Goal: Transaction & Acquisition: Purchase product/service

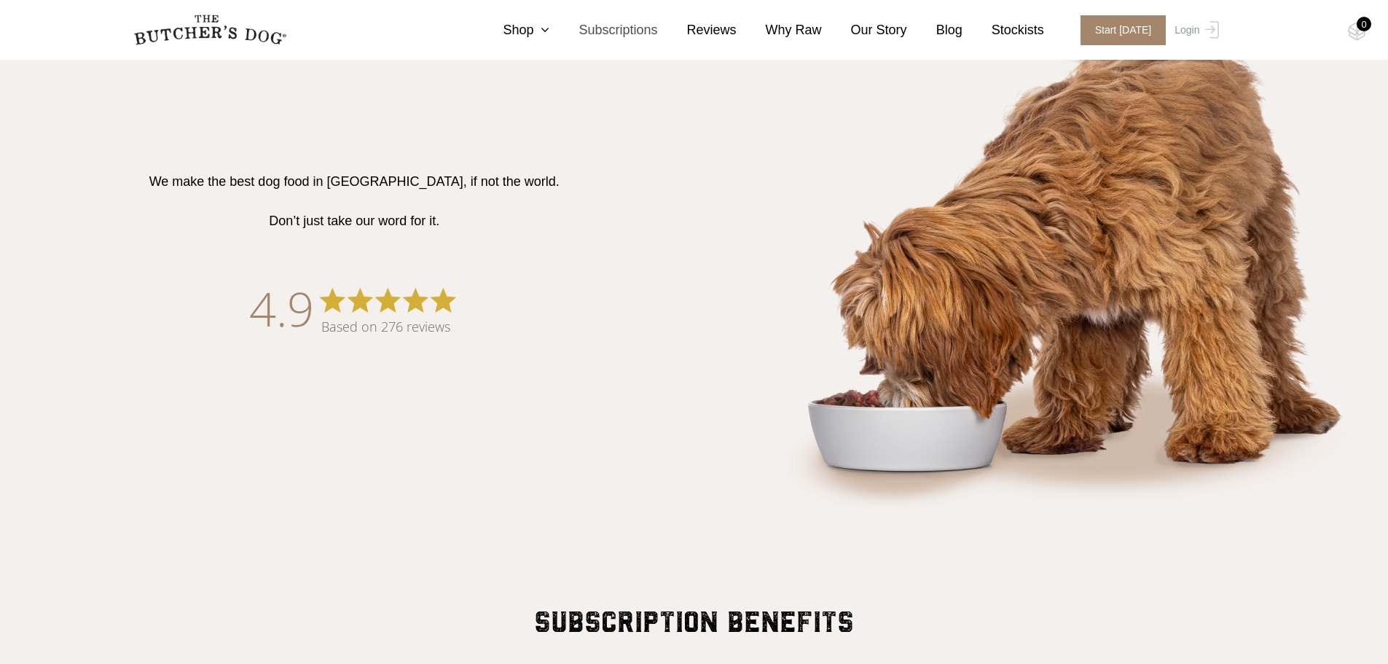
click at [639, 28] on link "Subscriptions" at bounding box center [603, 30] width 108 height 20
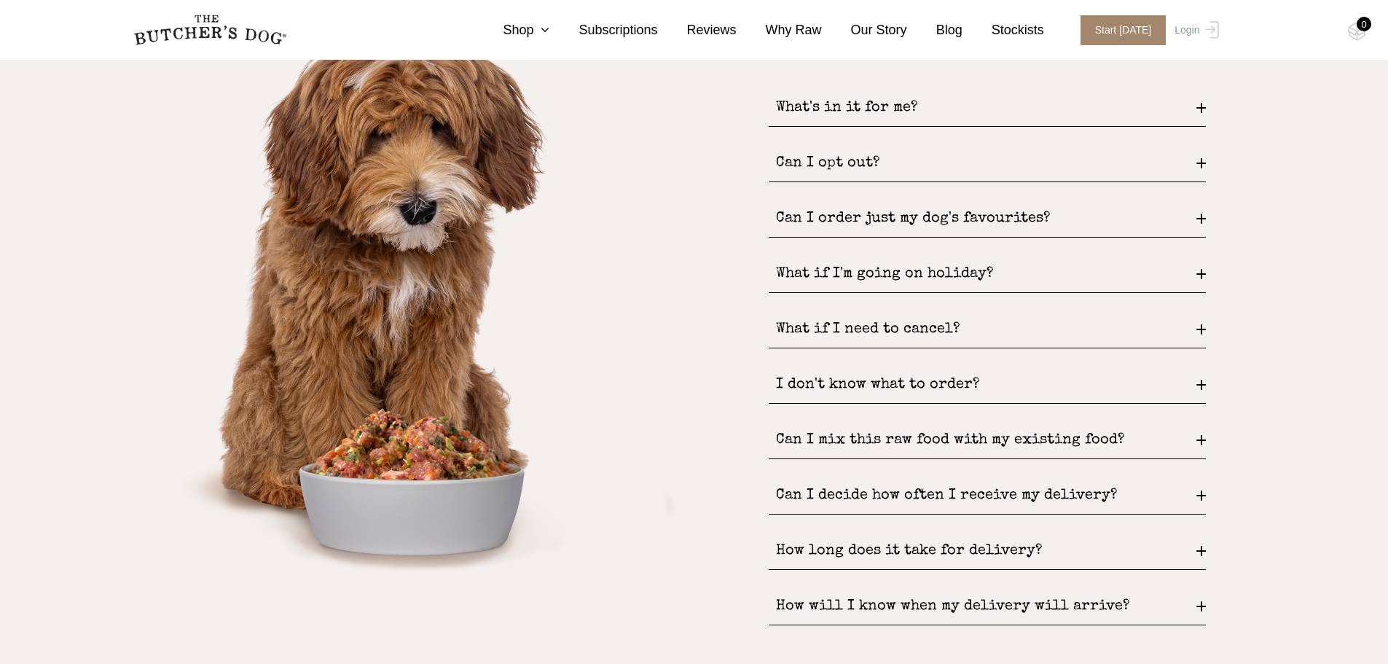
scroll to position [2040, 0]
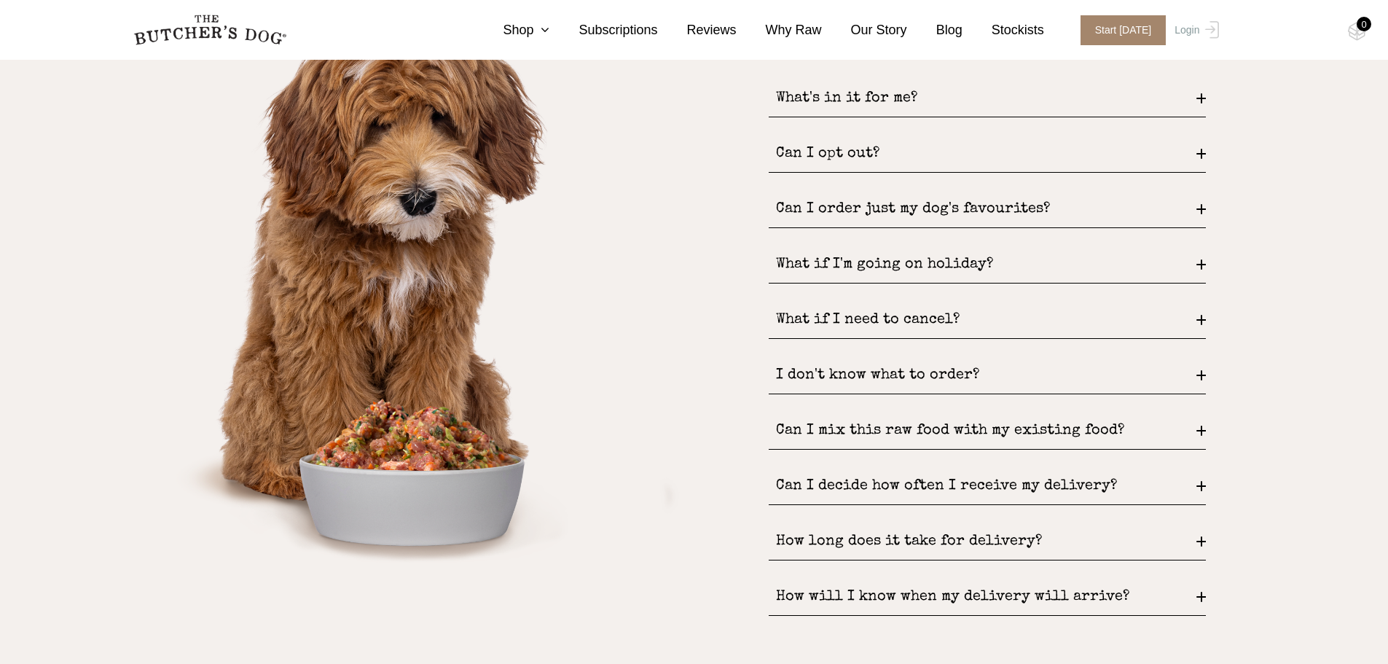
click at [856, 216] on div "Can I order just my dog's favourites?" at bounding box center [987, 209] width 437 height 37
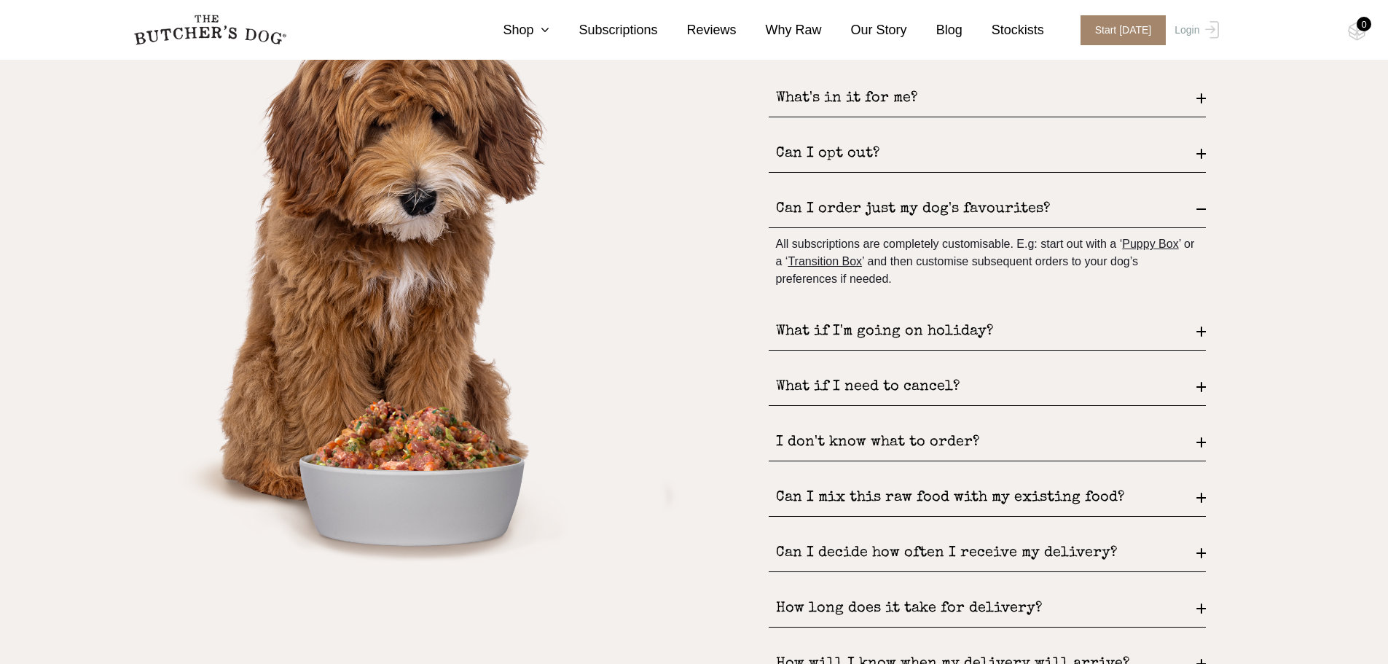
click at [856, 216] on div "Can I order just my dog's favourites?" at bounding box center [987, 209] width 437 height 37
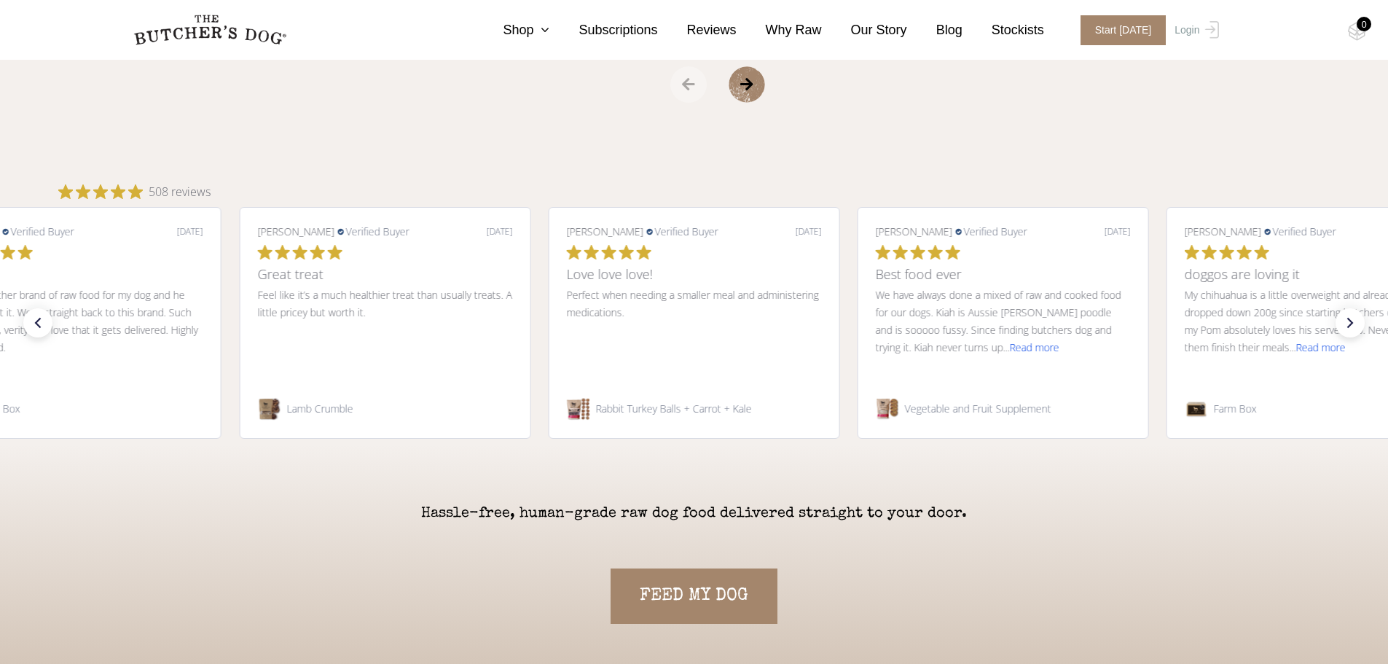
scroll to position [3290, 0]
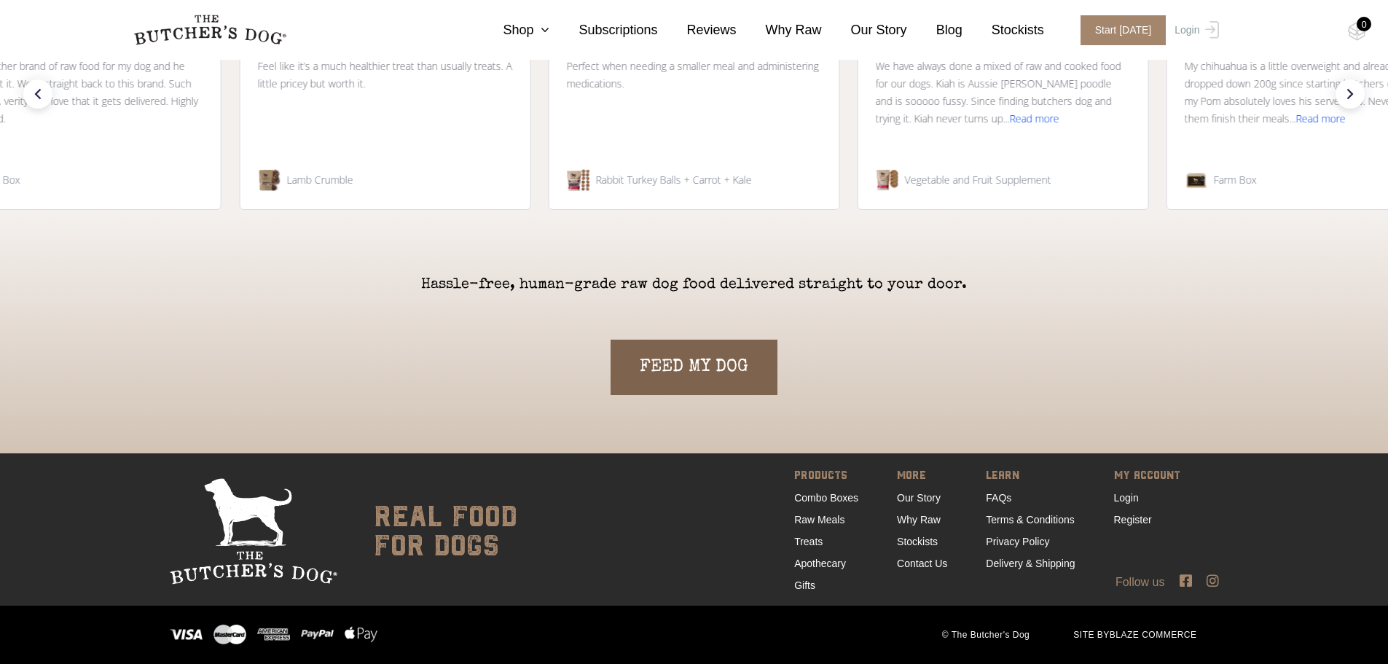
click at [696, 372] on link "FEED MY DOG" at bounding box center [693, 366] width 167 height 55
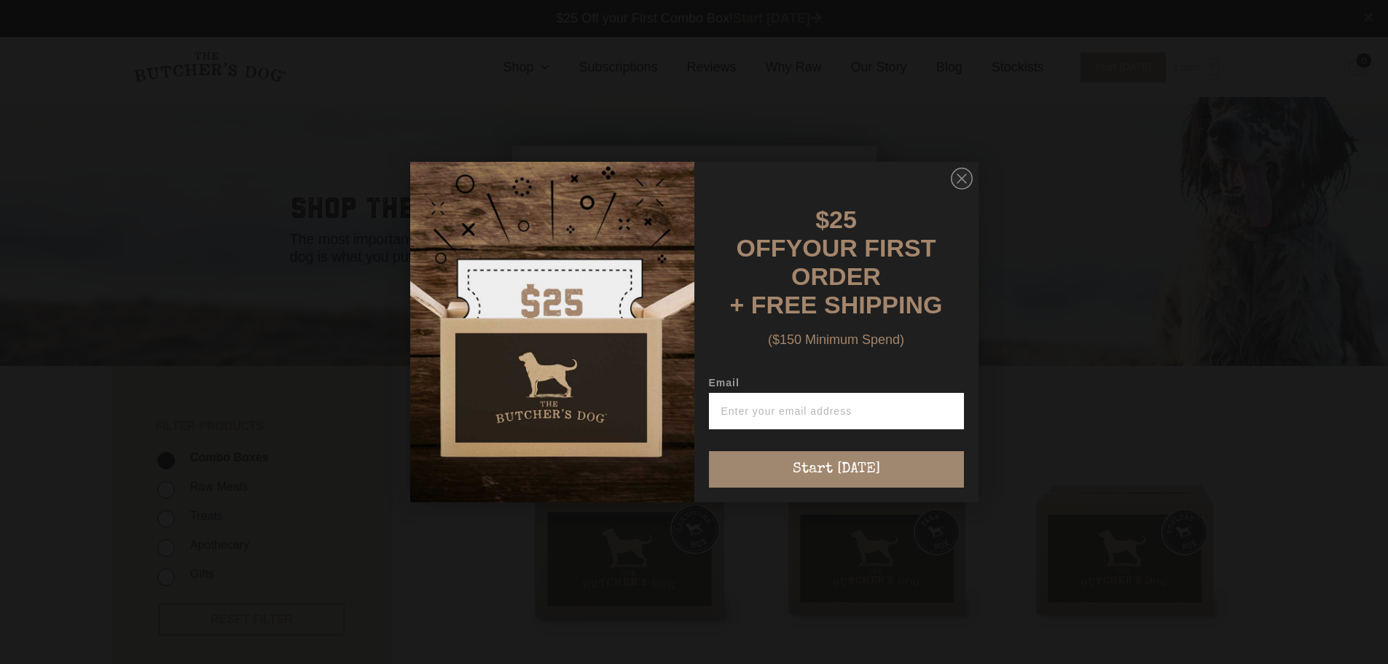
click at [632, 256] on img "POPUP Form" at bounding box center [552, 332] width 284 height 340
click at [962, 181] on circle "Close dialog" at bounding box center [961, 178] width 21 height 21
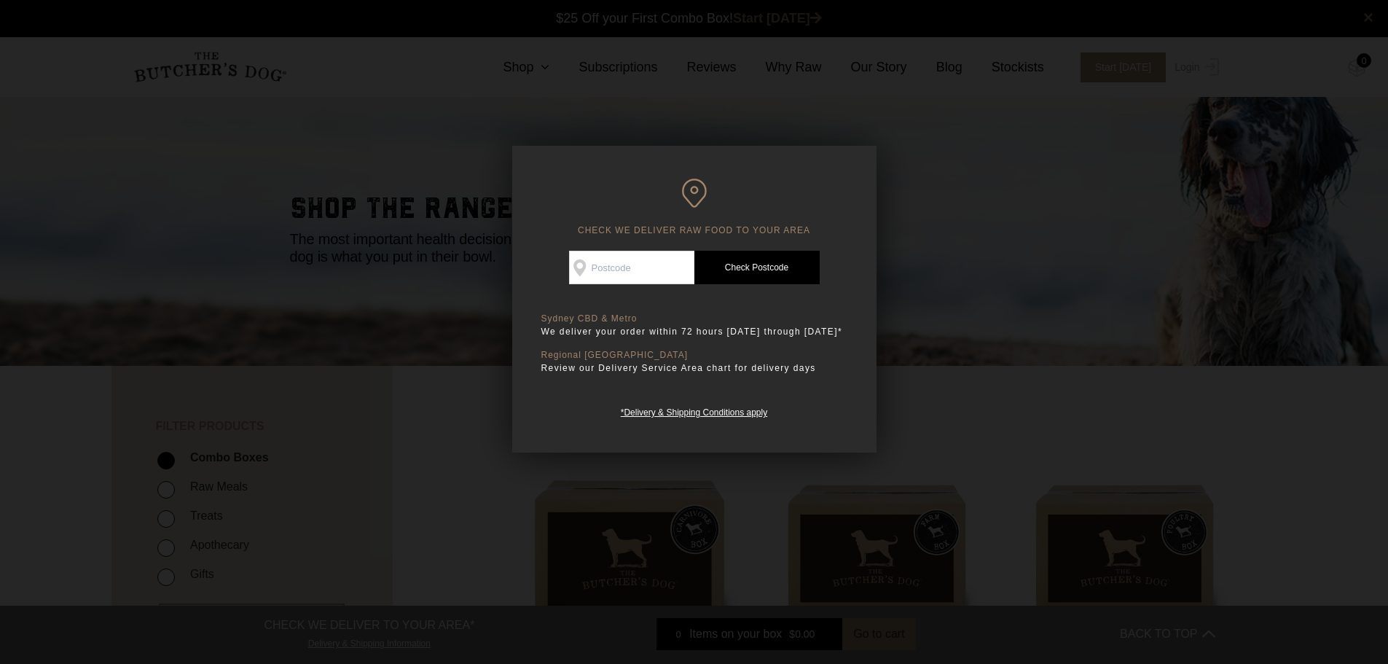
click at [602, 263] on input "Check Availability At" at bounding box center [631, 268] width 125 height 34
type input "2130"
click at [758, 267] on link "Check Postcode" at bounding box center [756, 268] width 125 height 34
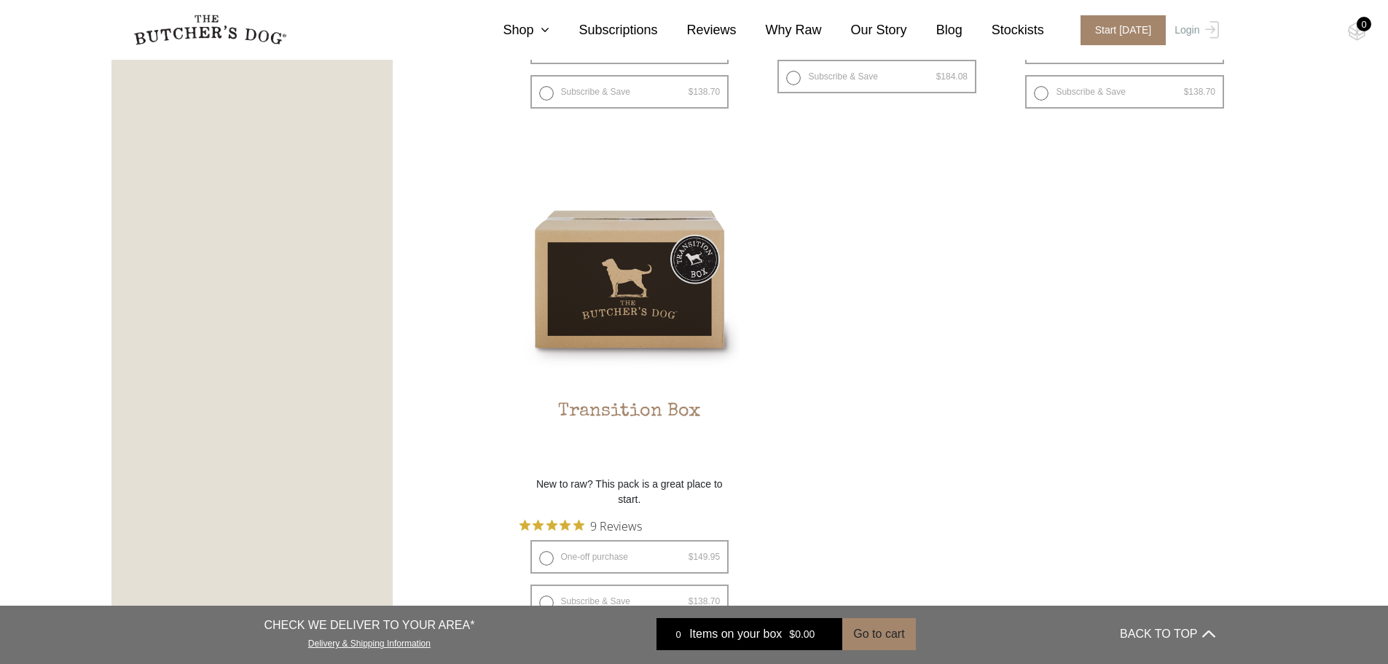
scroll to position [1311, 0]
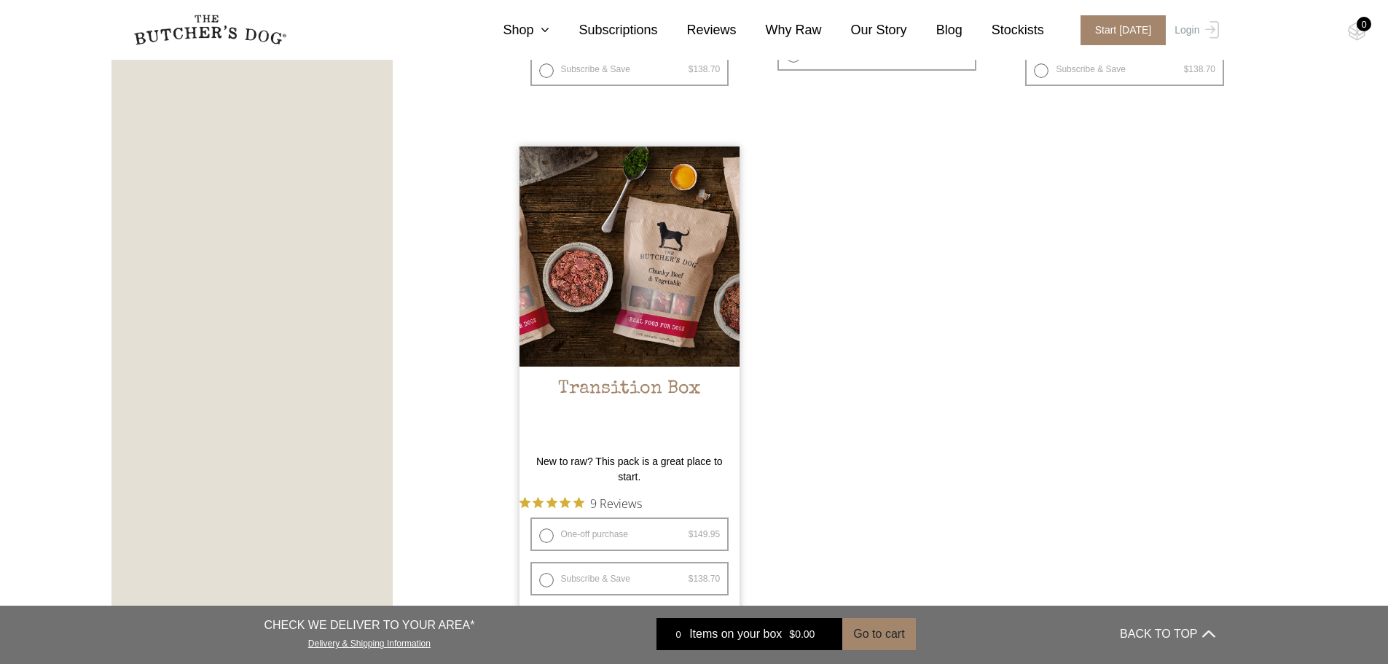
click at [635, 330] on img at bounding box center [629, 256] width 221 height 221
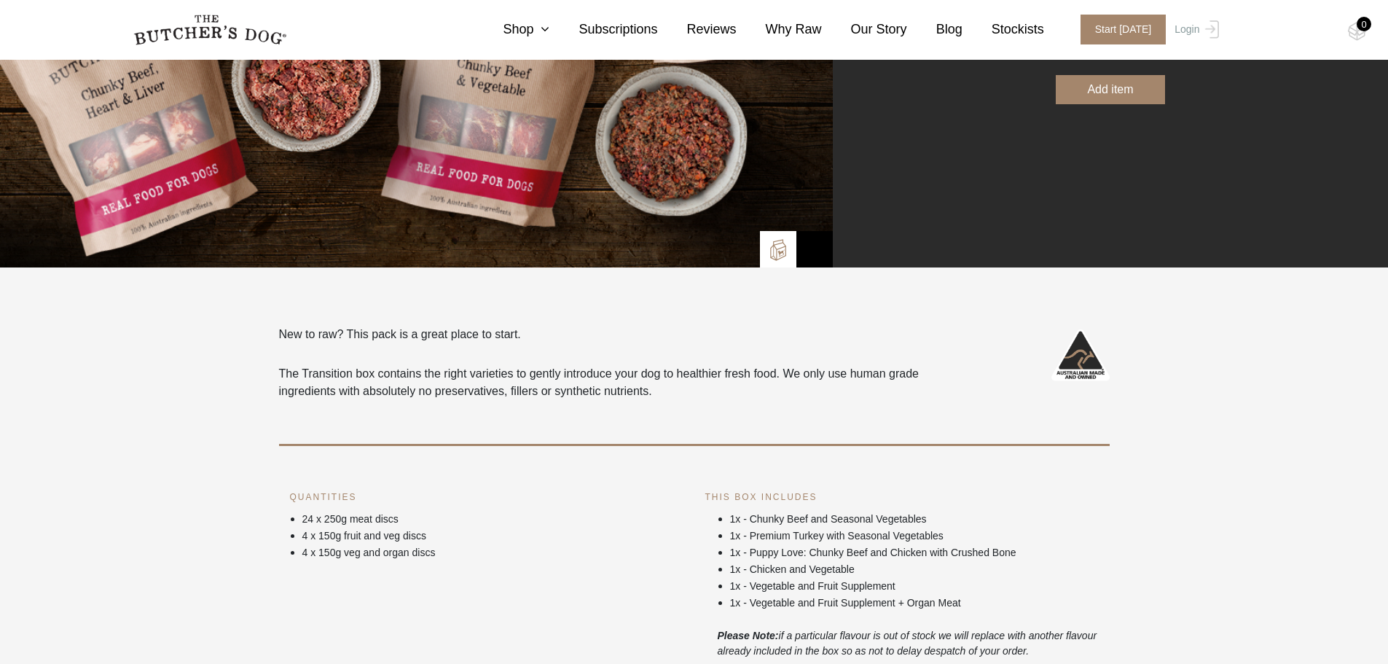
scroll to position [364, 0]
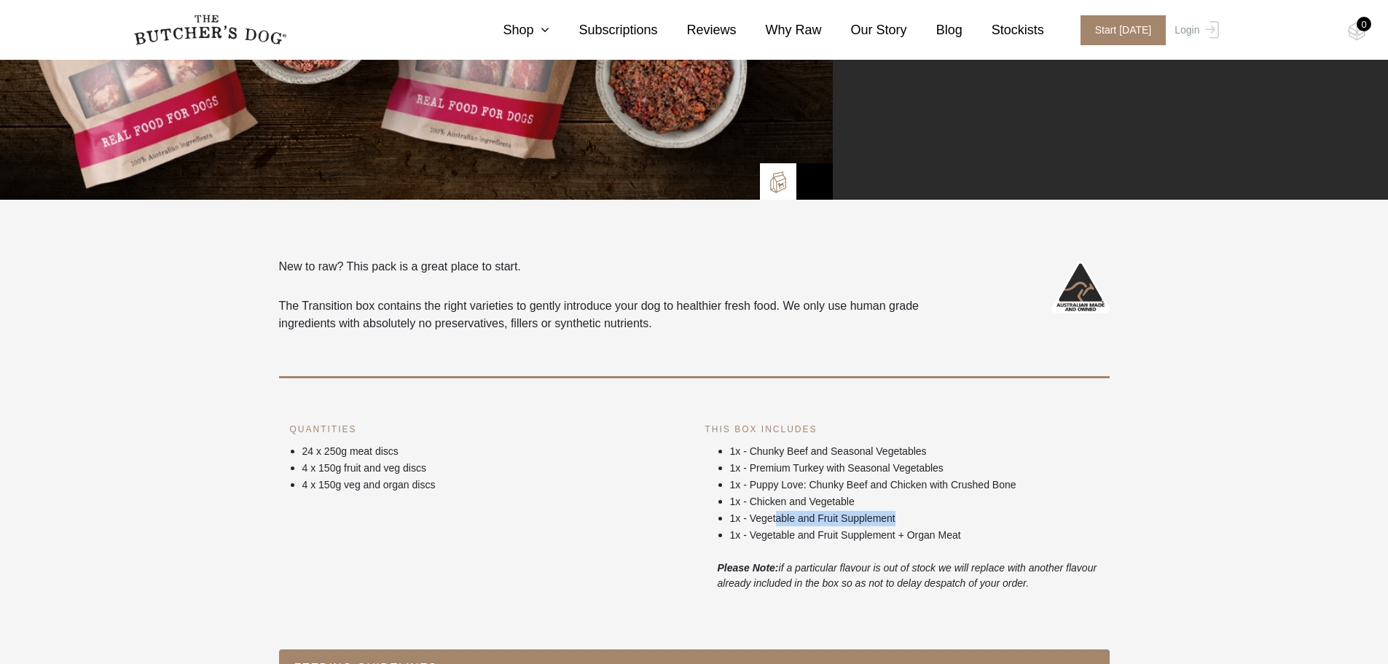
drag, startPoint x: 777, startPoint y: 519, endPoint x: 944, endPoint y: 521, distance: 167.6
click at [944, 521] on p "1x - Vegetable and Fruit Supplement" at bounding box center [914, 518] width 369 height 15
click at [987, 516] on p "1x - Vegetable and Fruit Supplement" at bounding box center [914, 518] width 369 height 15
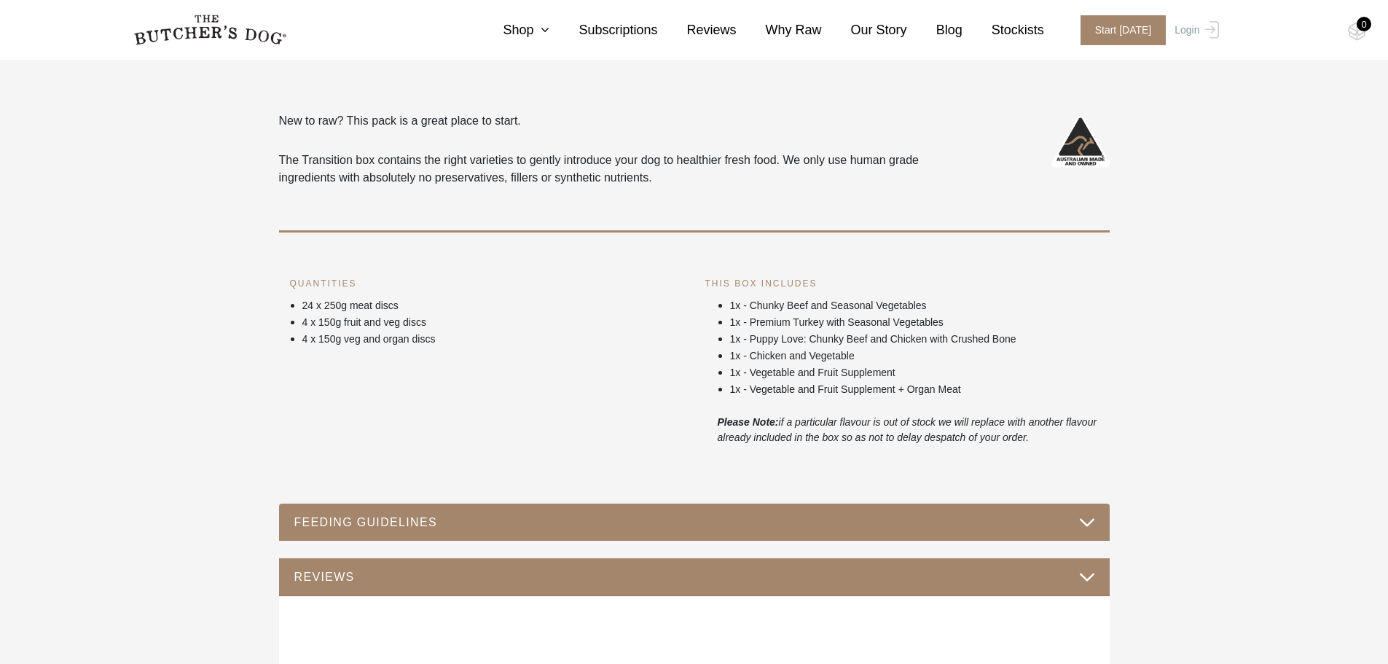
scroll to position [583, 0]
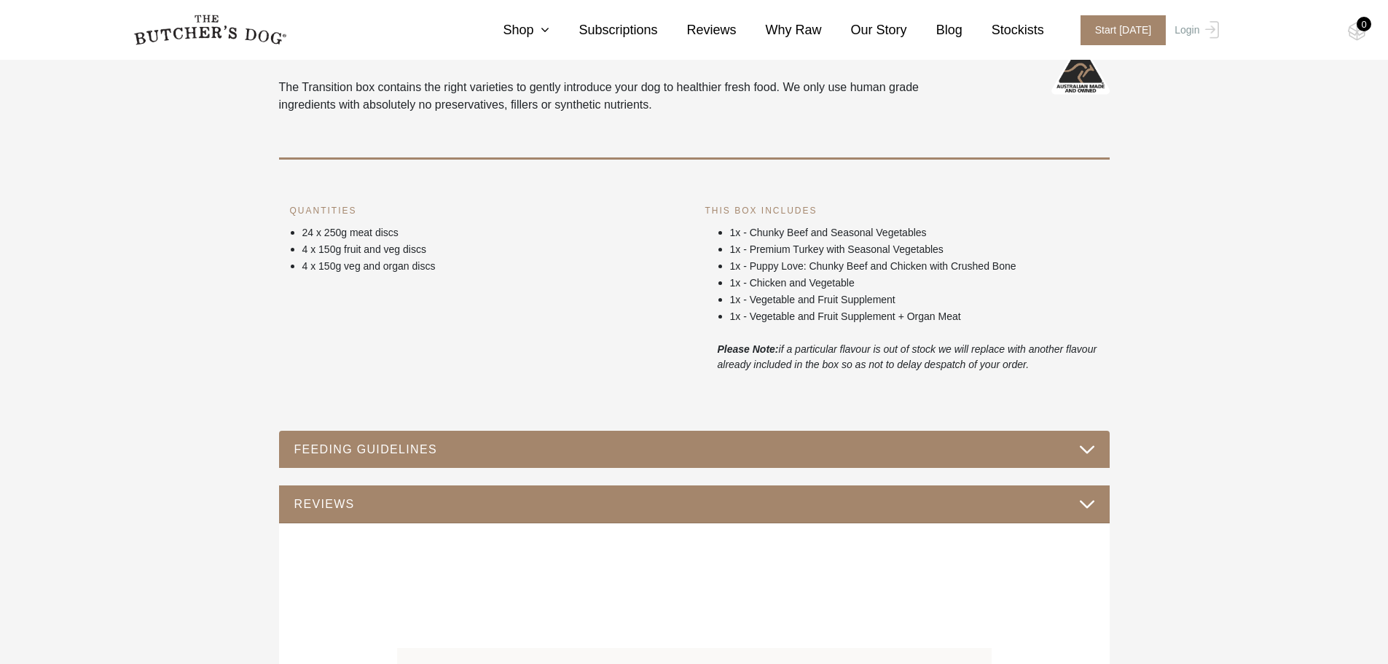
click at [888, 442] on button "FEEDING GUIDELINES" at bounding box center [694, 449] width 801 height 20
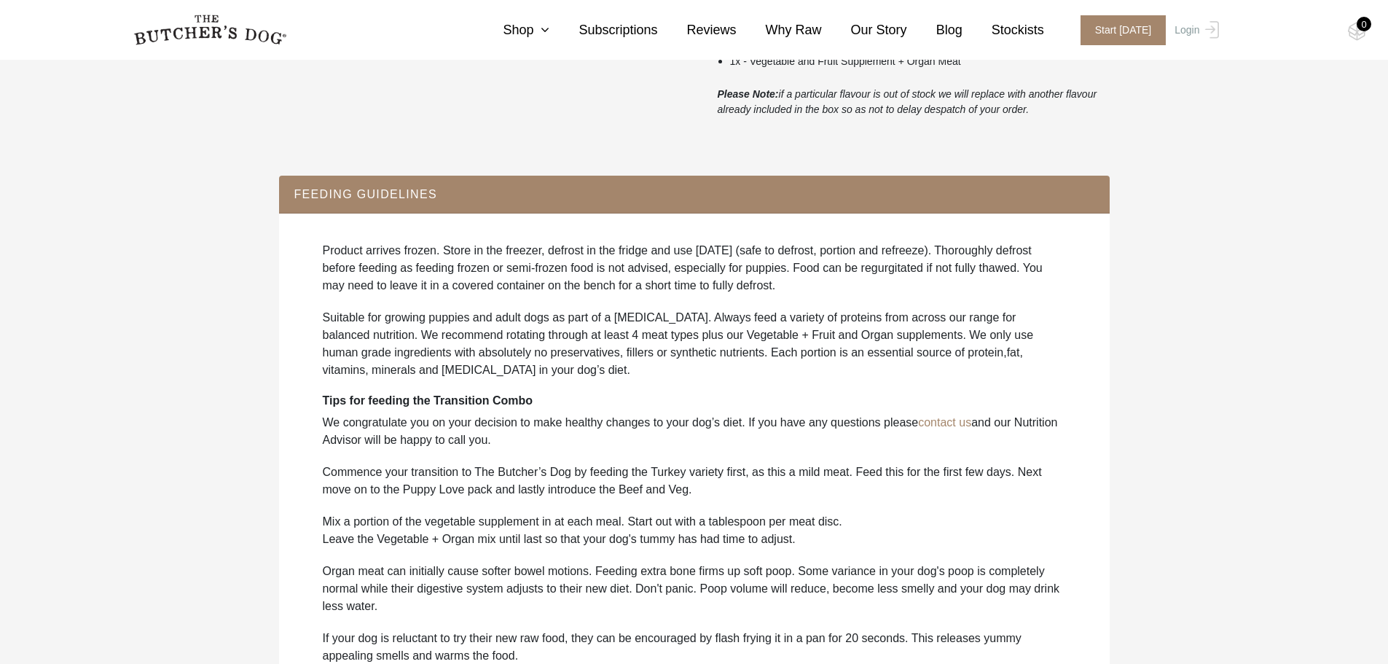
scroll to position [874, 0]
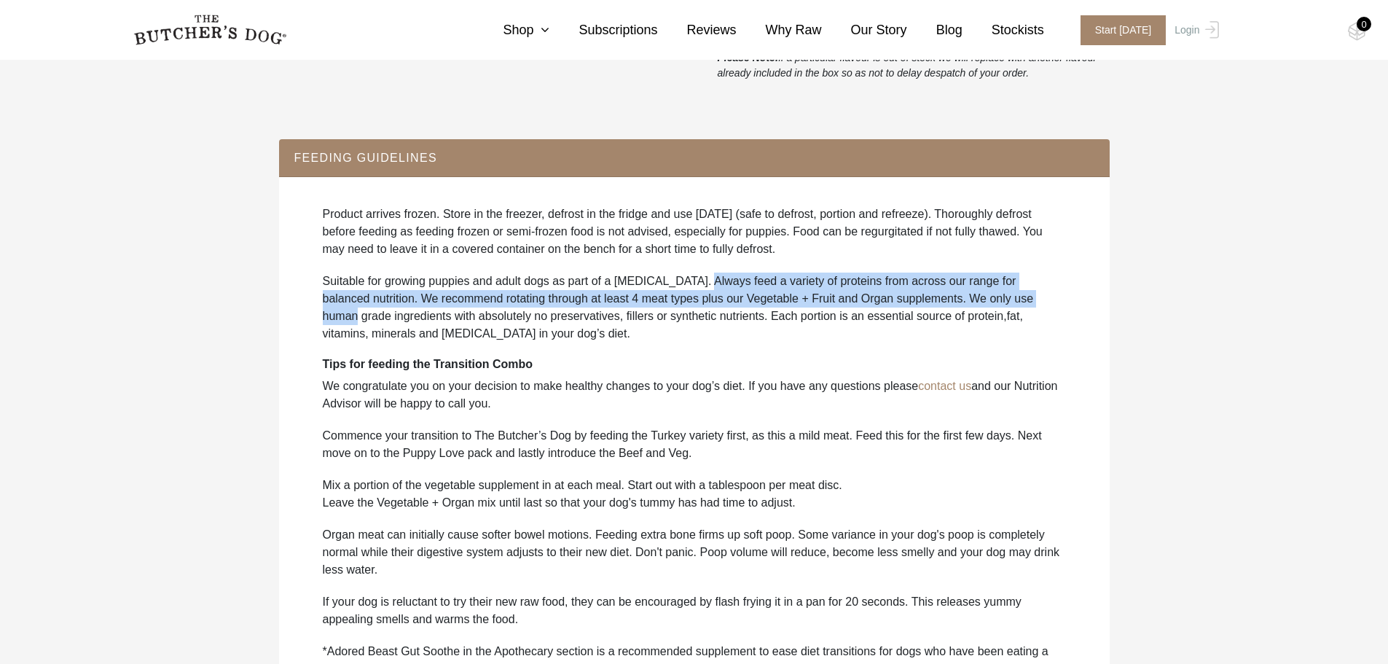
drag, startPoint x: 730, startPoint y: 286, endPoint x: 1045, endPoint y: 300, distance: 315.0
click at [1045, 300] on p "Suitable for growing puppies and adult dogs as part of a raw diet. Always feed …" at bounding box center [694, 307] width 743 height 70
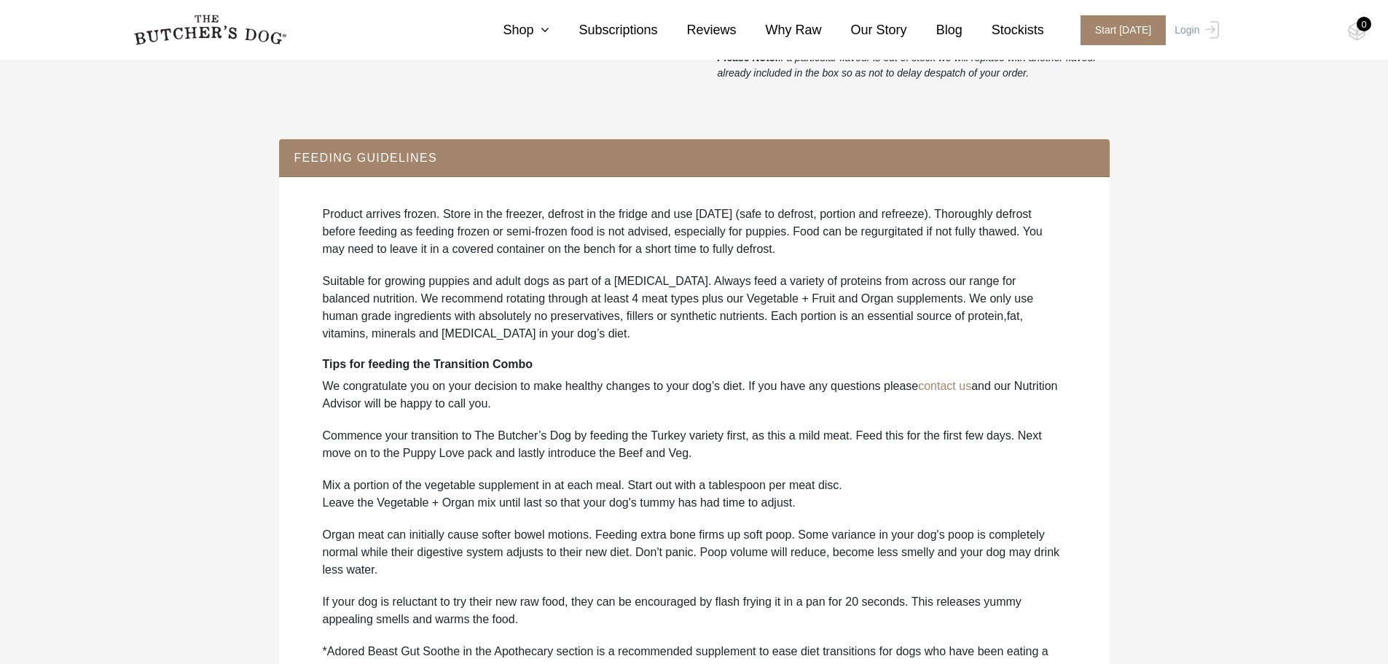
click at [606, 339] on p "Suitable for growing puppies and adult dogs as part of a raw diet. Always feed …" at bounding box center [694, 307] width 743 height 70
drag, startPoint x: 623, startPoint y: 297, endPoint x: 878, endPoint y: 303, distance: 255.0
click at [878, 303] on p "Suitable for growing puppies and adult dogs as part of a raw diet. Always feed …" at bounding box center [694, 307] width 743 height 70
click at [833, 342] on p "Suitable for growing puppies and adult dogs as part of a raw diet. Always feed …" at bounding box center [694, 307] width 743 height 70
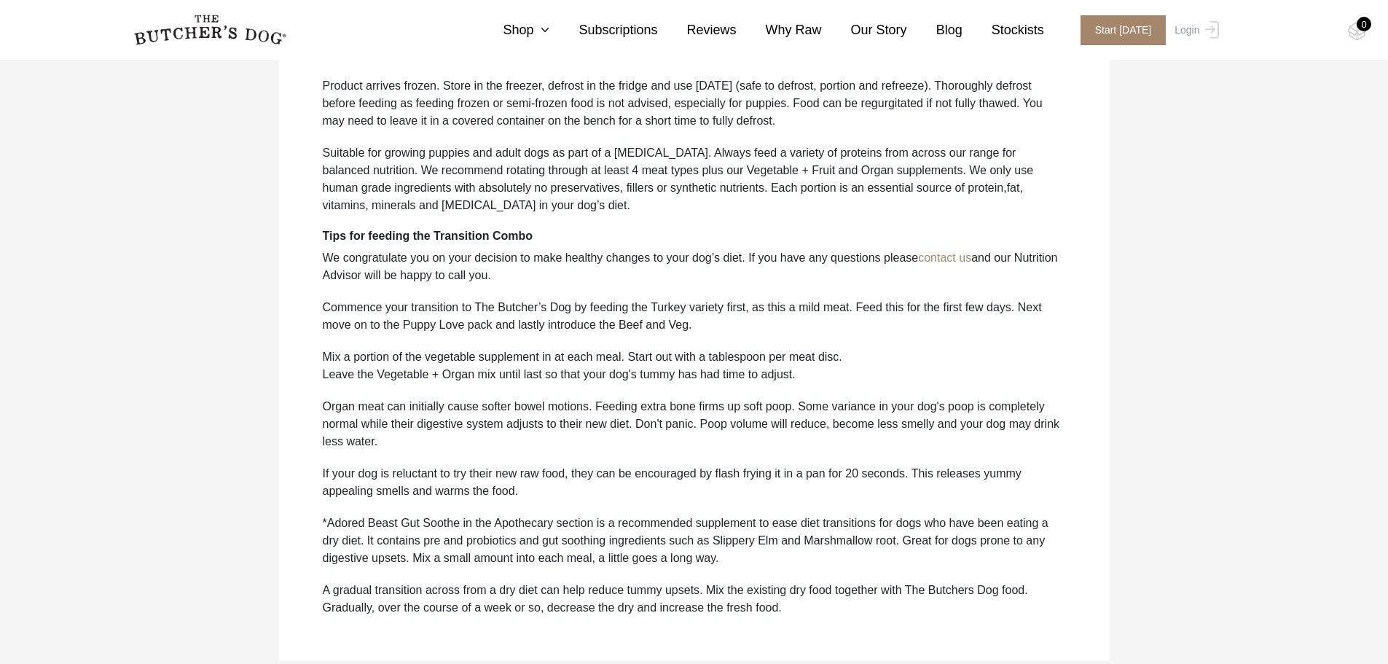
scroll to position [1020, 0]
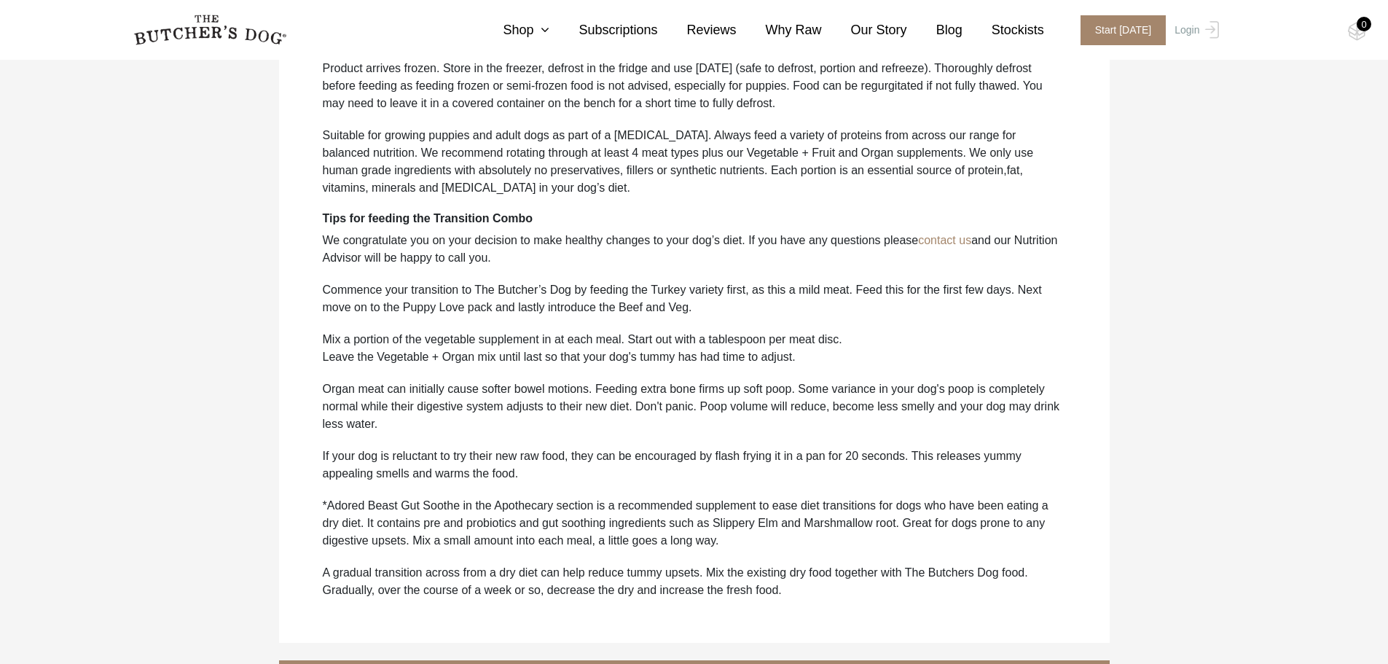
drag, startPoint x: 366, startPoint y: 243, endPoint x: 530, endPoint y: 255, distance: 164.3
click at [530, 255] on p "We congratulate you on your decision to make healthy changes to your dog’s diet…" at bounding box center [694, 249] width 743 height 35
click at [530, 266] on p "We congratulate you on your decision to make healthy changes to your dog’s diet…" at bounding box center [694, 249] width 743 height 35
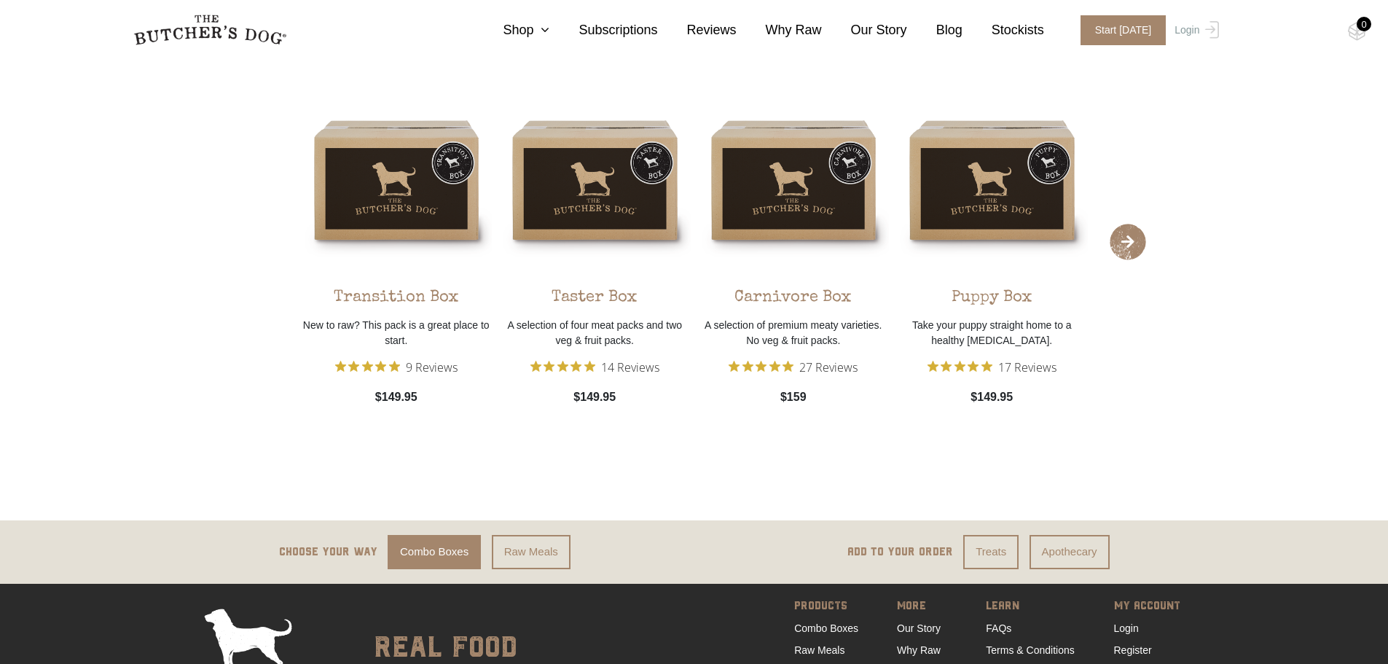
scroll to position [1821, 0]
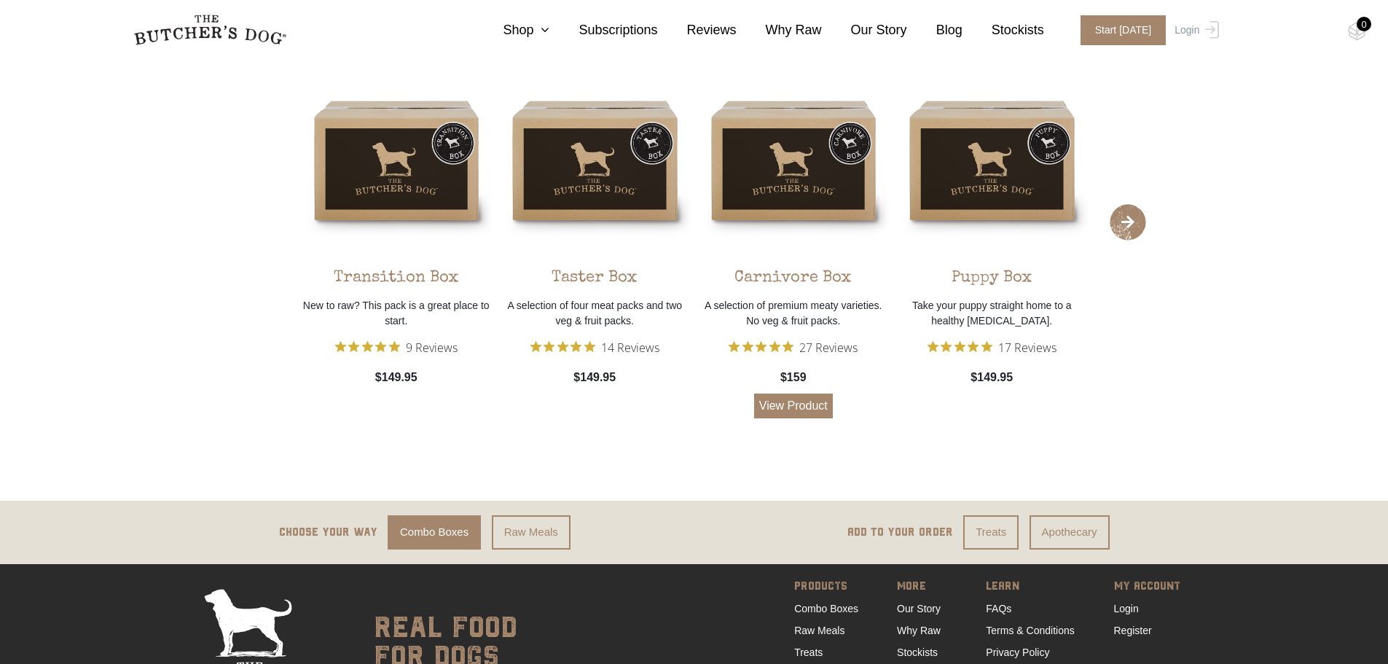
click at [803, 217] on div "Carnivore Box A selection of premium meaty varieties. No veg & fruit packs. 27 …" at bounding box center [794, 242] width 192 height 354
click at [769, 162] on img at bounding box center [794, 161] width 192 height 192
click at [796, 406] on link "View Product" at bounding box center [793, 405] width 79 height 25
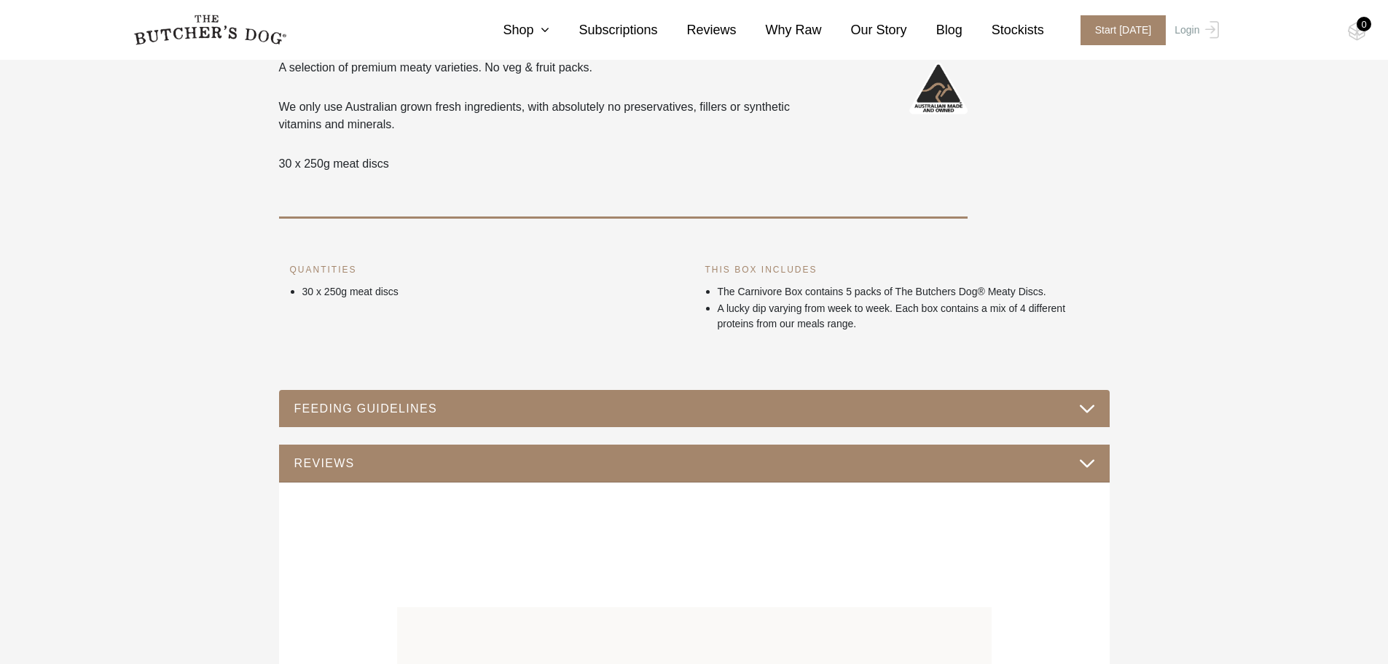
scroll to position [583, 0]
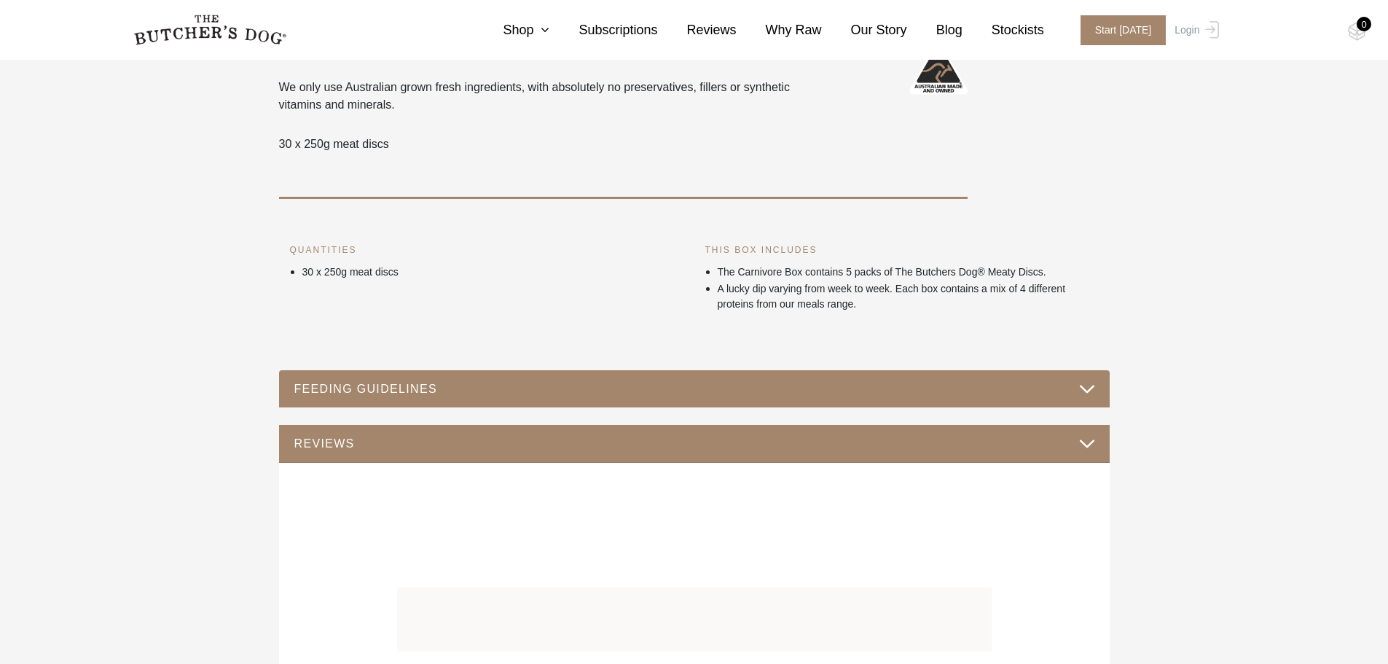
click at [492, 391] on button "FEEDING GUIDELINES" at bounding box center [694, 389] width 801 height 20
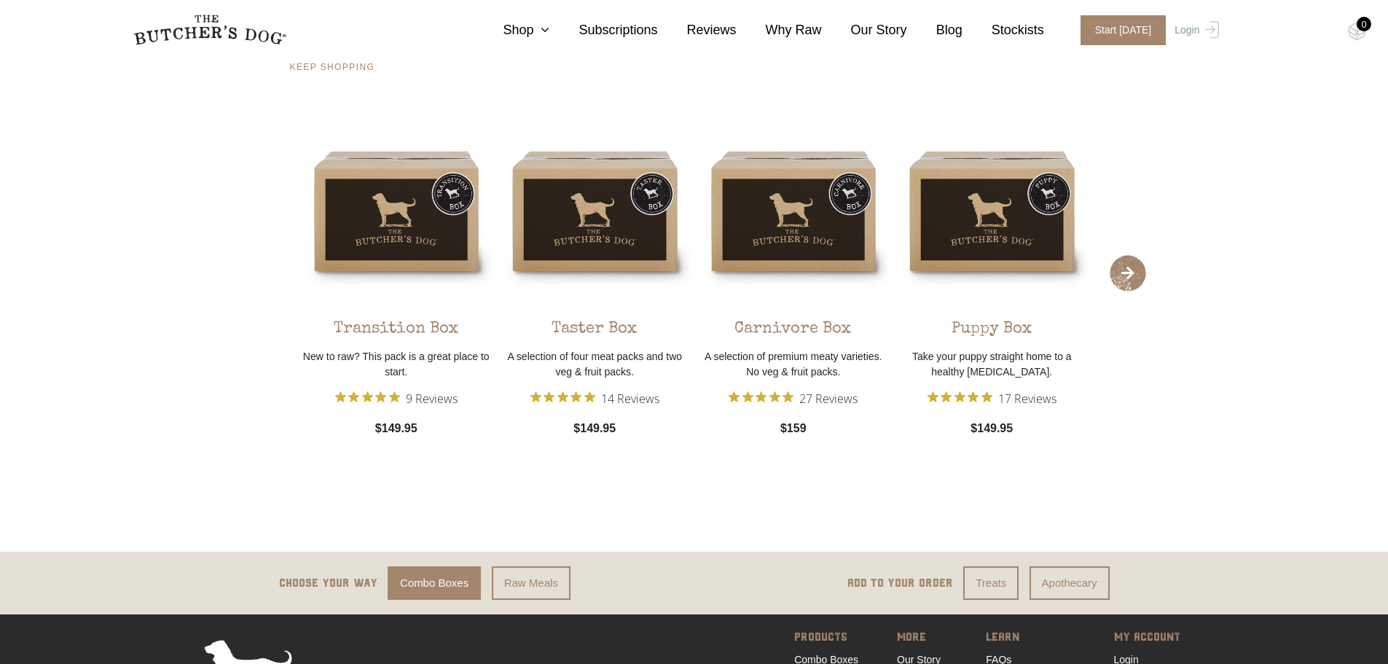
scroll to position [1384, 0]
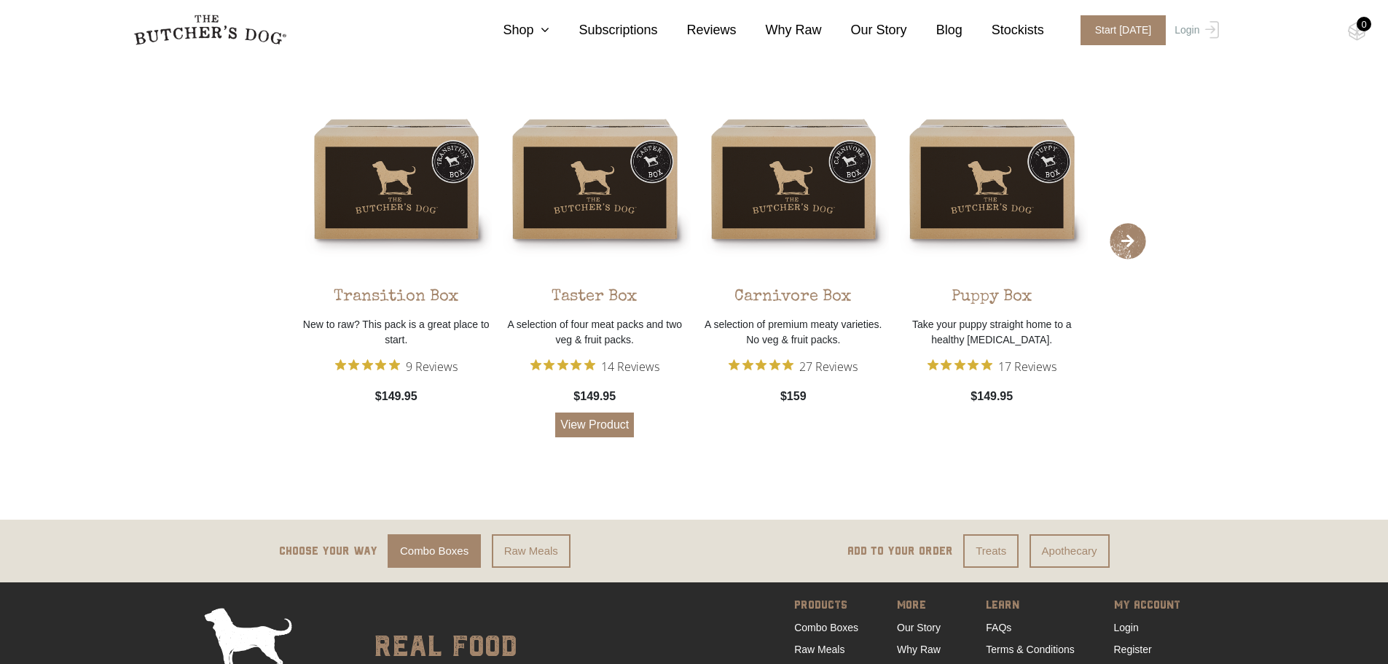
click at [593, 428] on link "View Product" at bounding box center [594, 424] width 79 height 25
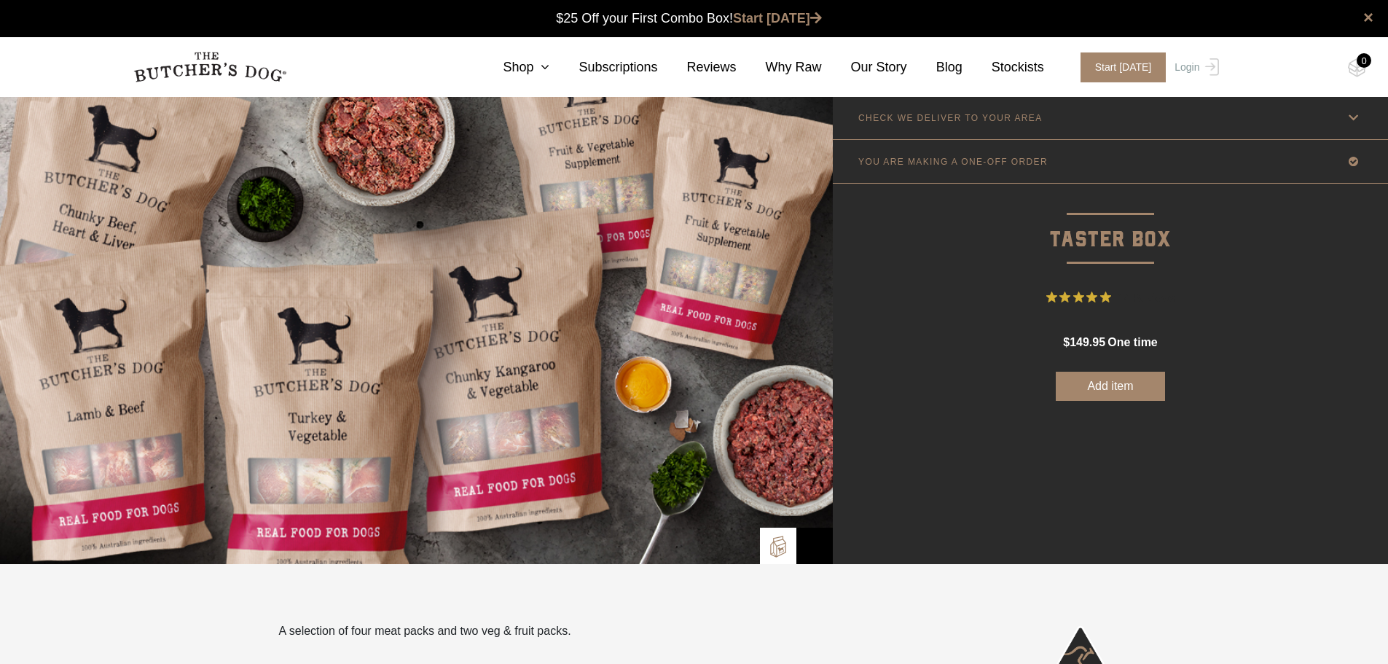
click at [951, 171] on link "YOU ARE MAKING A ONE-OFF ORDER" at bounding box center [1110, 161] width 555 height 43
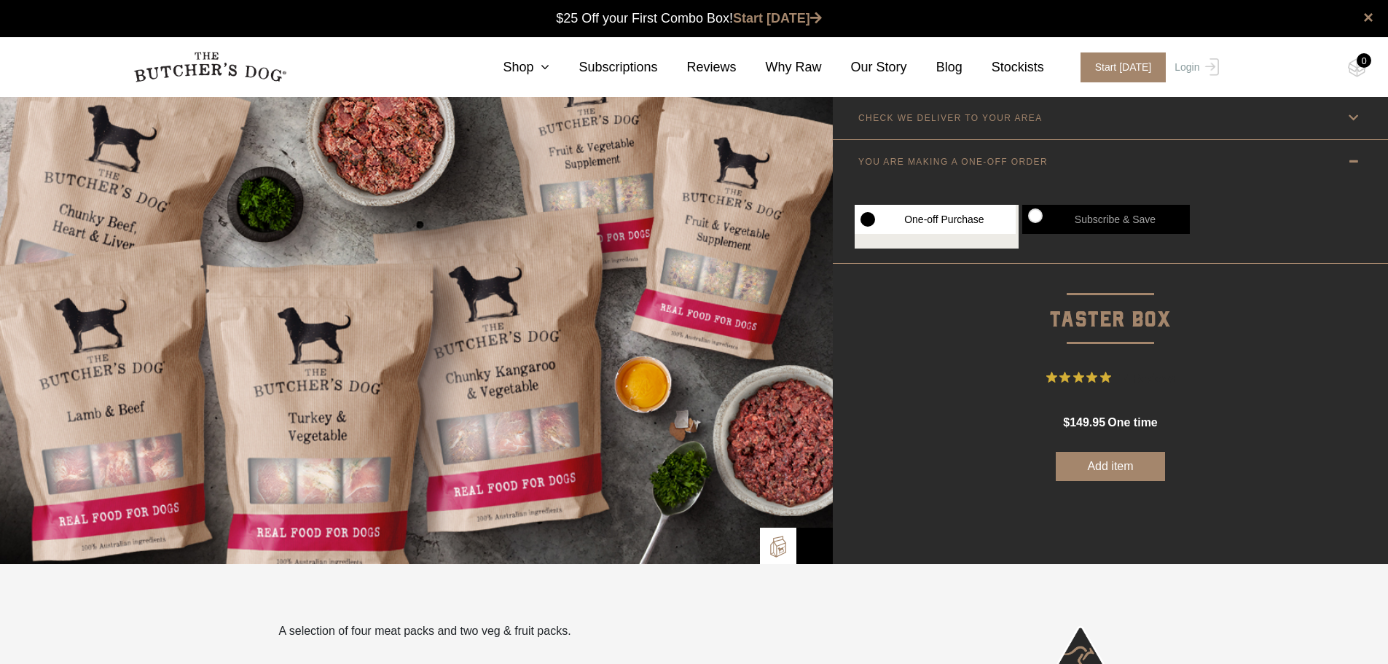
click at [964, 117] on p "CHECK WE DELIVER TO YOUR AREA" at bounding box center [950, 118] width 184 height 10
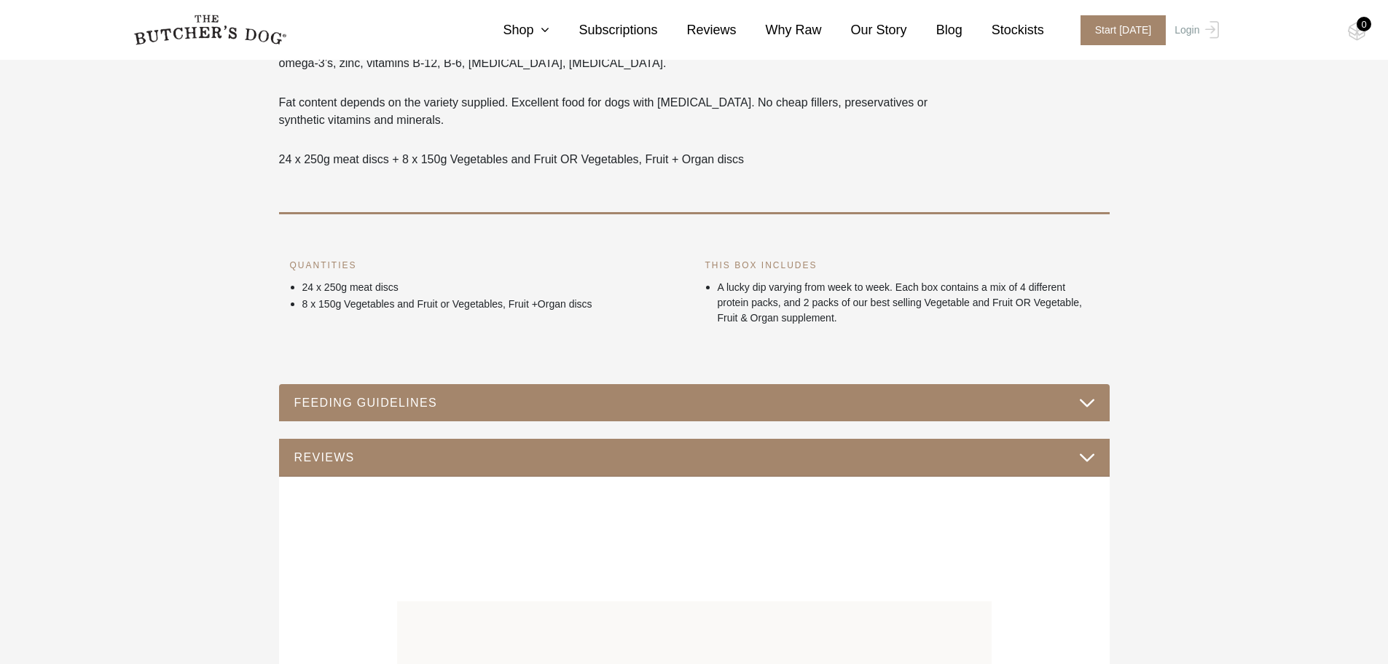
scroll to position [801, 0]
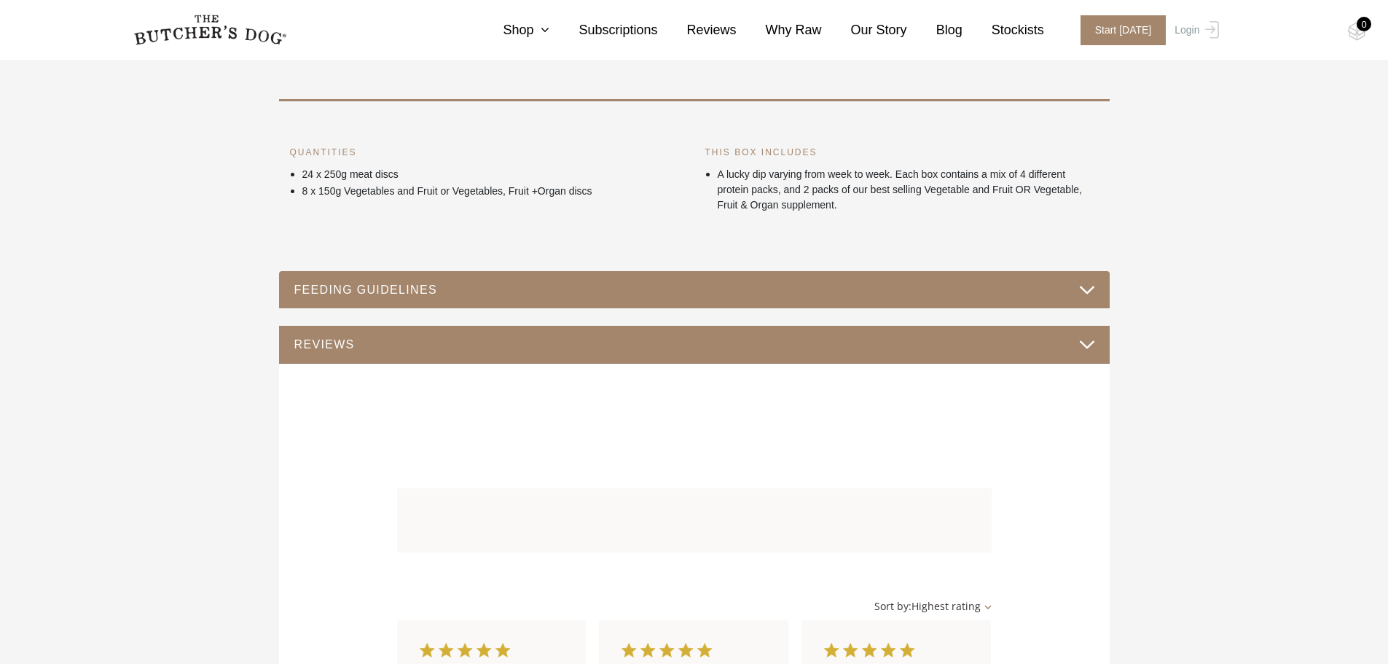
click at [809, 281] on button "FEEDING GUIDELINES" at bounding box center [694, 290] width 801 height 20
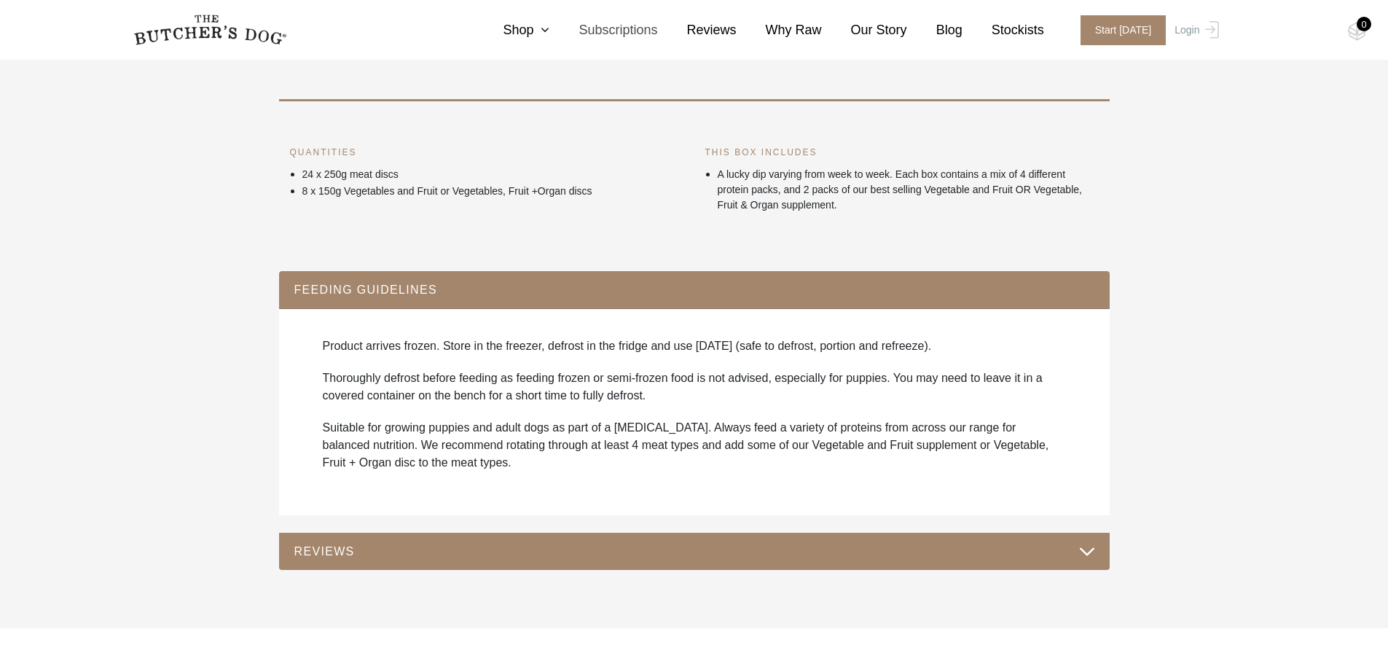
click at [644, 32] on link "Subscriptions" at bounding box center [603, 30] width 108 height 20
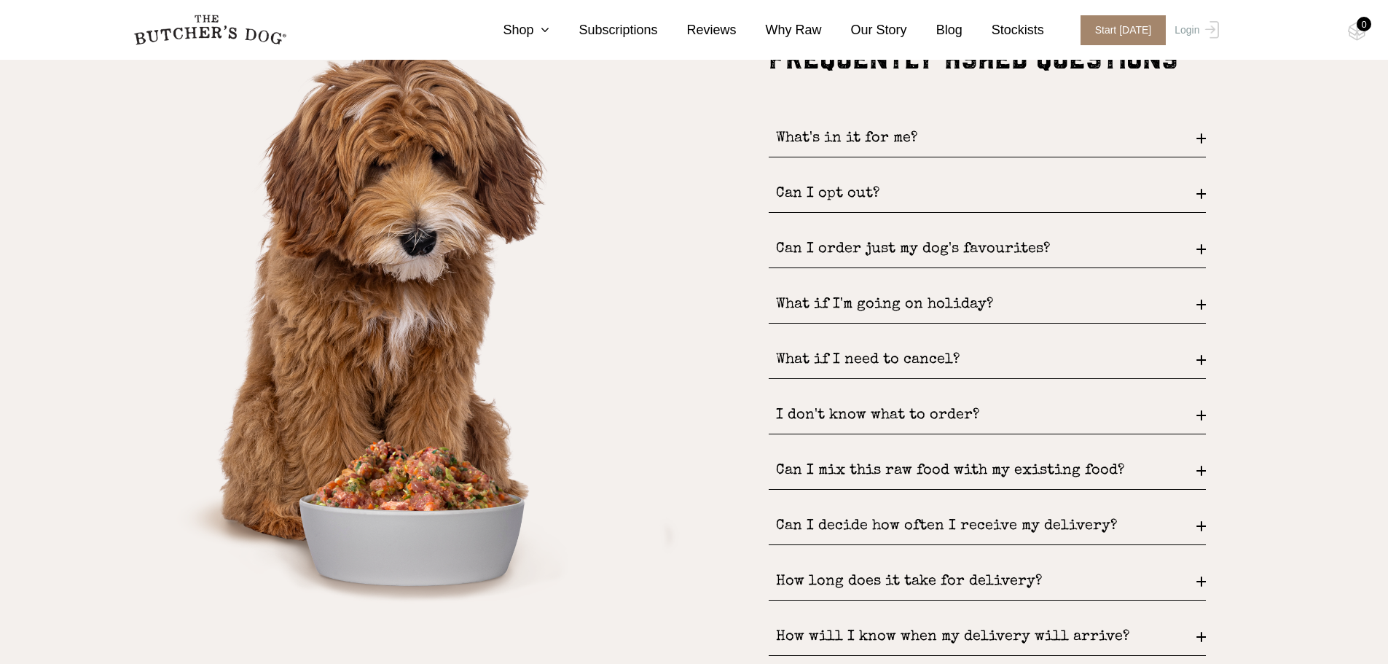
scroll to position [2040, 0]
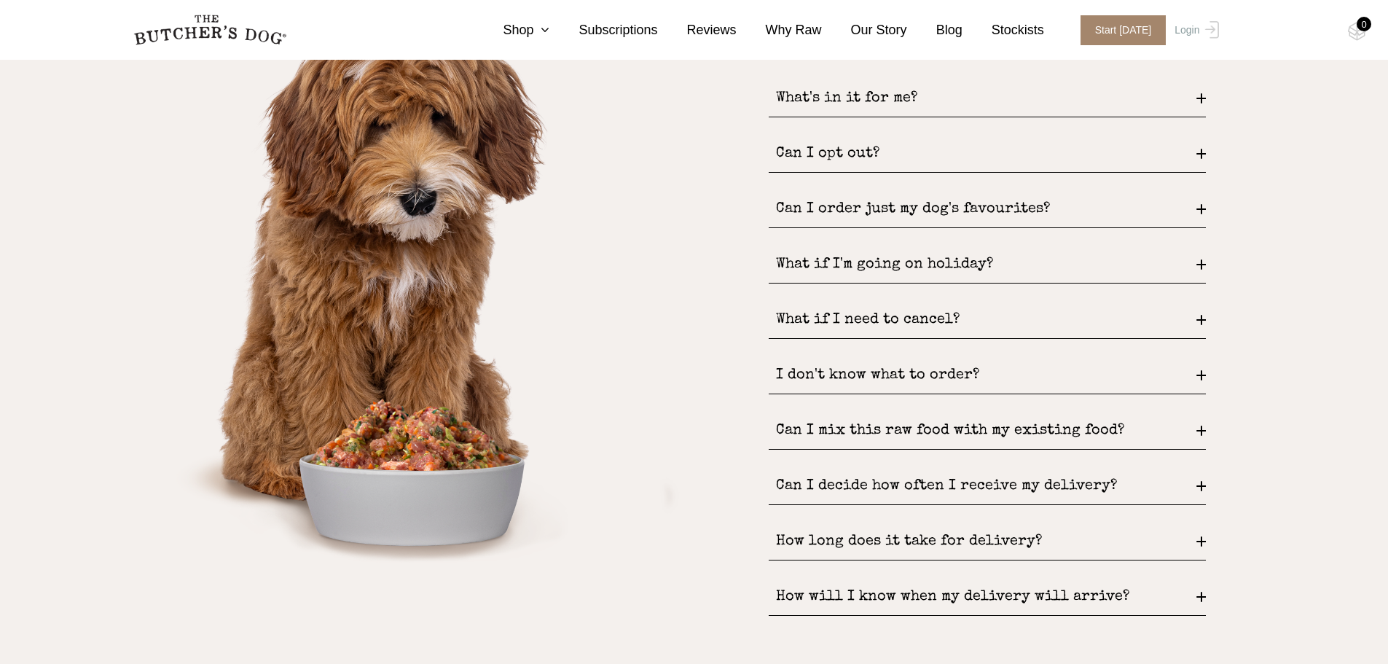
click at [1037, 212] on div "Can I order just my dog's favourites?" at bounding box center [987, 209] width 437 height 37
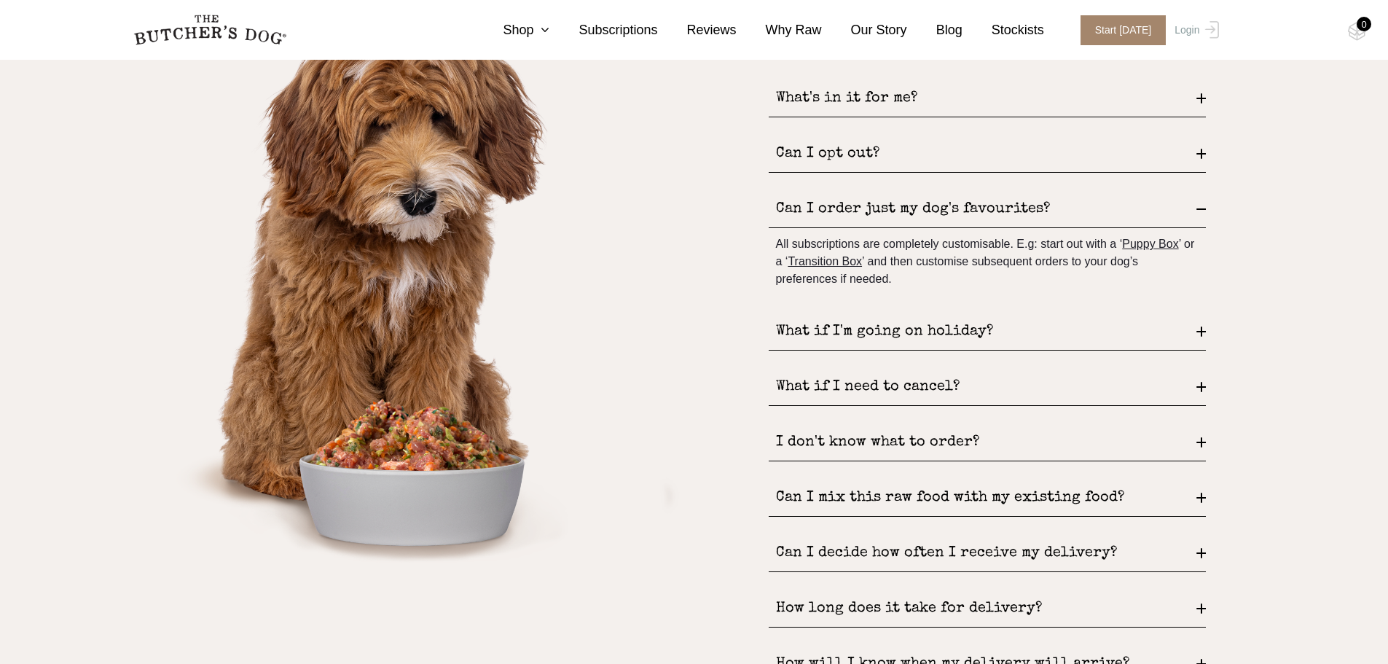
click at [984, 330] on div "What if I'm going on holiday?" at bounding box center [987, 331] width 437 height 37
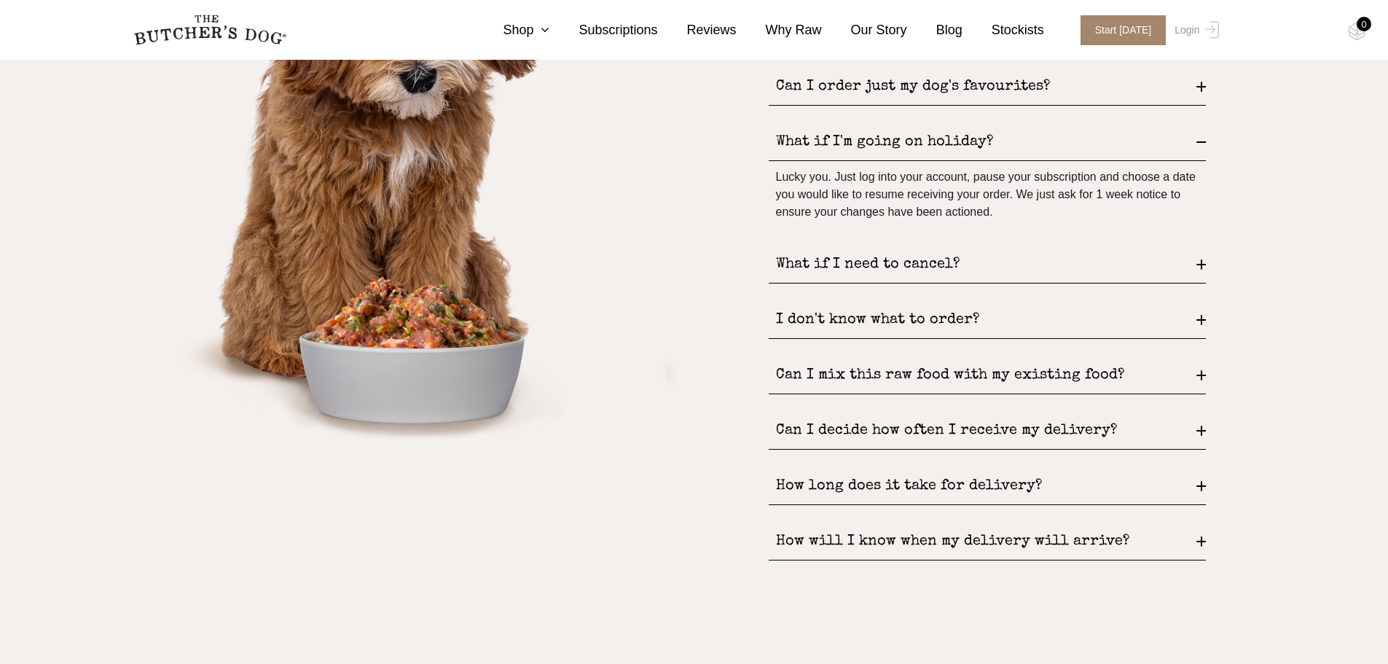
scroll to position [2185, 0]
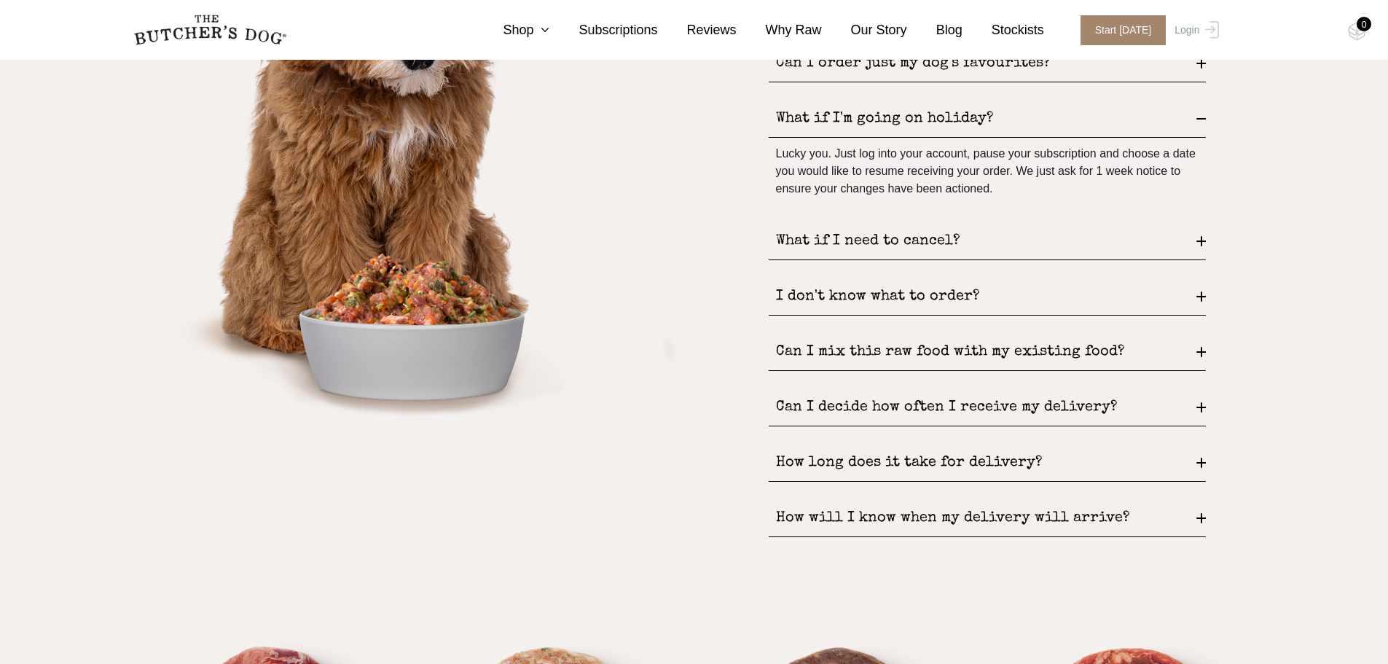
click at [991, 294] on div "I don't know what to order?" at bounding box center [987, 296] width 437 height 37
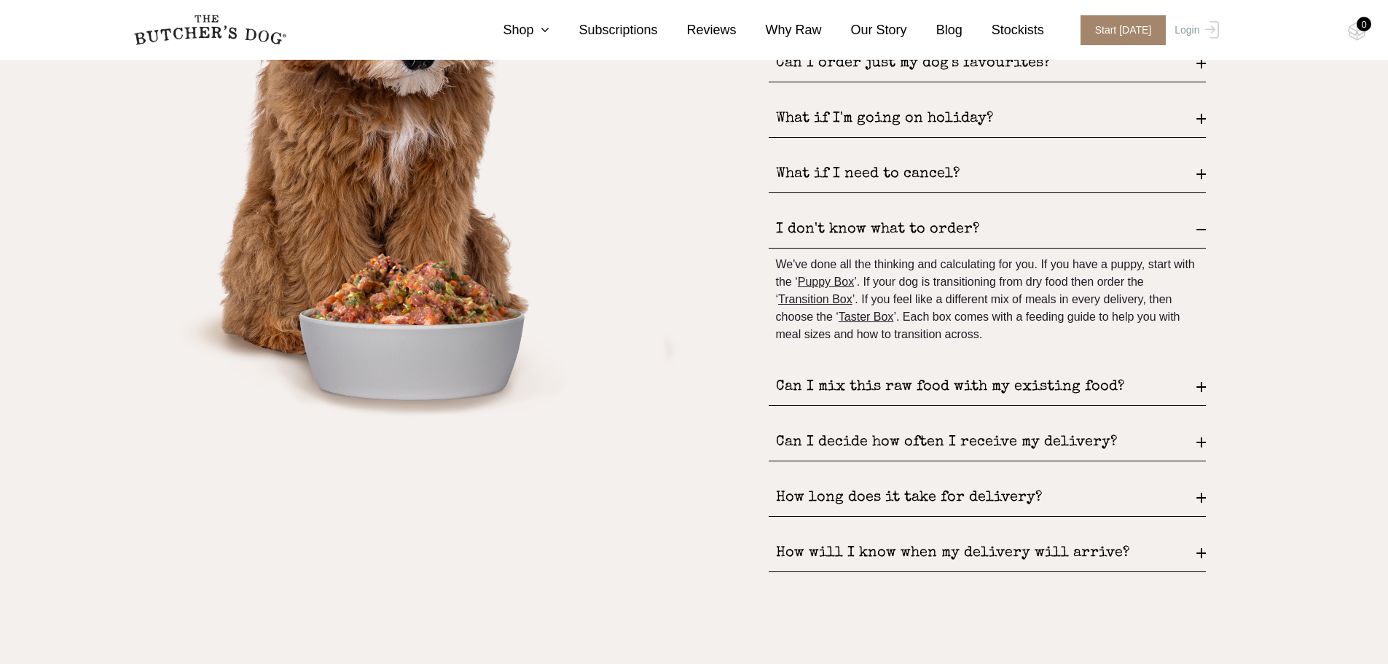
click at [932, 392] on div "Can I mix this raw food with my existing food?" at bounding box center [987, 387] width 437 height 37
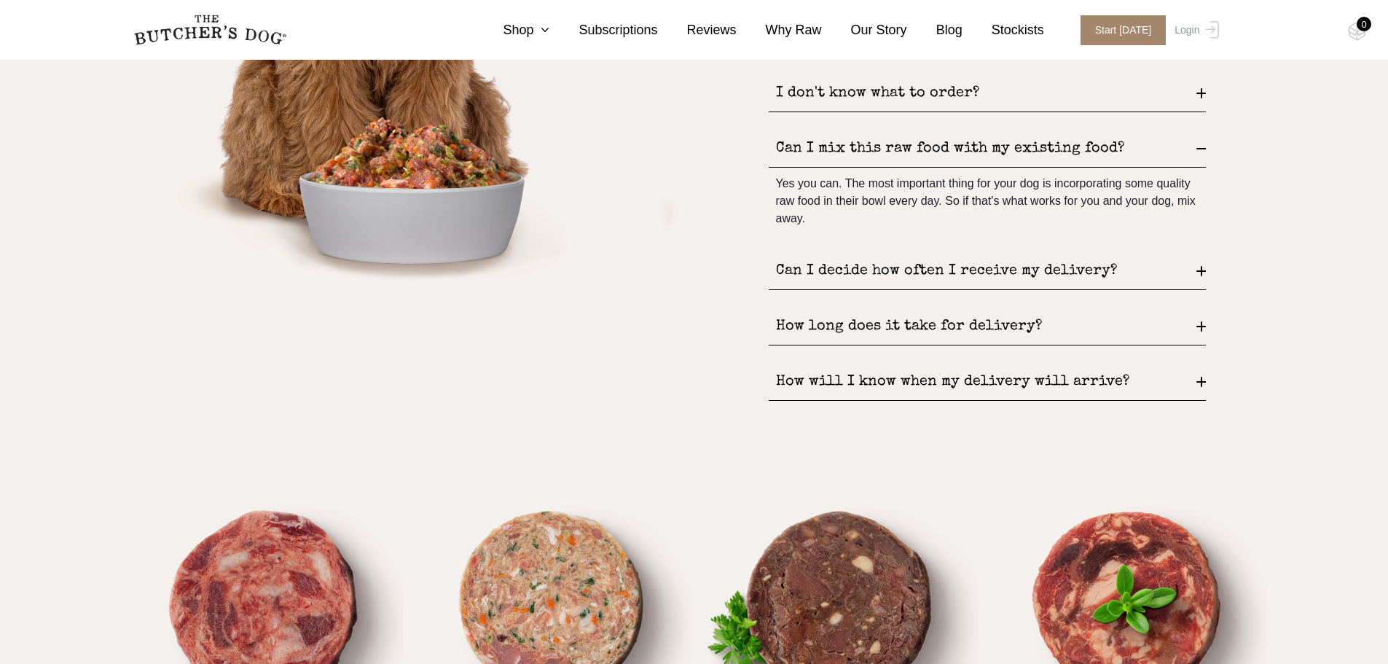
scroll to position [2331, 0]
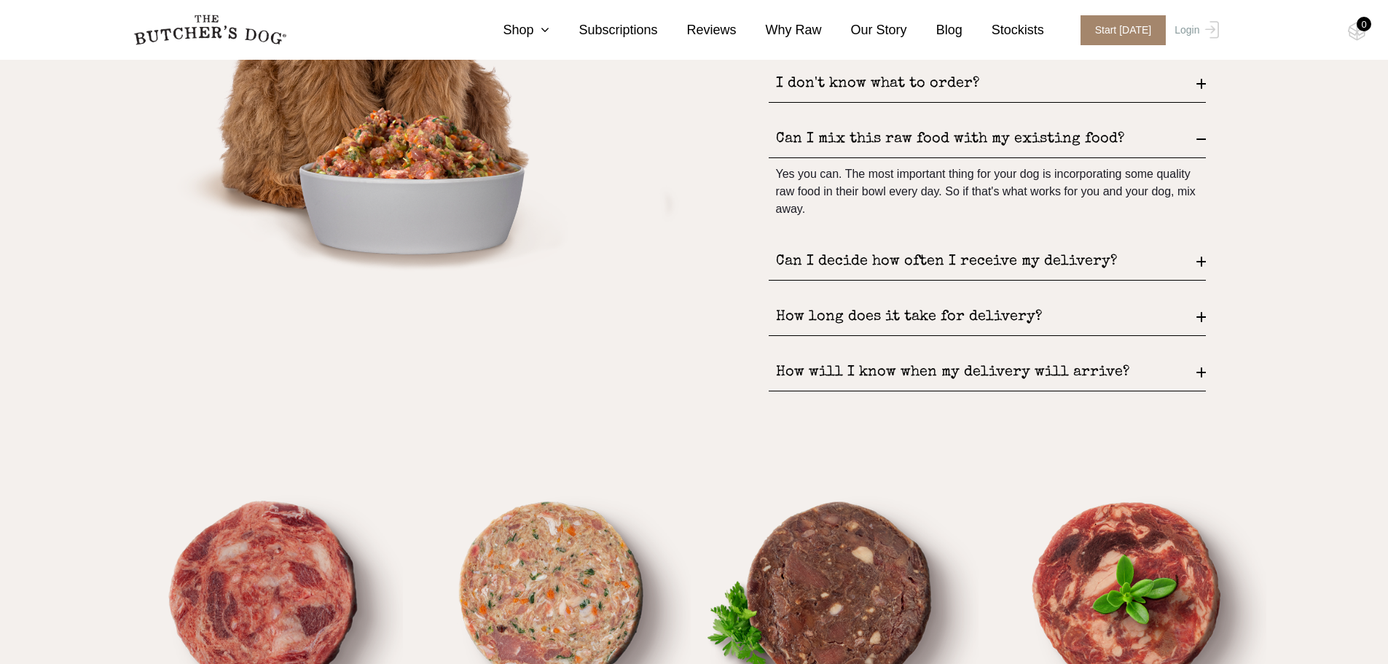
click at [1013, 261] on div "Can I decide how often I receive my delivery?" at bounding box center [987, 261] width 437 height 37
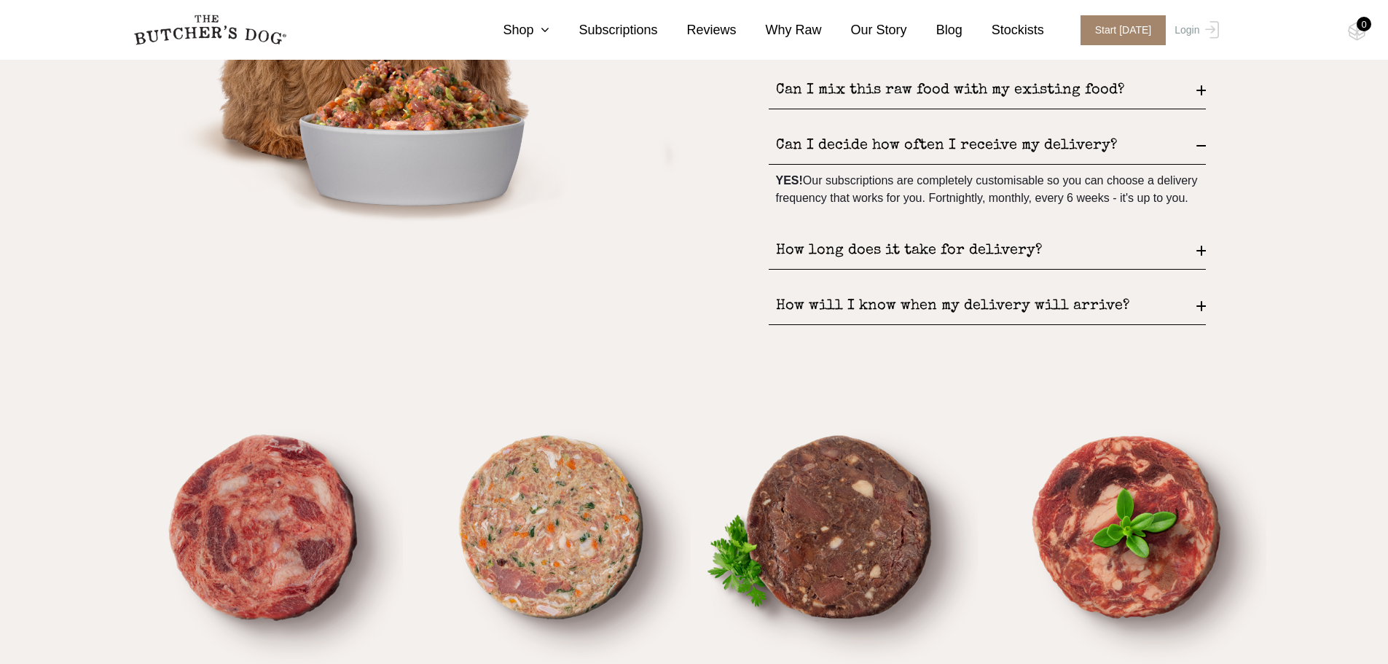
scroll to position [2404, 0]
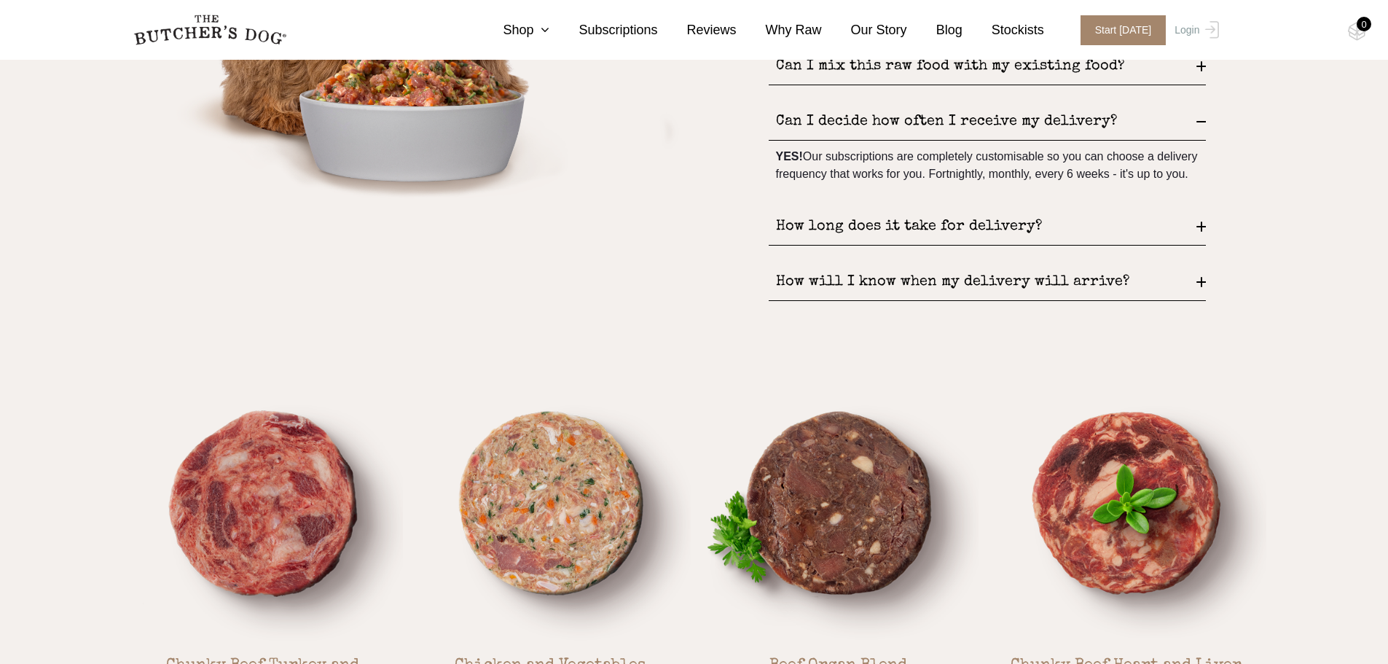
click at [1021, 240] on div "How long does it take for delivery?" at bounding box center [987, 226] width 437 height 37
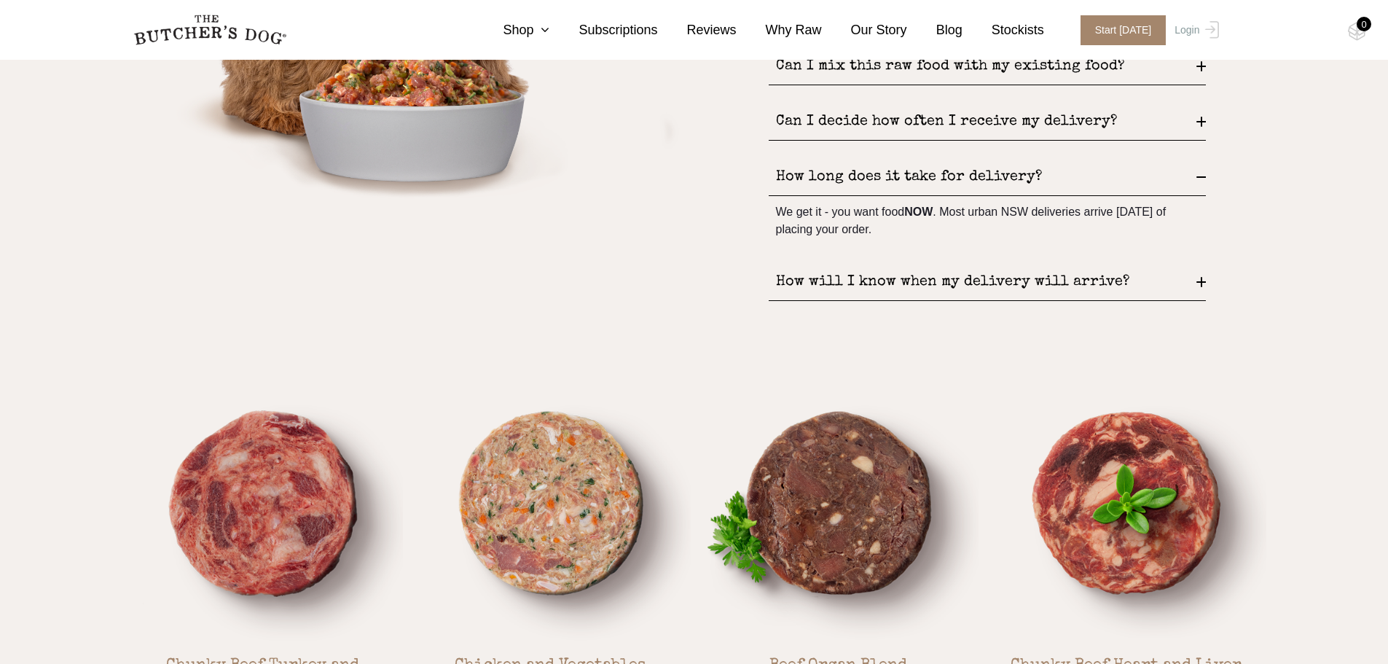
click at [1043, 279] on div "How will I know when my delivery will arrive?" at bounding box center [987, 282] width 437 height 37
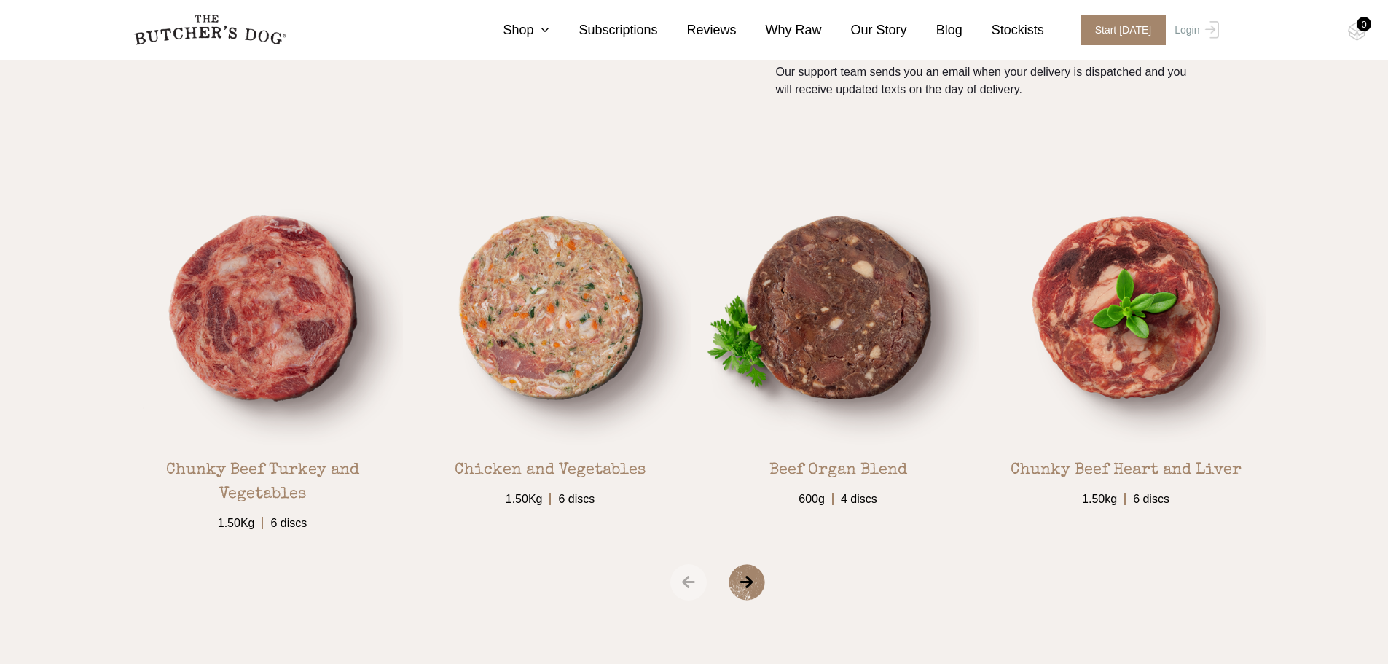
scroll to position [2695, 0]
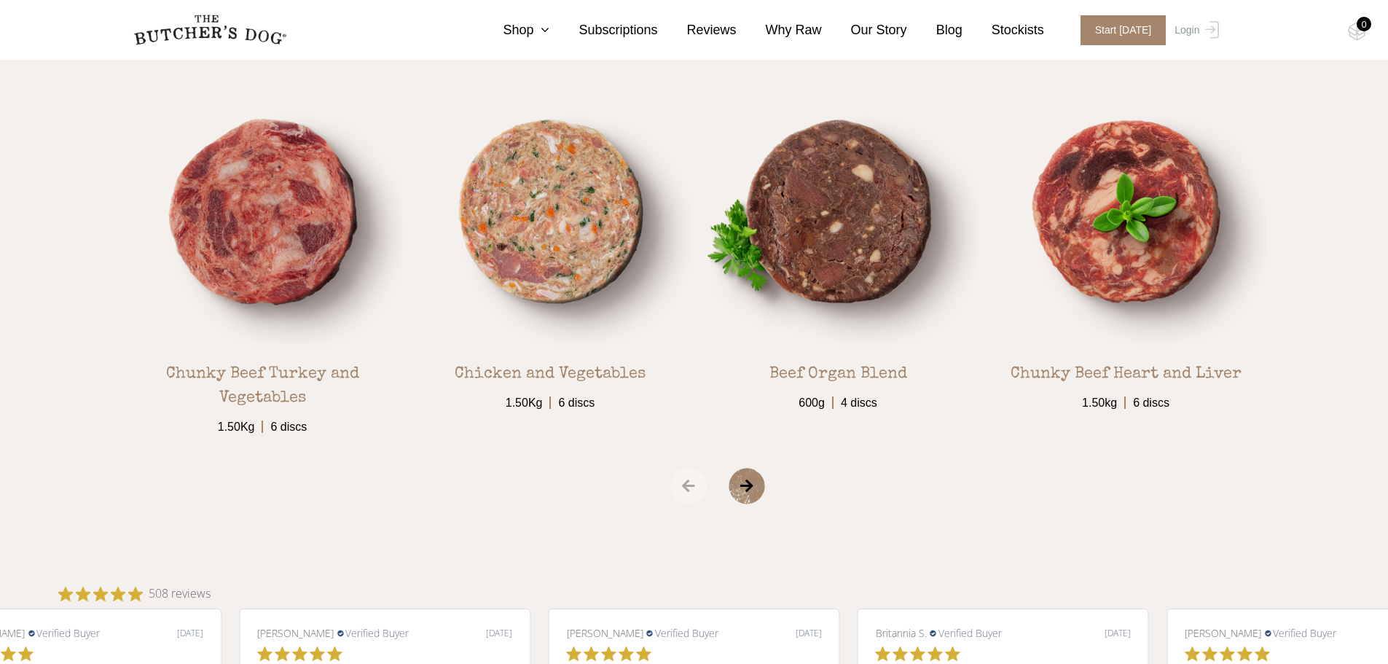
click at [748, 492] on span "›" at bounding box center [764, 486] width 73 height 36
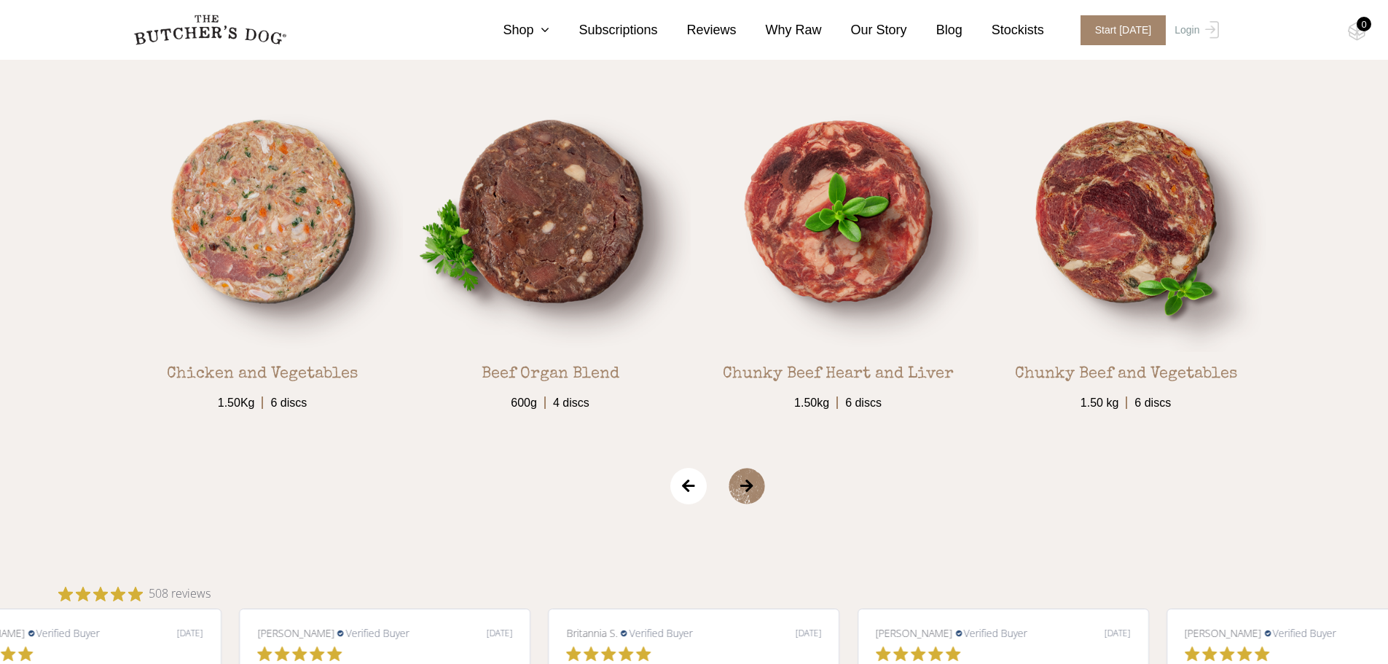
click at [748, 492] on span "›" at bounding box center [764, 486] width 73 height 36
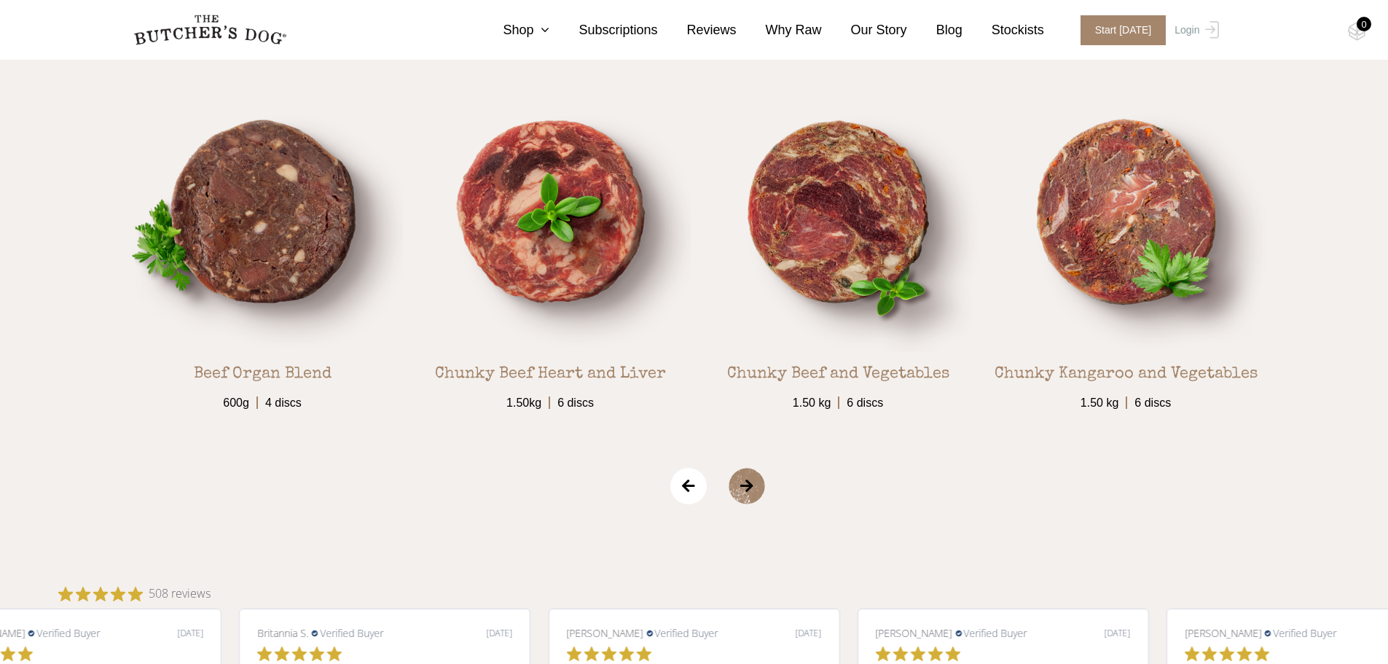
click at [748, 492] on span "›" at bounding box center [764, 486] width 73 height 36
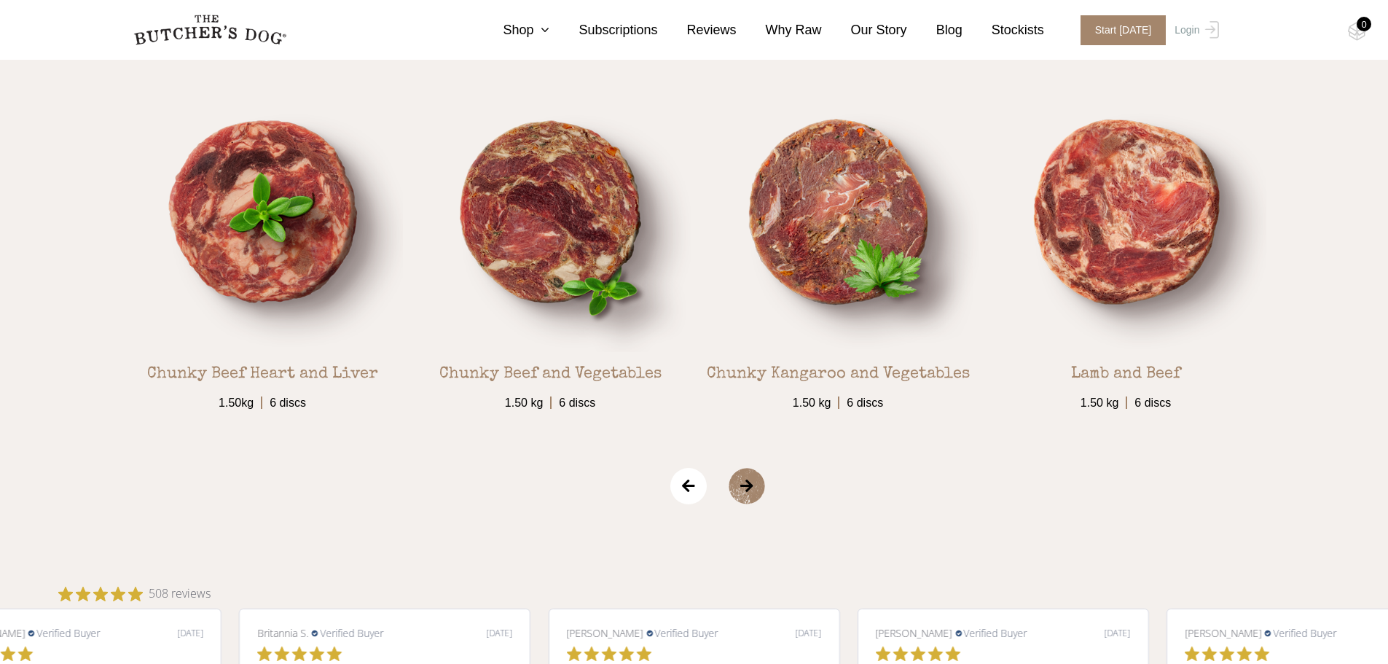
click at [749, 492] on span "›" at bounding box center [764, 486] width 73 height 36
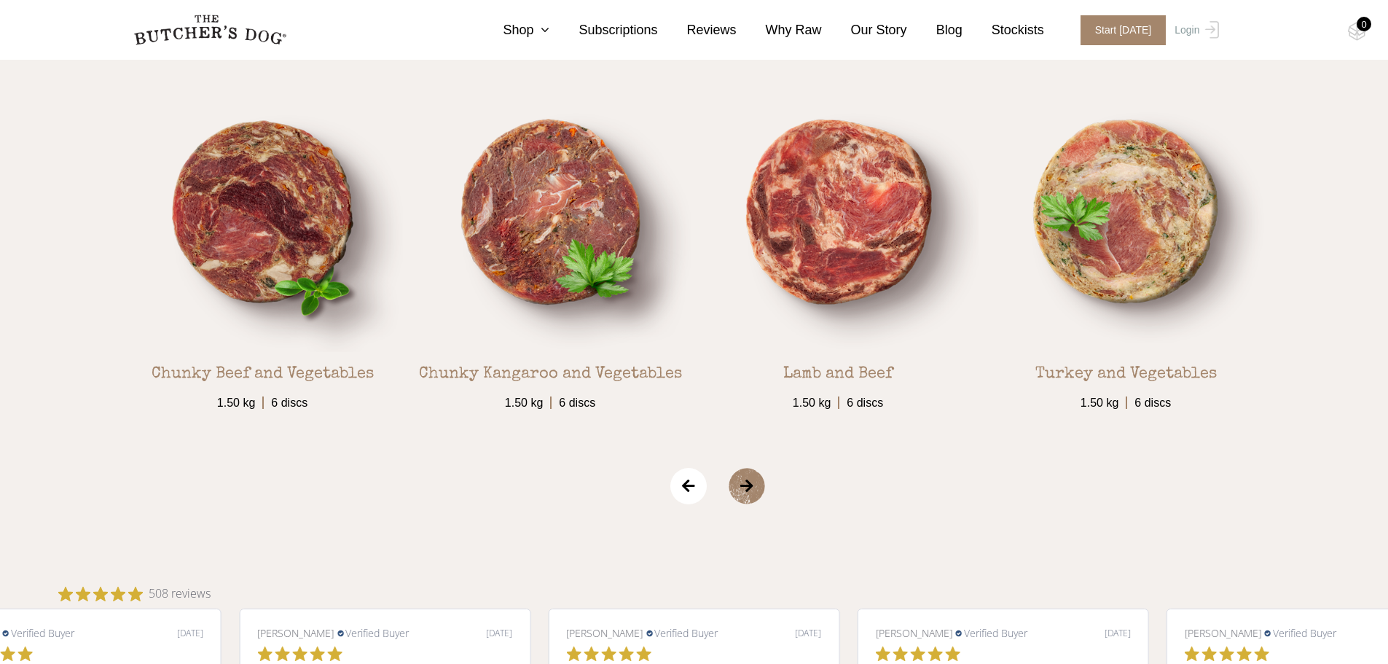
click at [750, 492] on span "›" at bounding box center [764, 486] width 73 height 36
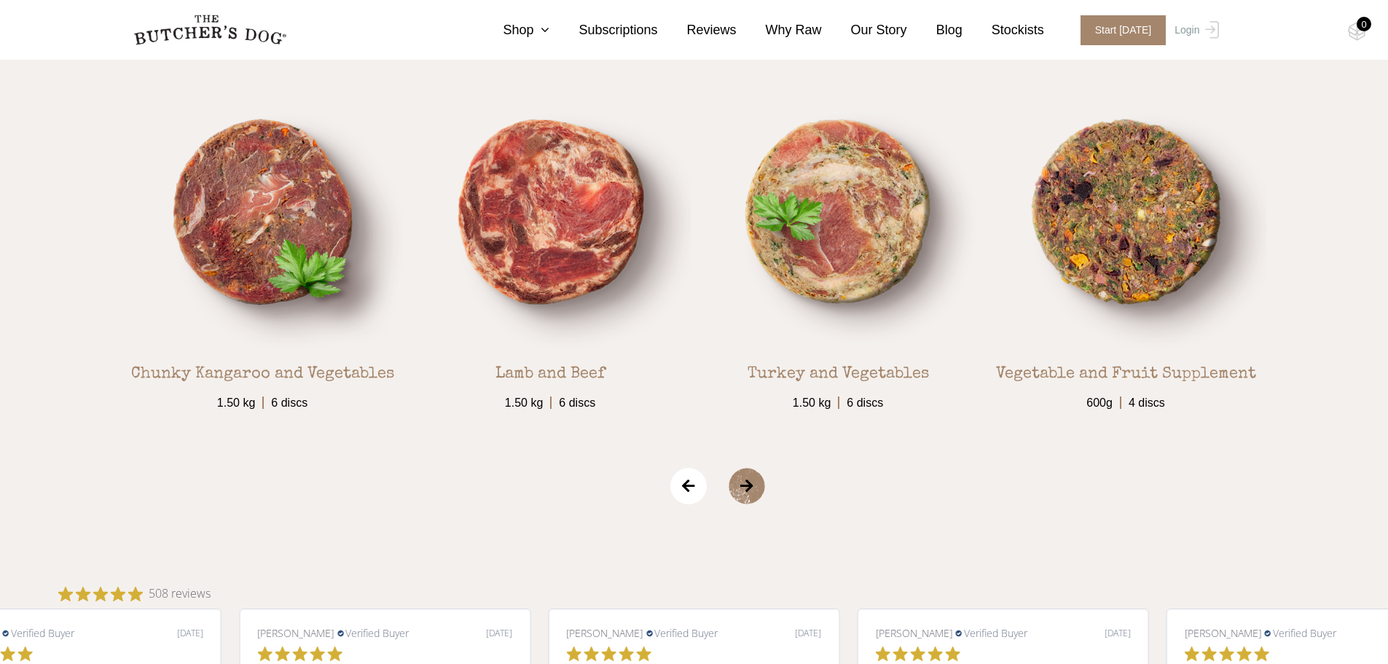
click at [752, 491] on span "›" at bounding box center [764, 486] width 73 height 36
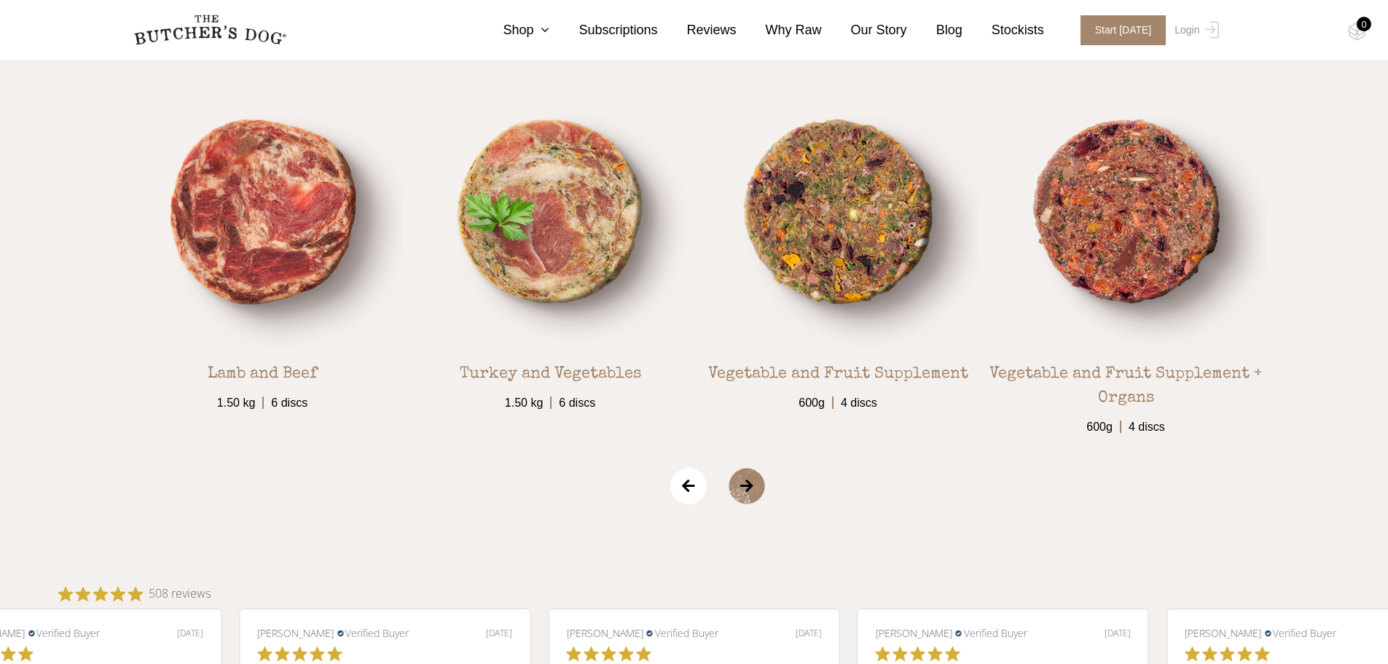
click at [752, 491] on span "›" at bounding box center [764, 486] width 73 height 36
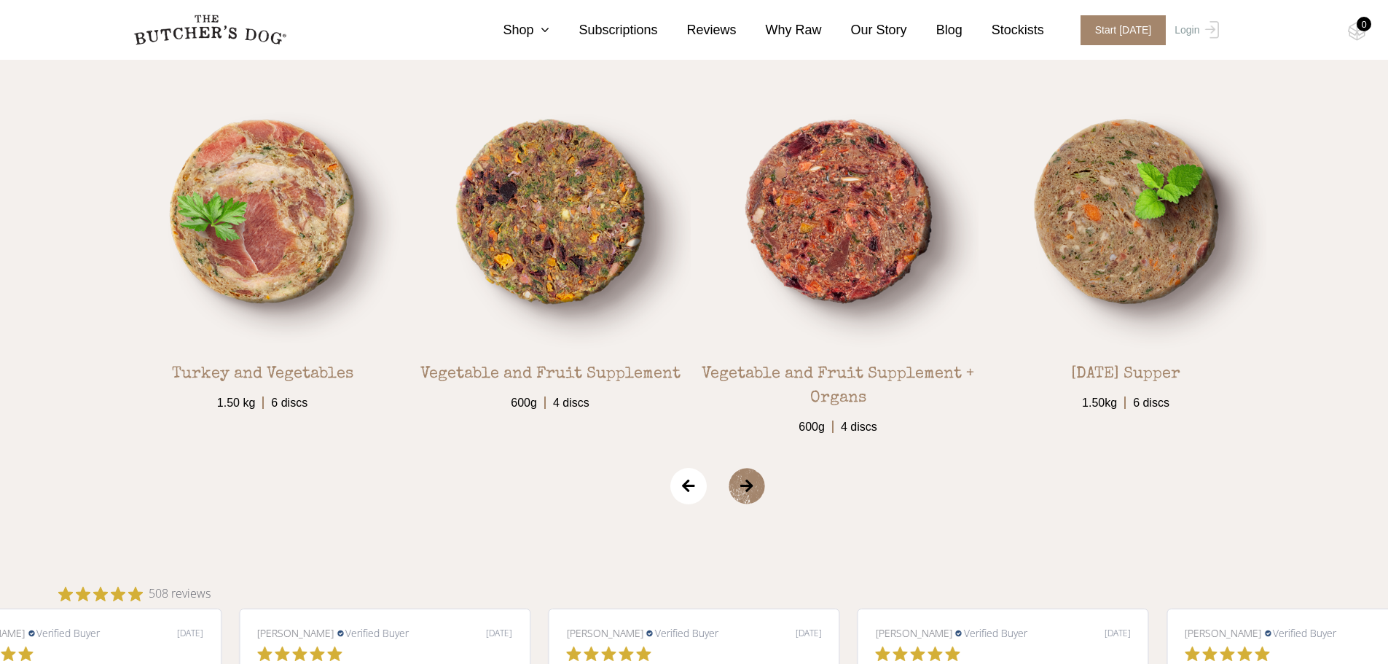
click at [752, 490] on span "›" at bounding box center [764, 486] width 73 height 36
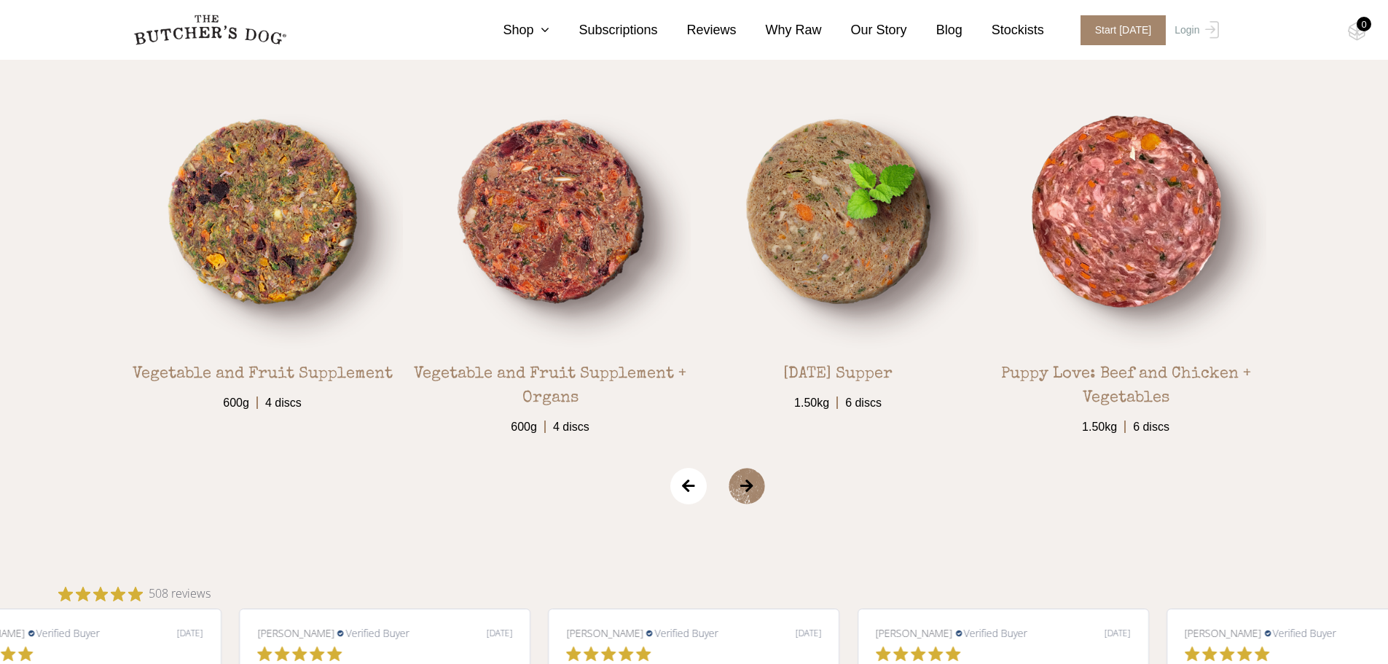
click at [752, 490] on span "›" at bounding box center [764, 486] width 73 height 36
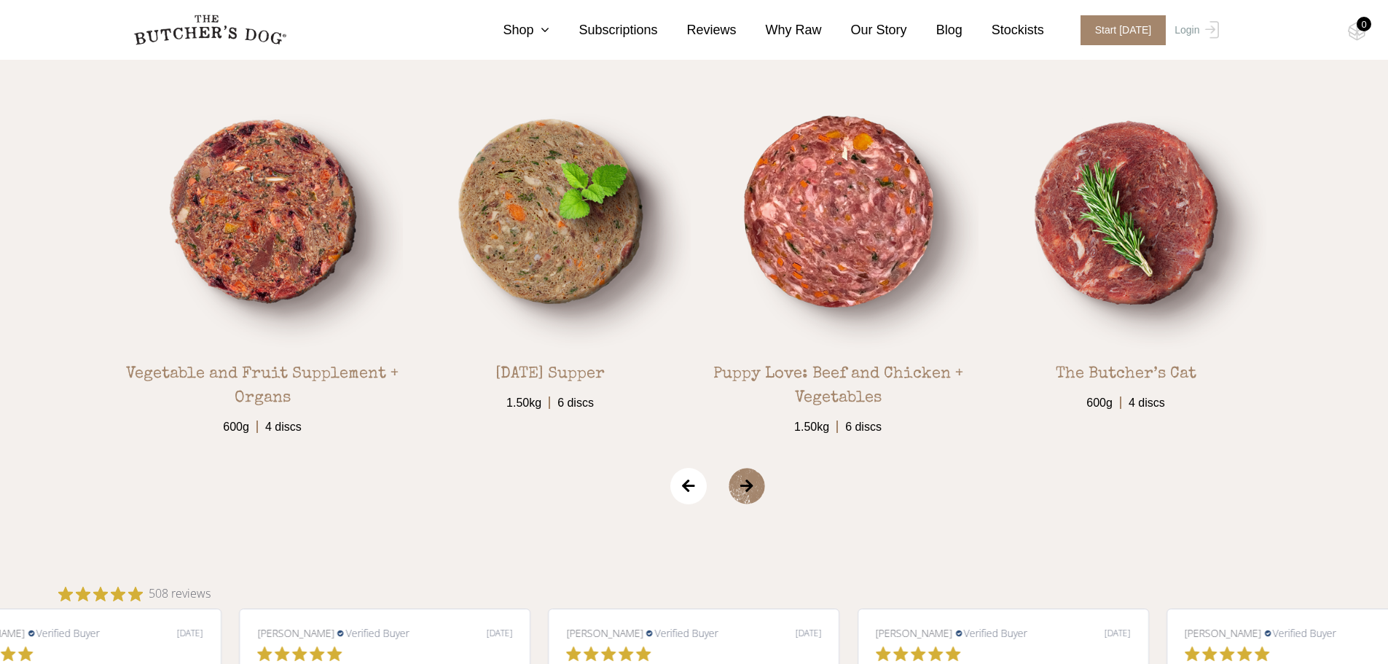
click at [752, 490] on span "›" at bounding box center [764, 486] width 73 height 36
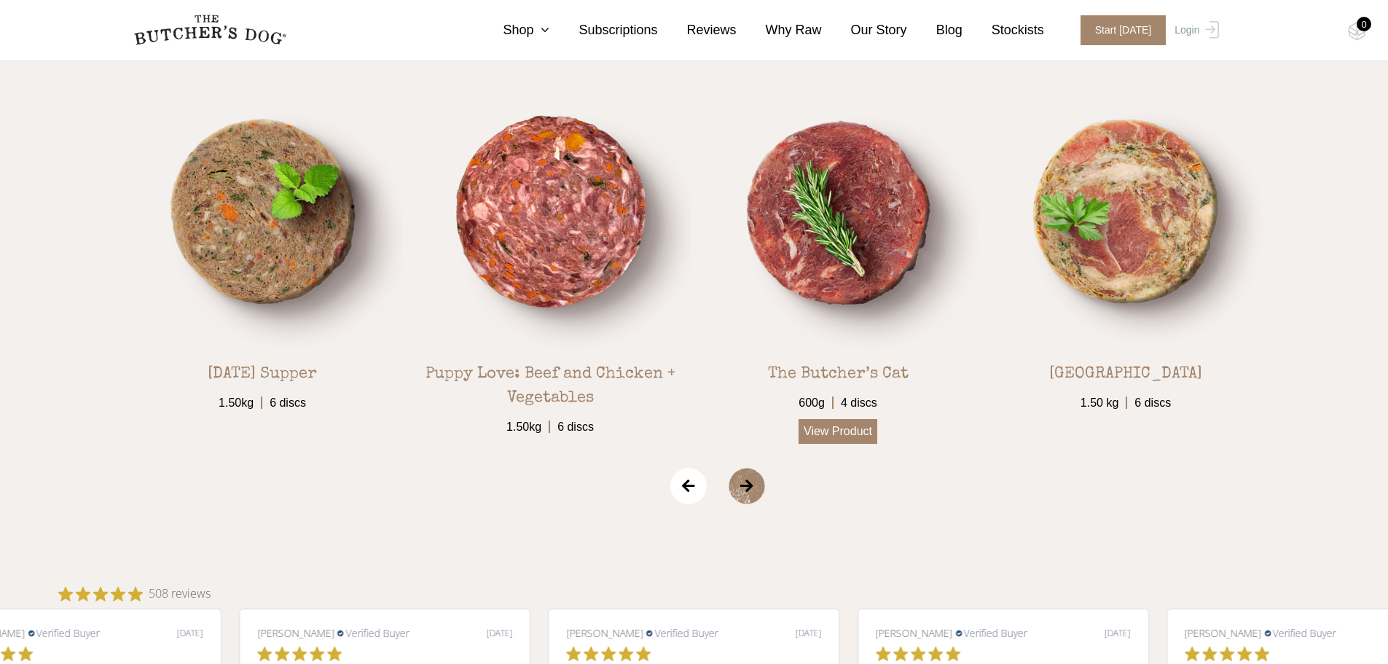
click at [847, 440] on link "View Product" at bounding box center [837, 431] width 79 height 25
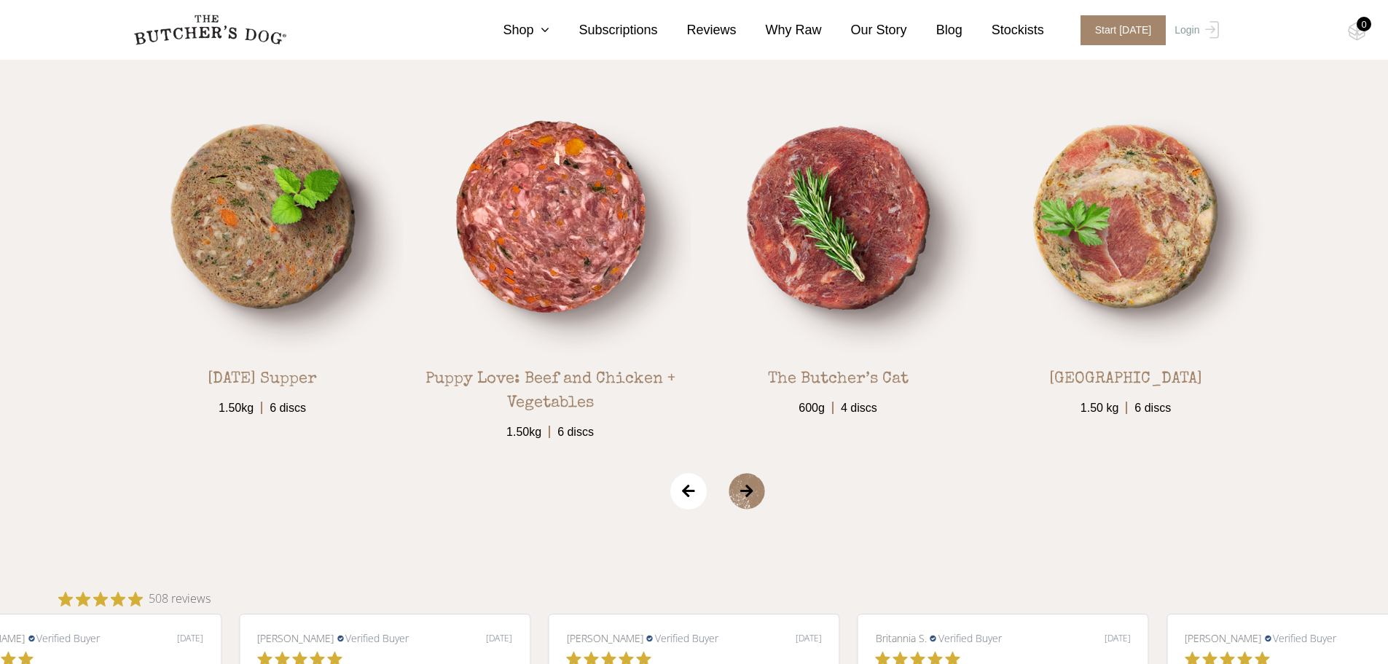
click at [755, 489] on span "›" at bounding box center [764, 491] width 73 height 36
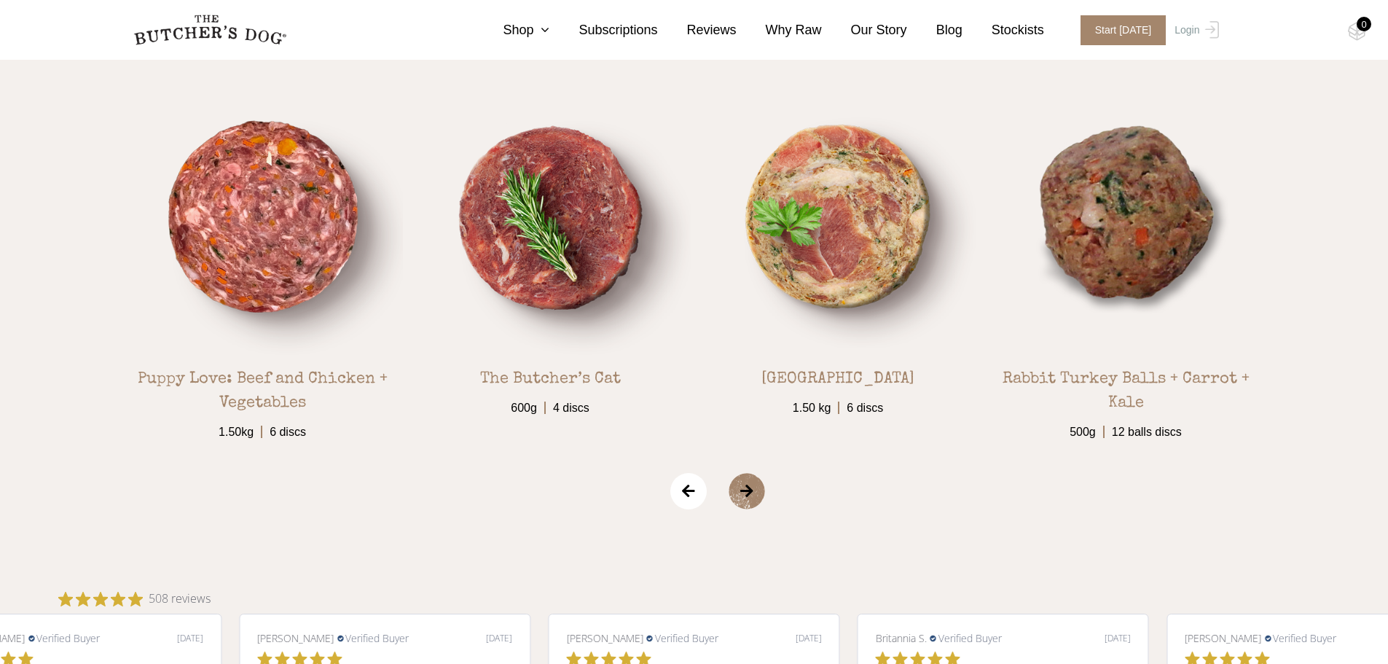
click at [754, 488] on span "›" at bounding box center [764, 491] width 73 height 36
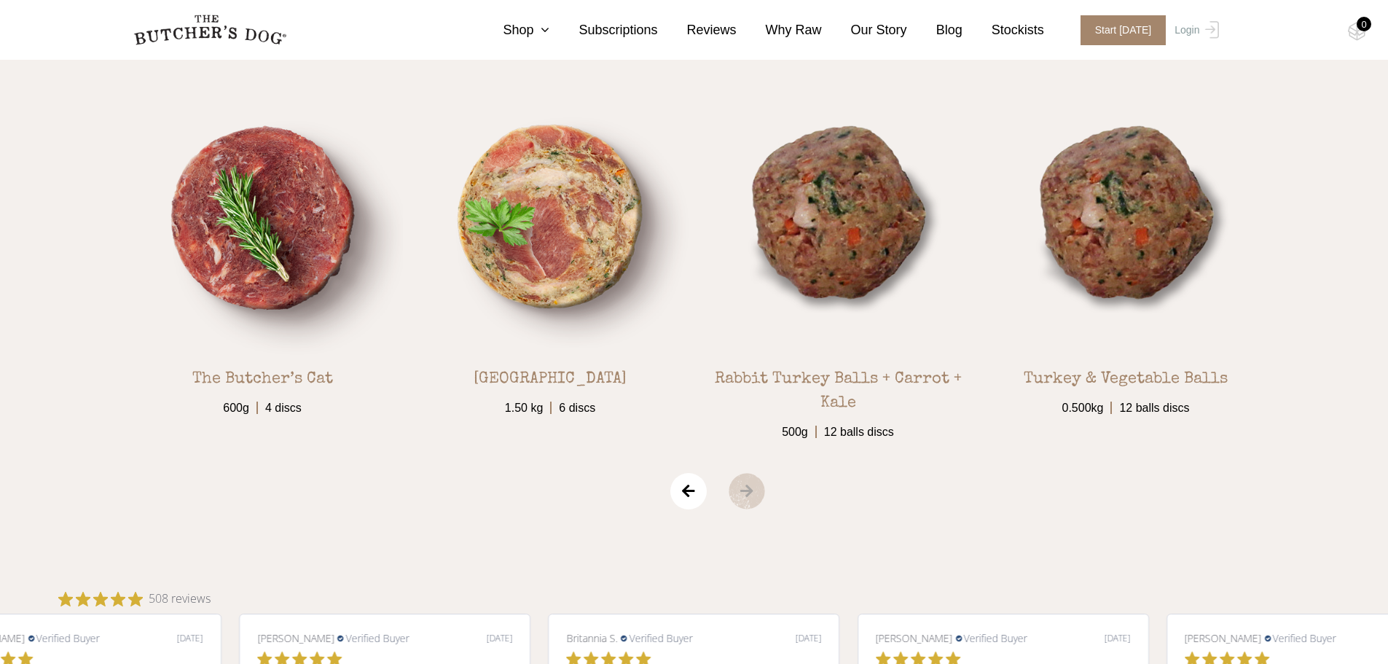
click at [754, 488] on span "›" at bounding box center [764, 491] width 73 height 36
click at [682, 495] on span "‹" at bounding box center [688, 491] width 36 height 36
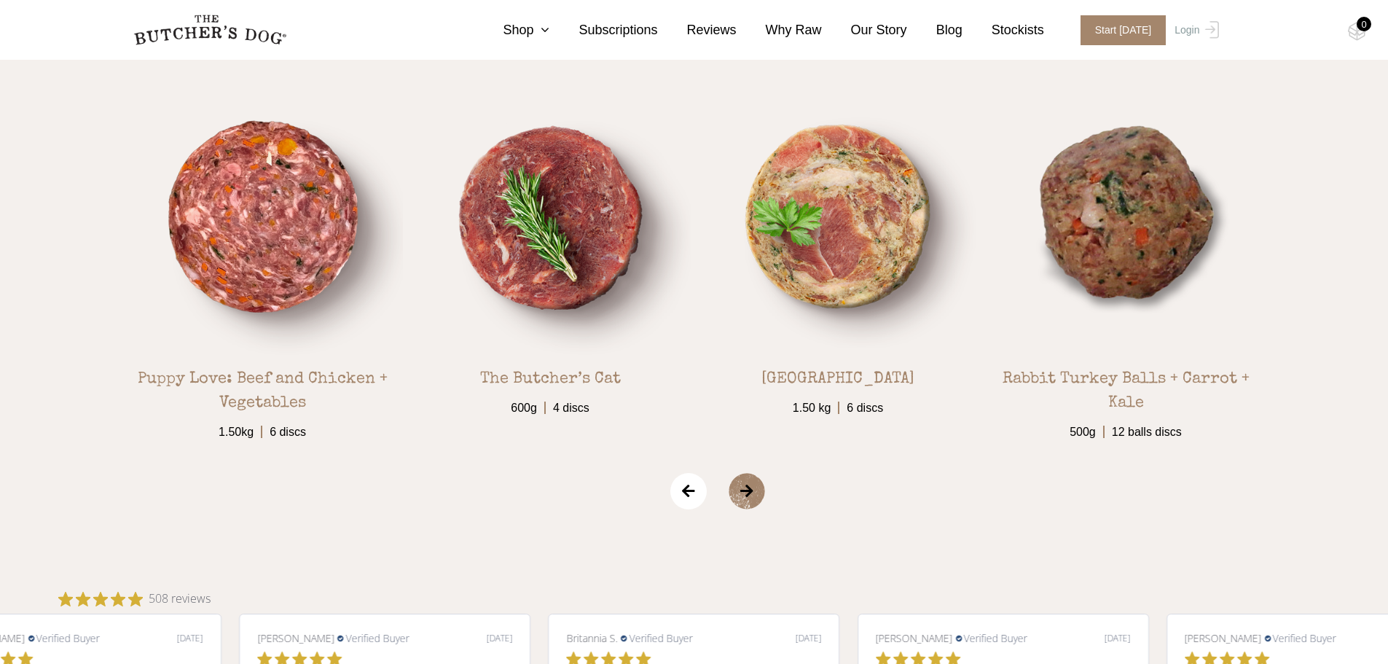
click at [684, 495] on span "‹" at bounding box center [688, 491] width 36 height 36
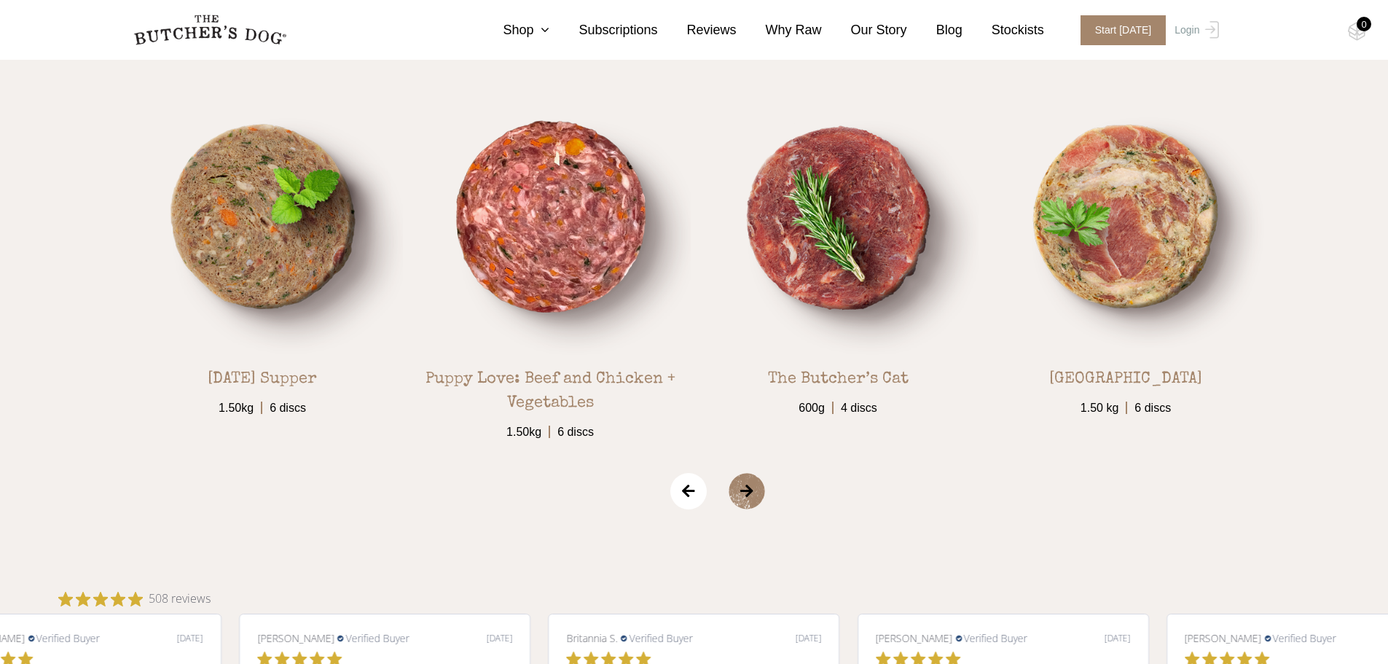
click at [684, 495] on span "‹" at bounding box center [688, 491] width 36 height 36
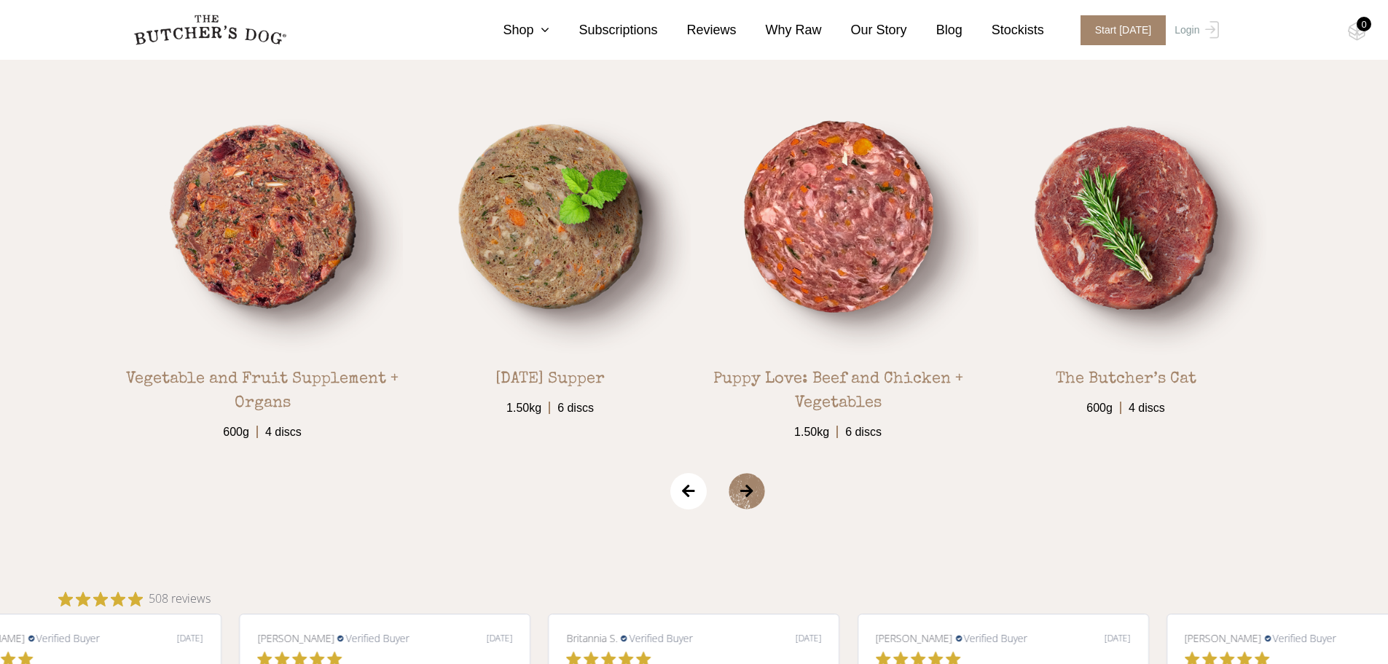
click at [684, 495] on span "‹" at bounding box center [688, 491] width 36 height 36
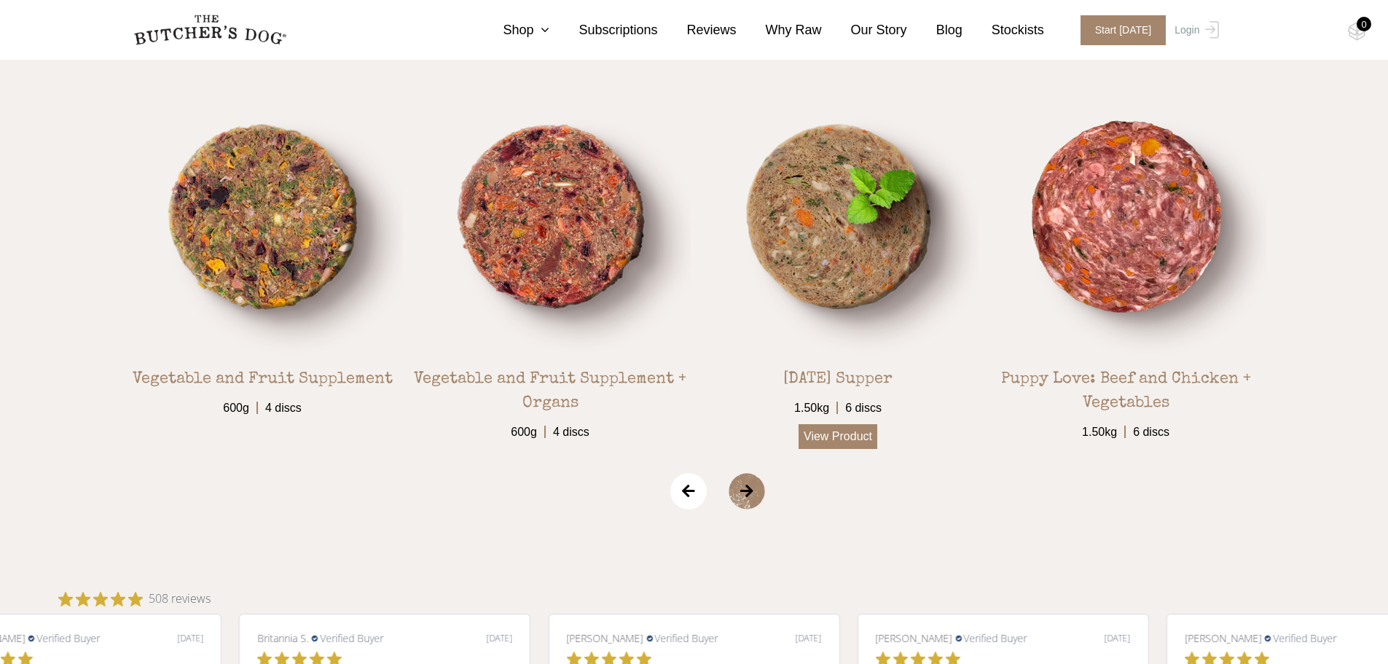
click at [829, 438] on link "View Product" at bounding box center [837, 436] width 79 height 25
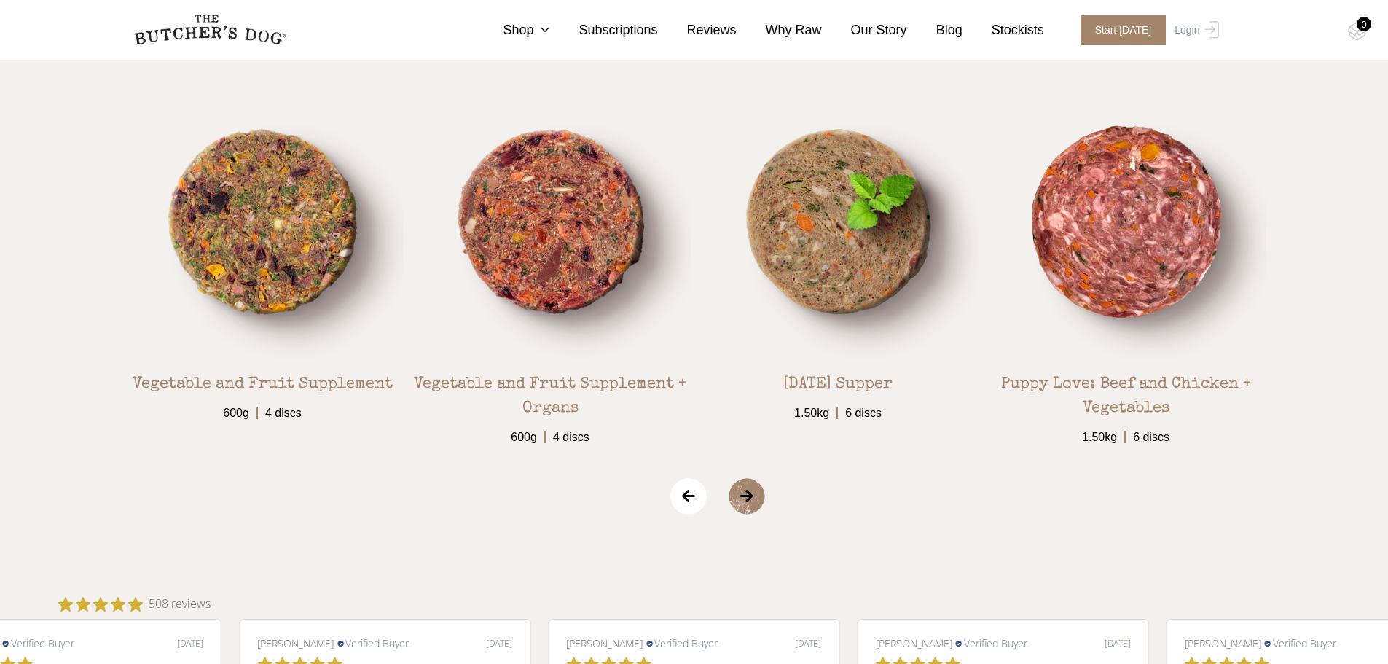
click at [689, 503] on span "‹" at bounding box center [688, 496] width 36 height 36
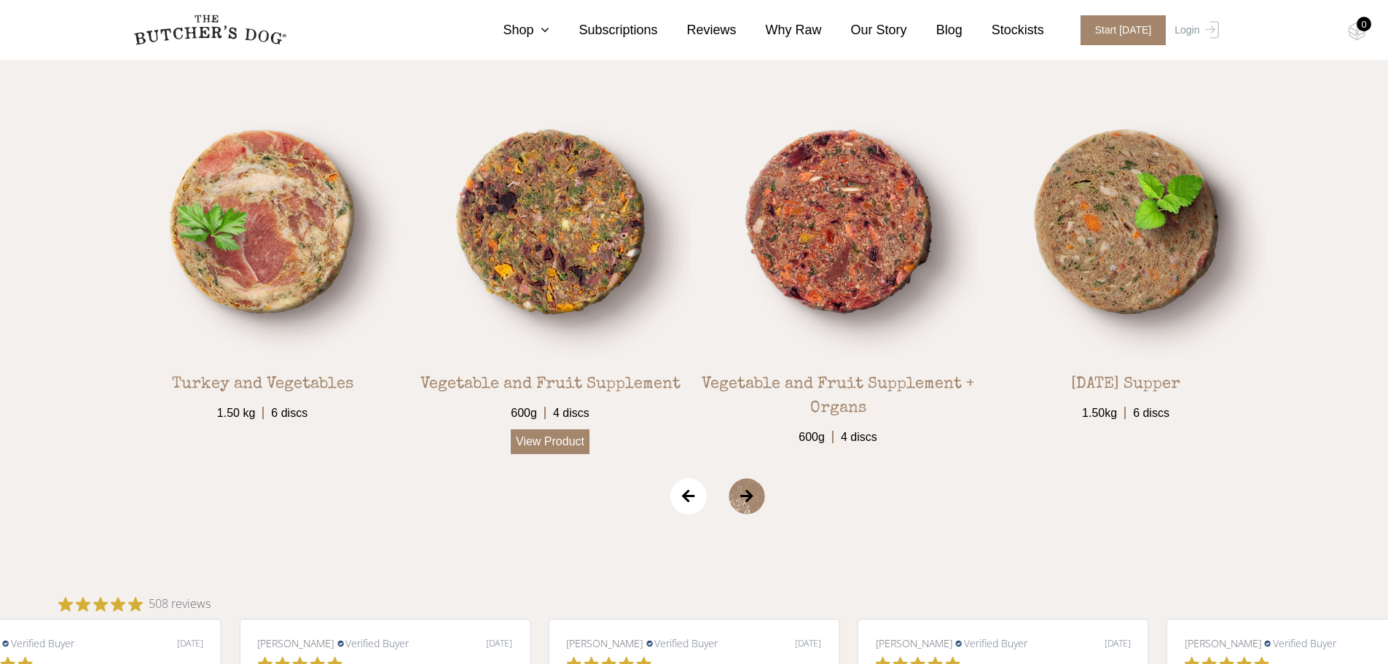
click at [556, 438] on link "View Product" at bounding box center [550, 441] width 79 height 25
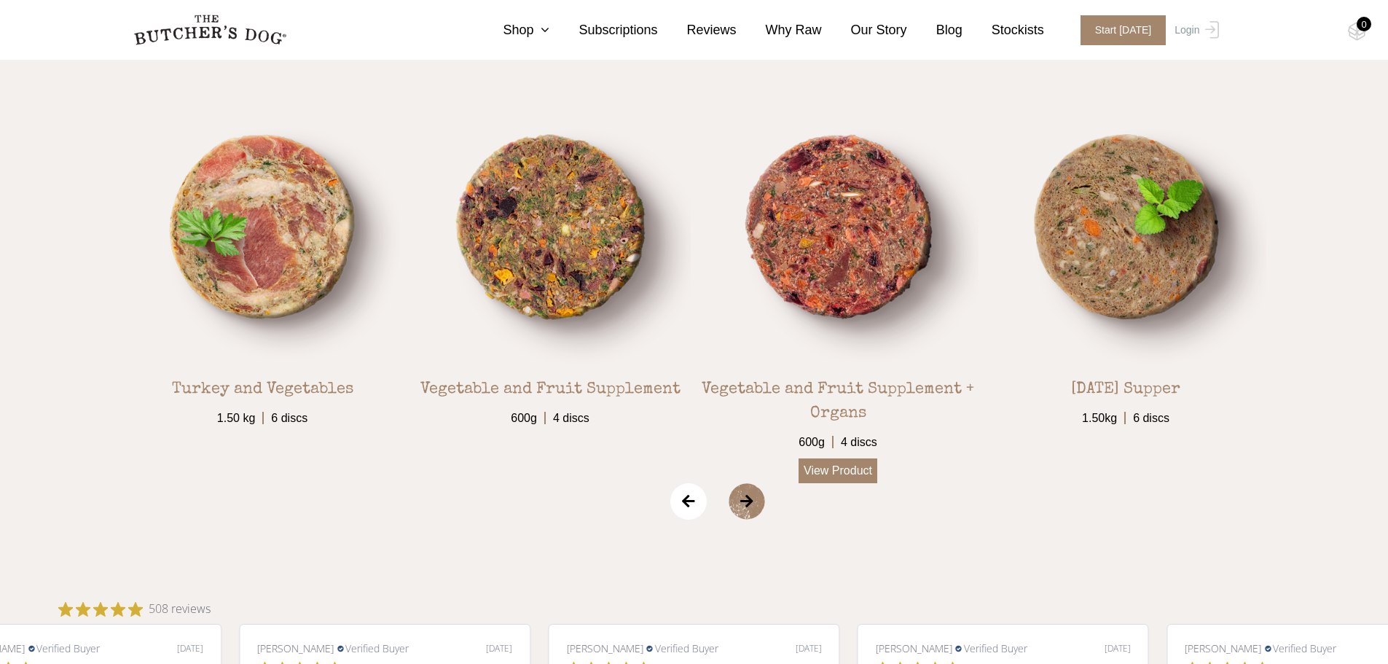
click at [839, 469] on link "View Product" at bounding box center [837, 470] width 79 height 25
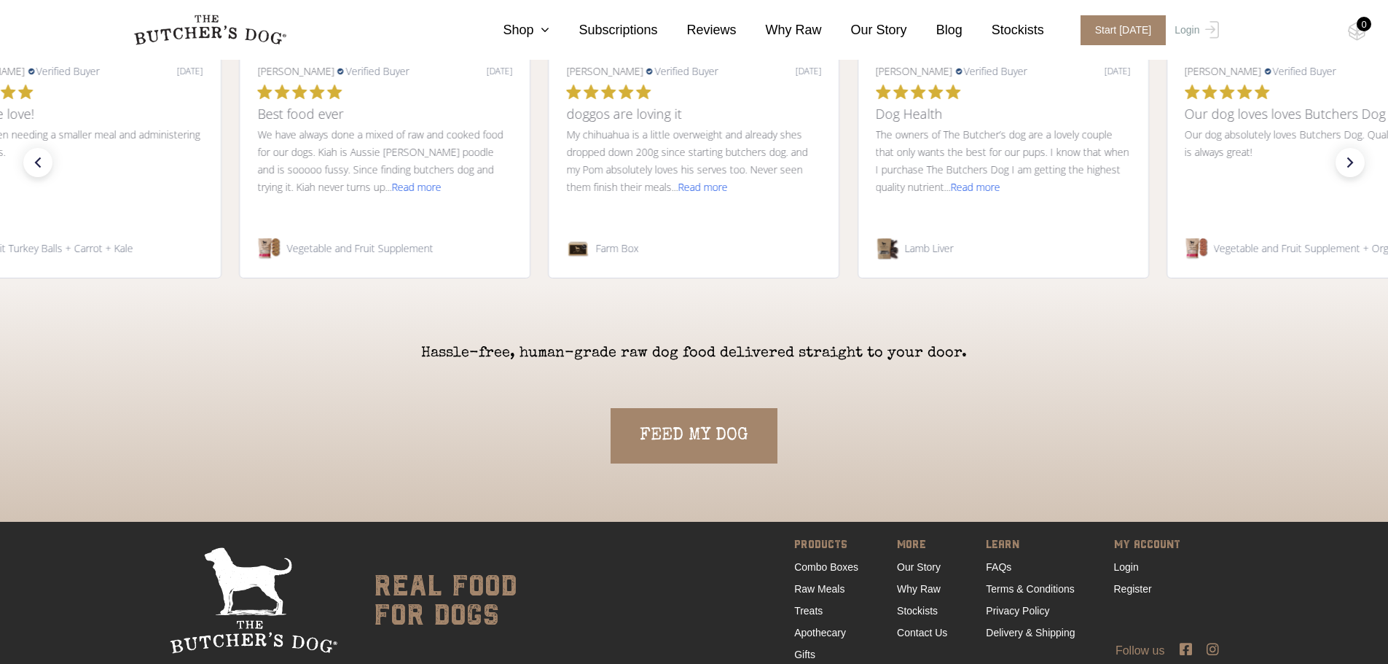
scroll to position [3328, 0]
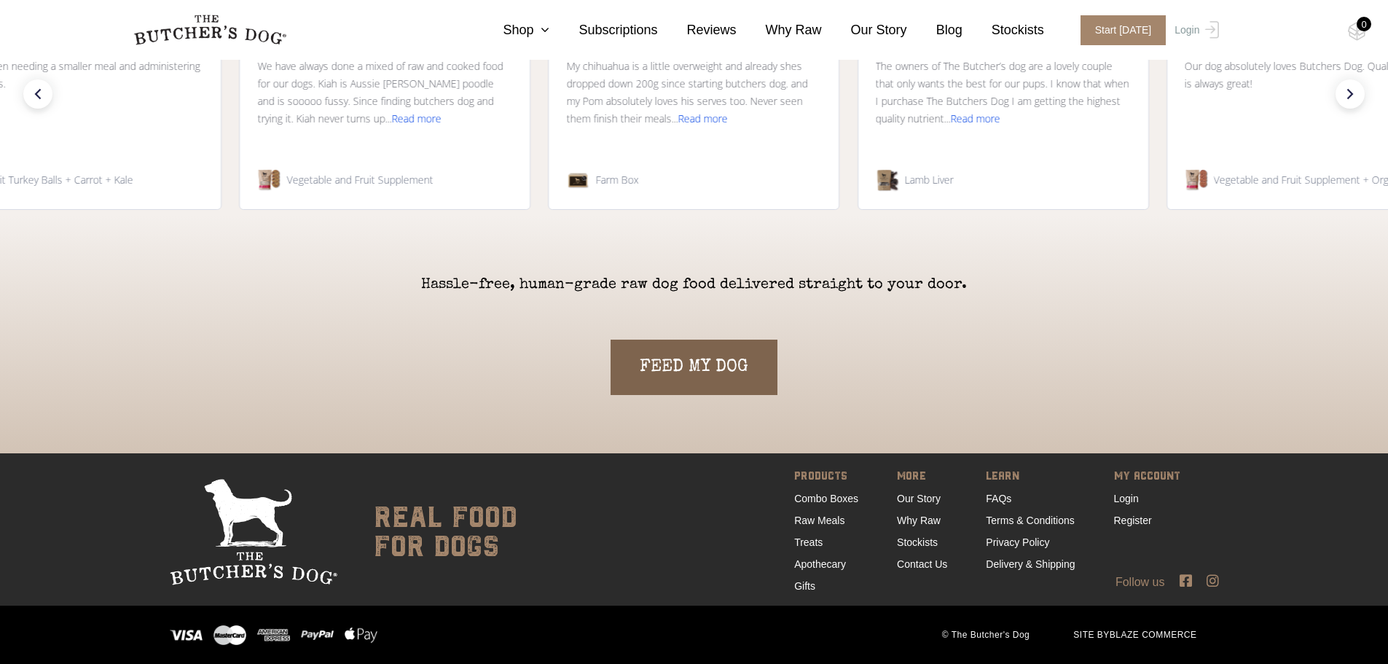
click at [701, 377] on link "FEED MY DOG" at bounding box center [693, 366] width 167 height 55
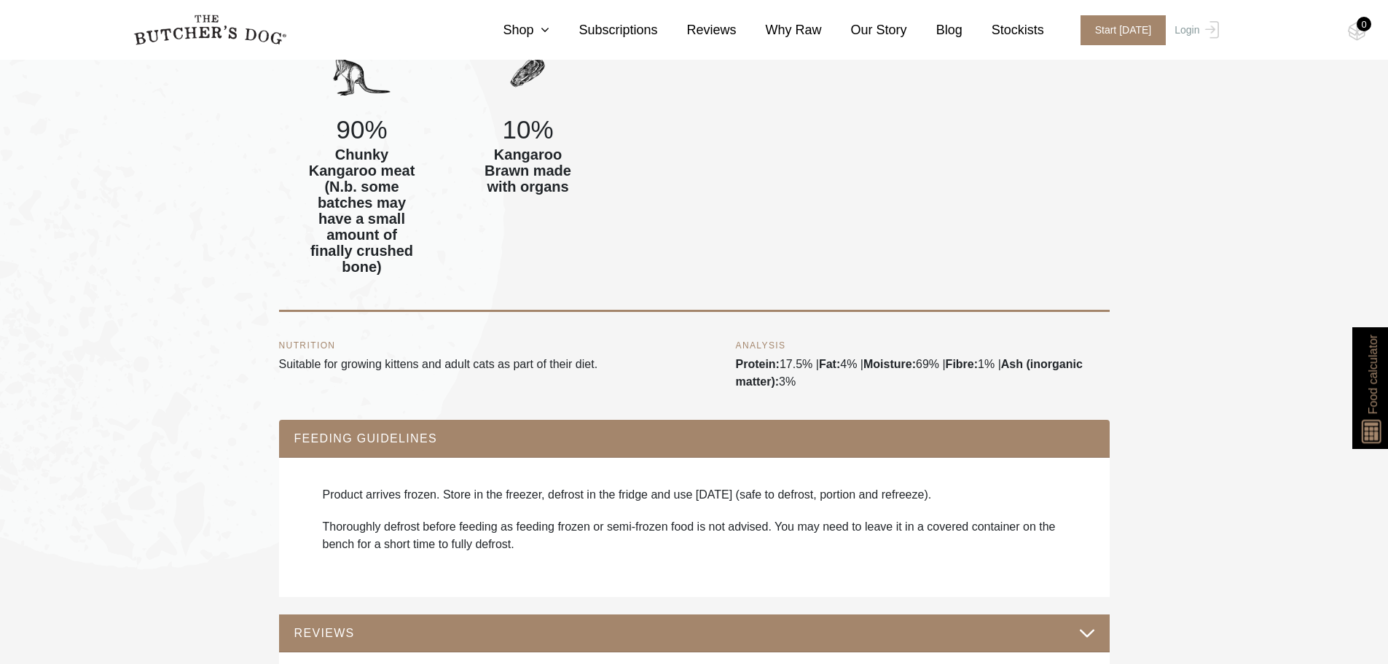
scroll to position [801, 0]
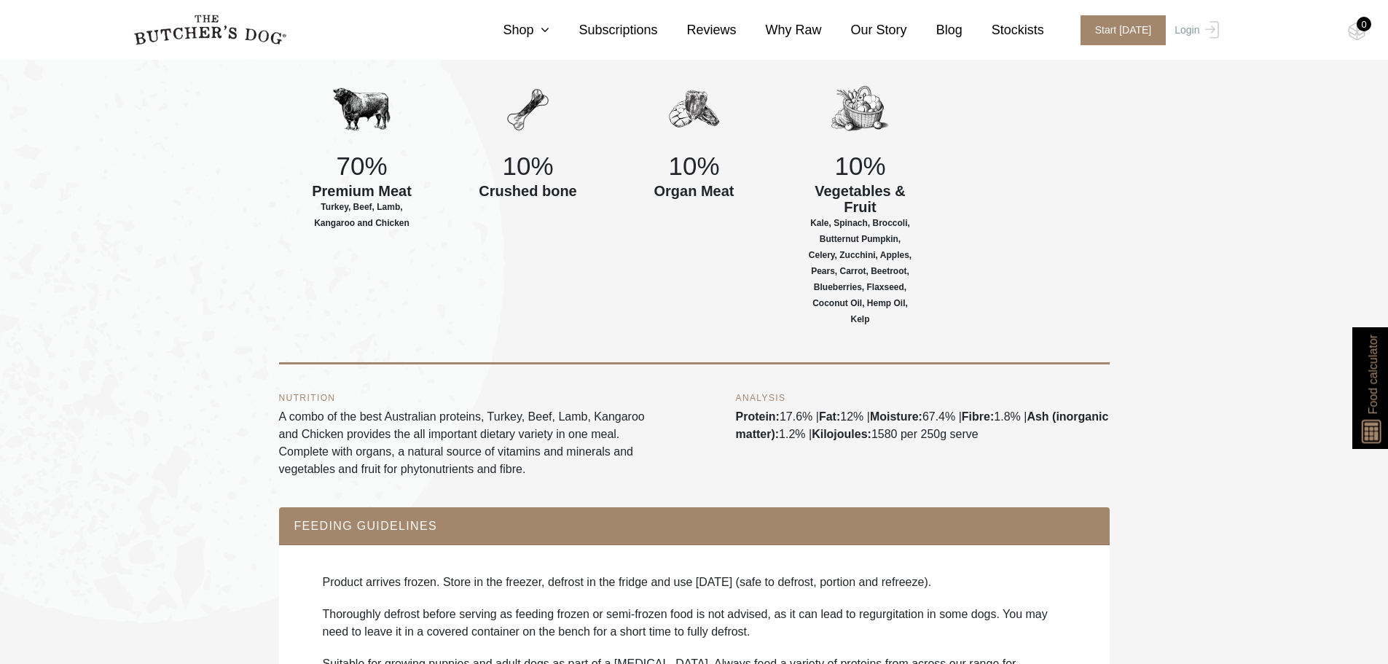
scroll to position [801, 0]
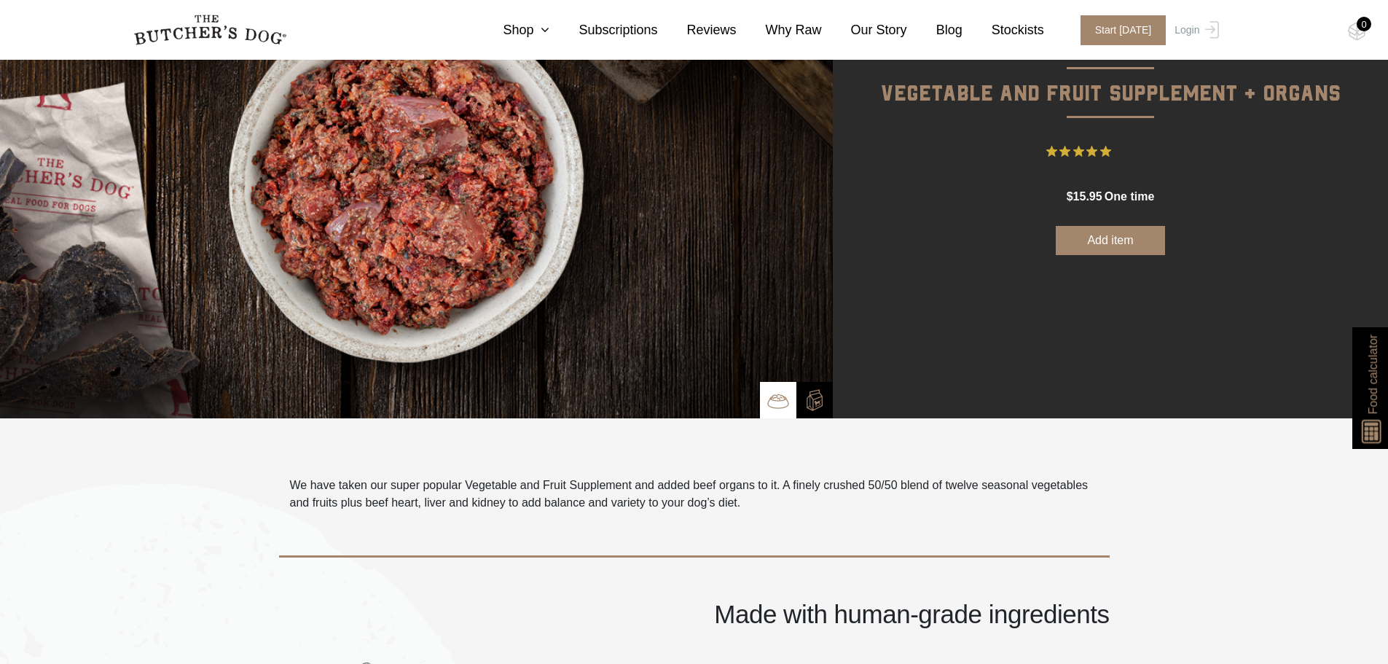
scroll to position [583, 0]
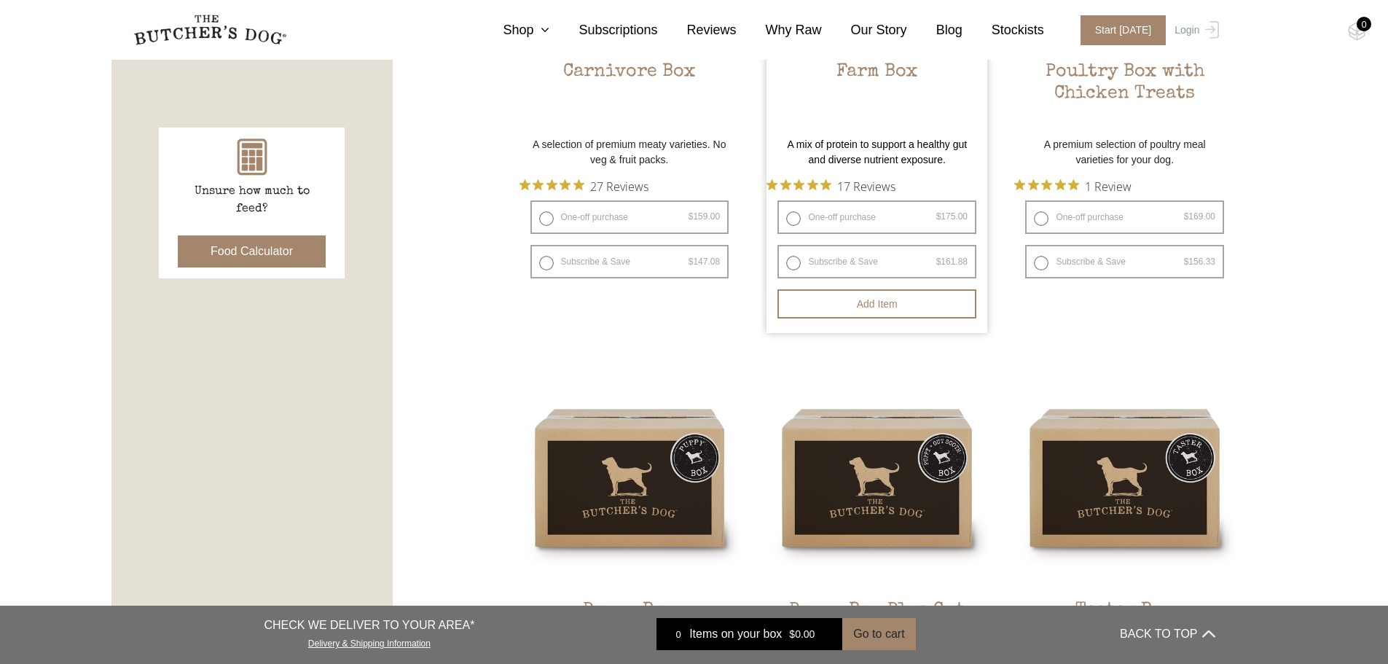
scroll to position [437, 0]
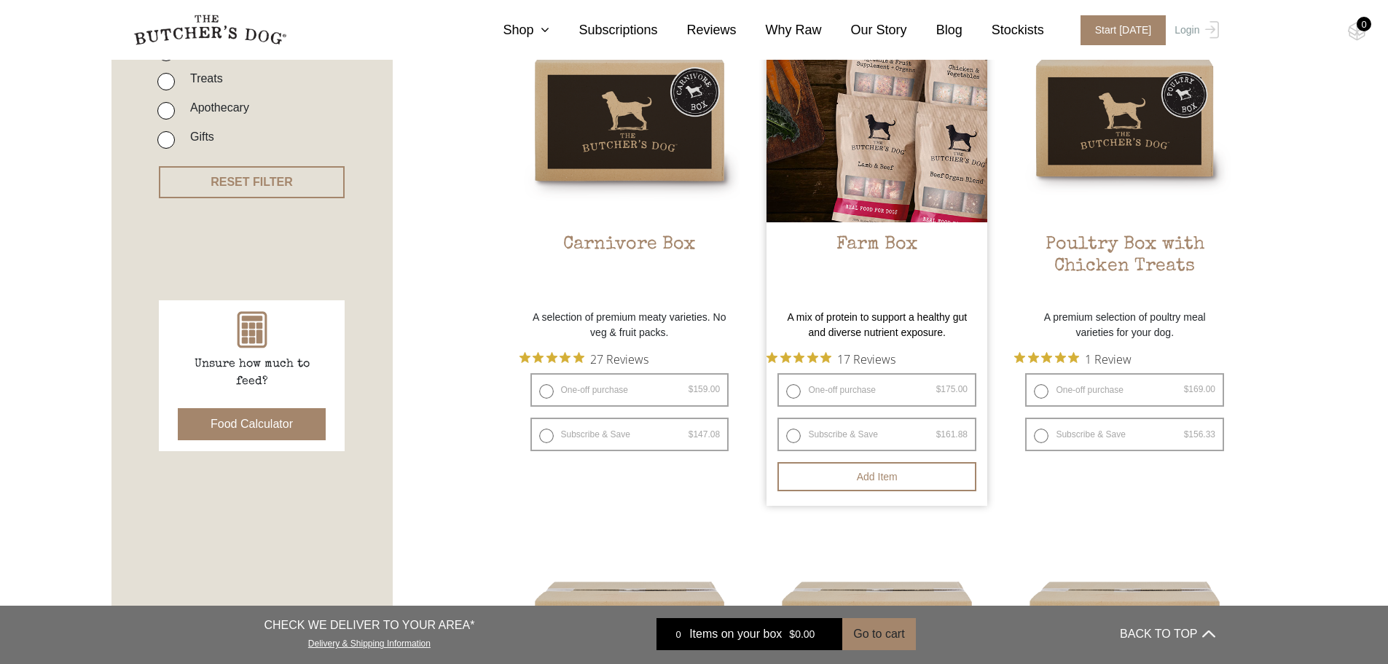
click at [870, 222] on link "Farm Box $ 175.00 — or subscribe and save 7.5%" at bounding box center [876, 151] width 221 height 301
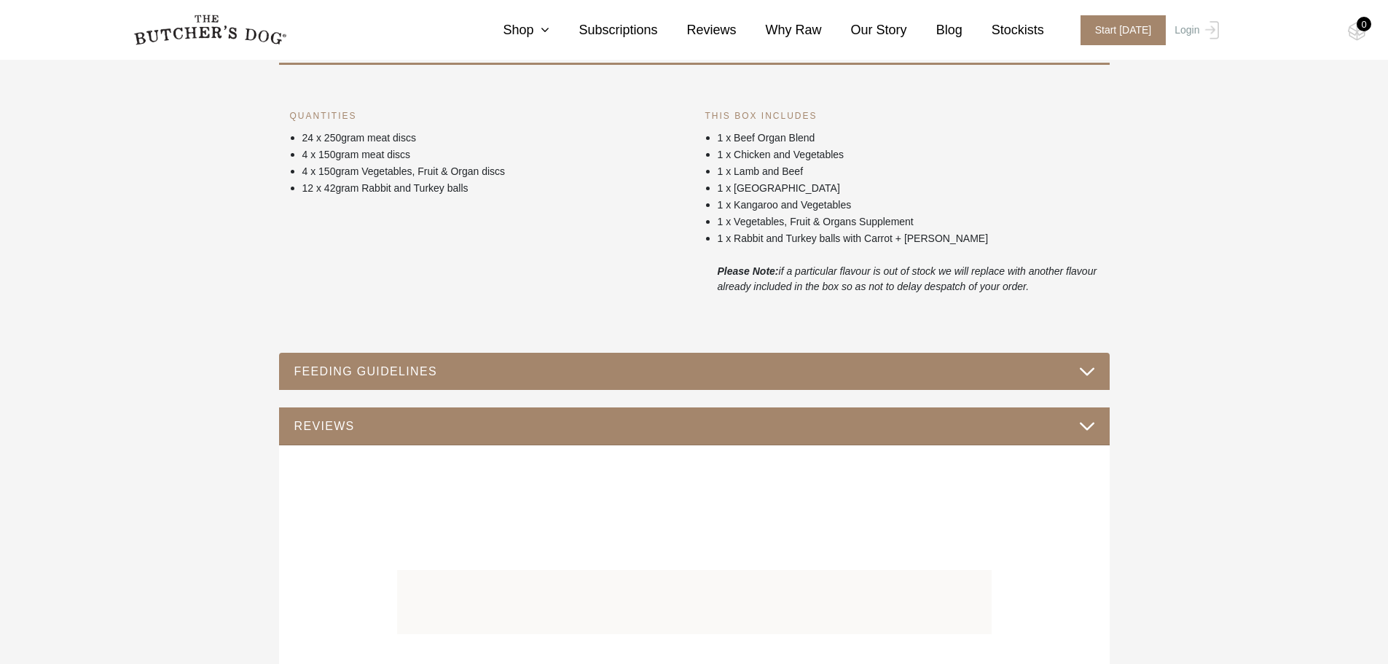
scroll to position [874, 0]
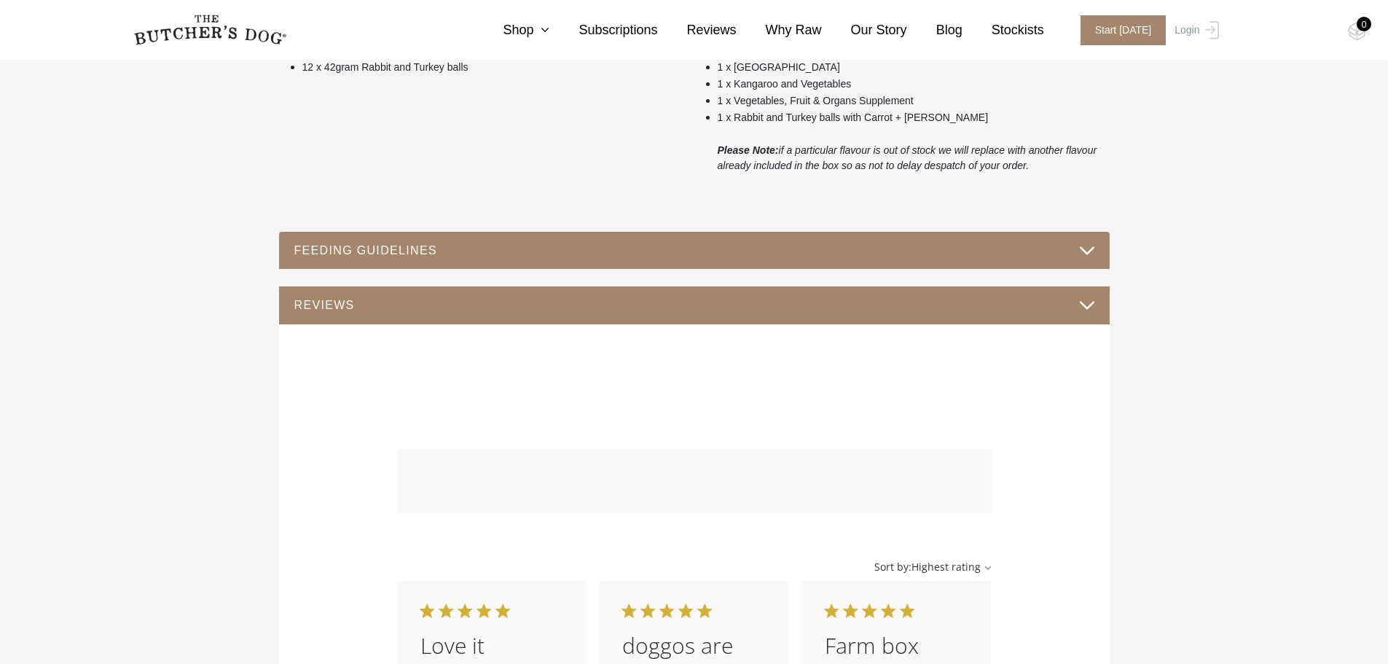
click at [551, 247] on button "FEEDING GUIDELINES" at bounding box center [694, 250] width 801 height 20
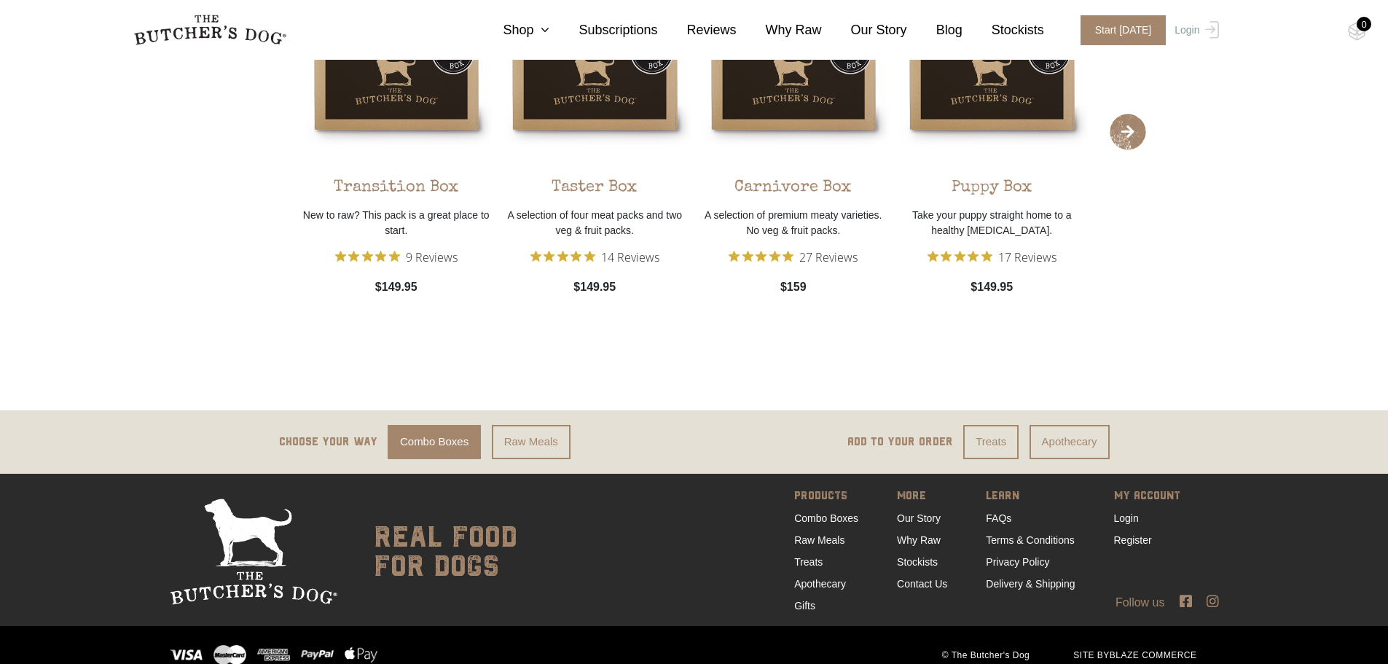
scroll to position [1703, 0]
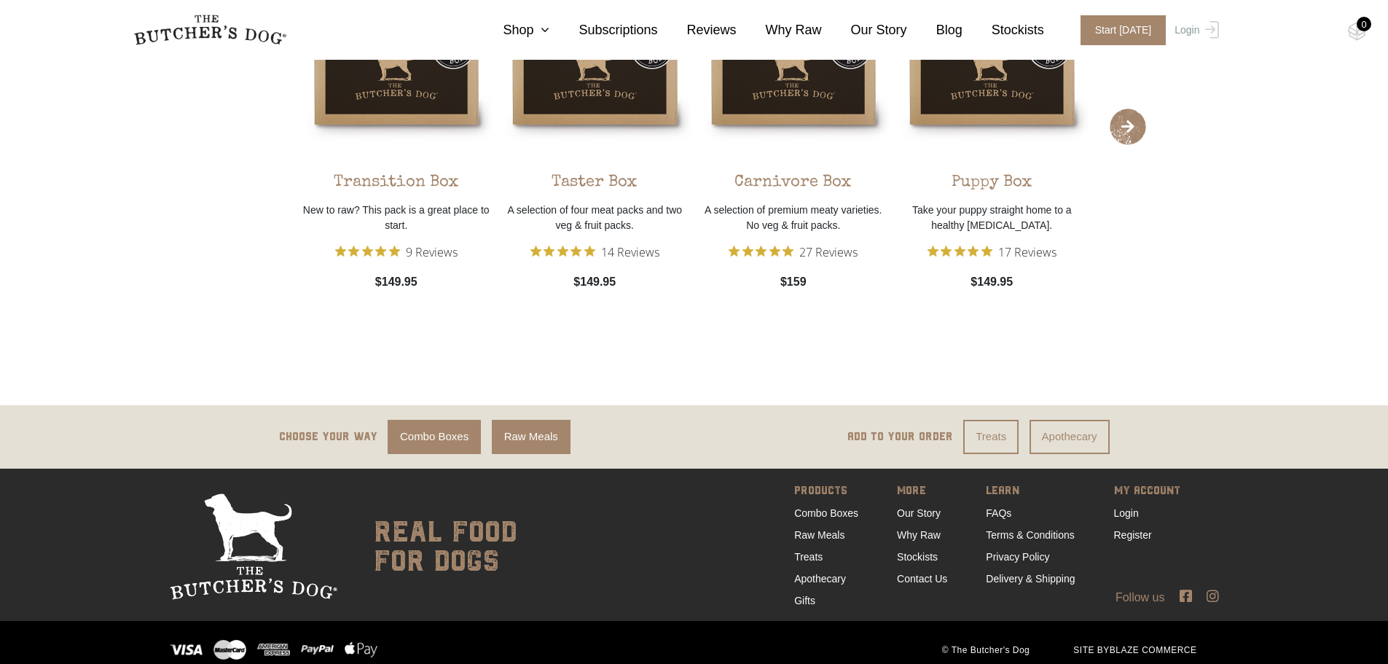
click at [525, 420] on link "Raw Meals" at bounding box center [531, 437] width 79 height 34
click at [548, 424] on link "Raw Meals" at bounding box center [531, 437] width 79 height 34
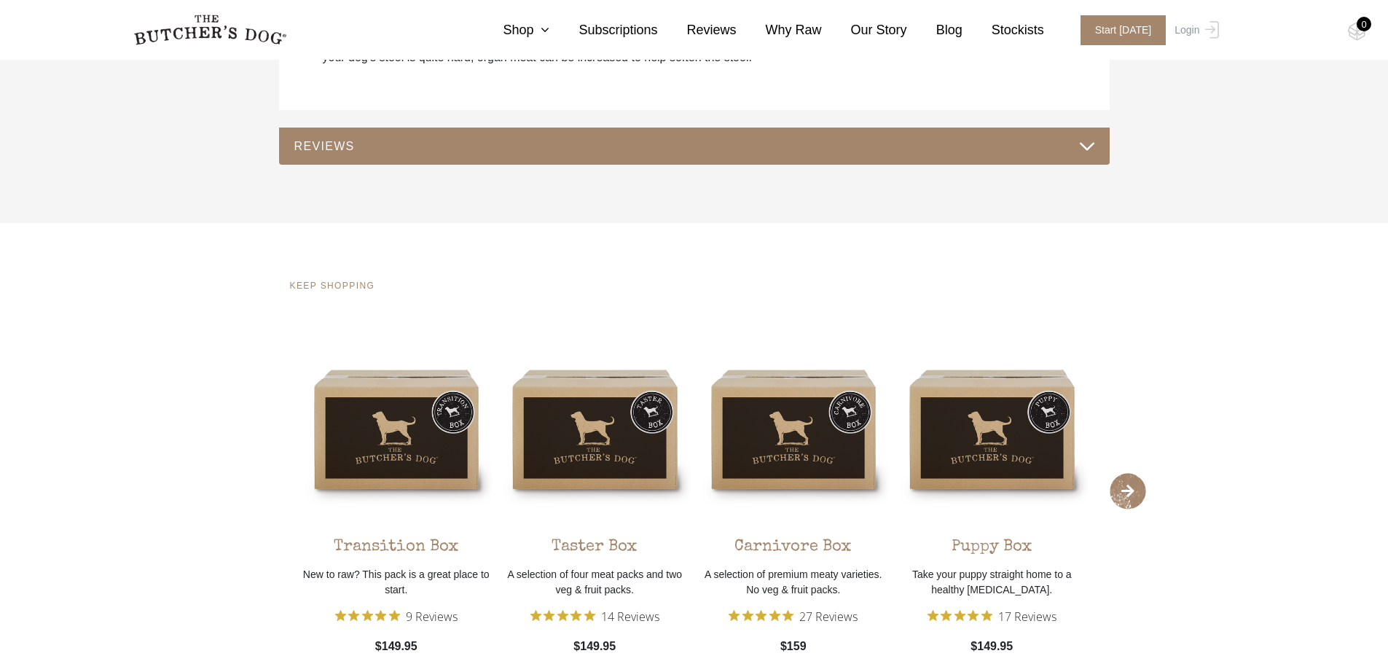
scroll to position [1262, 0]
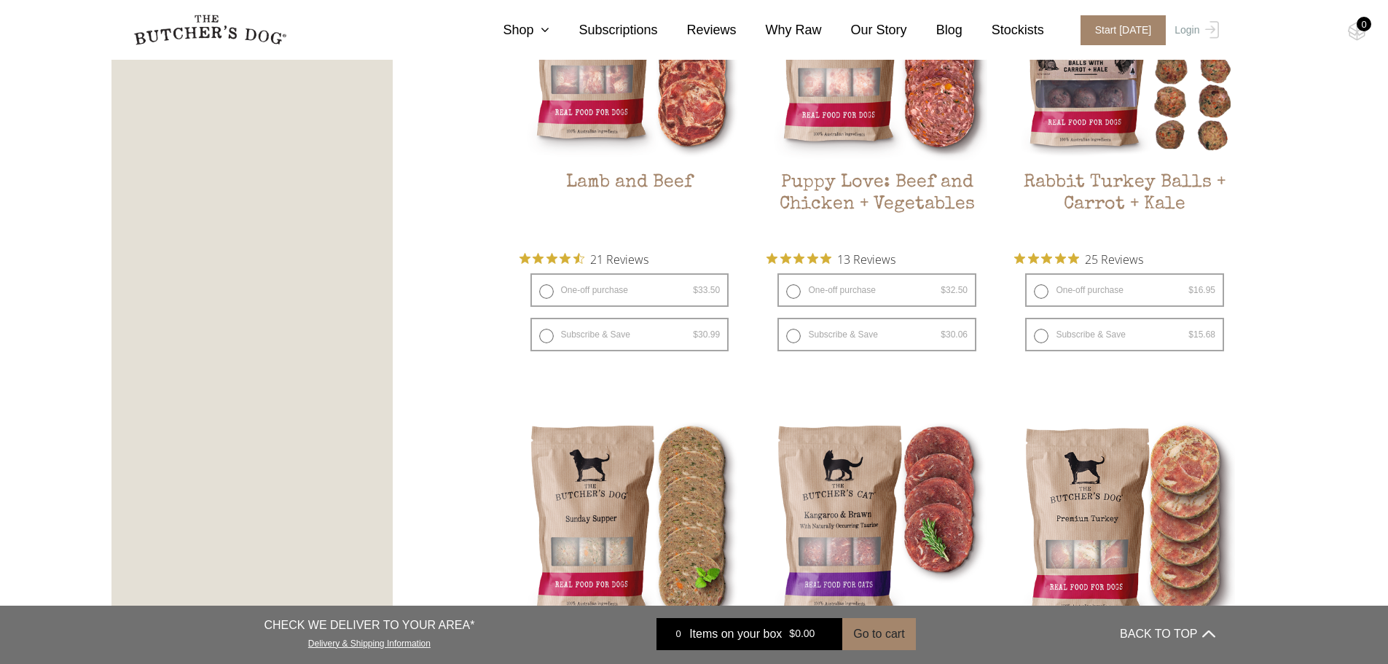
scroll to position [1238, 0]
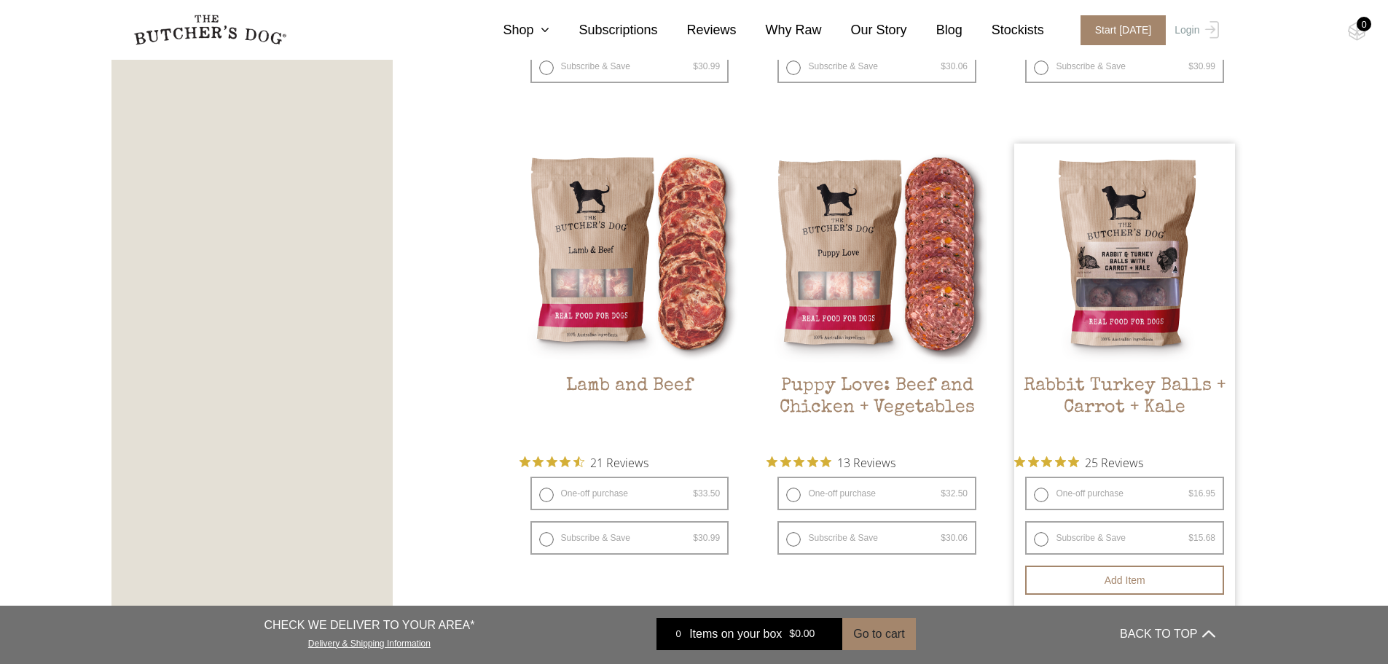
click at [1085, 310] on img at bounding box center [1124, 254] width 221 height 221
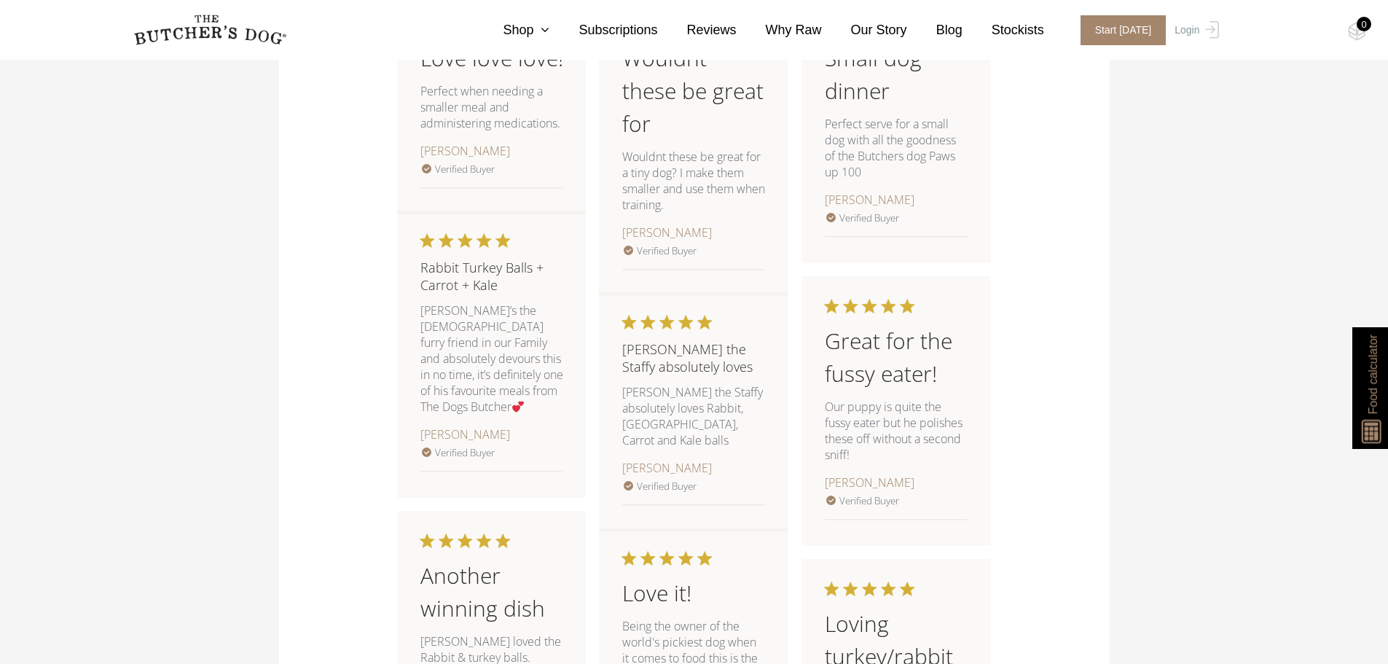
scroll to position [1603, 0]
